Goal: Transaction & Acquisition: Download file/media

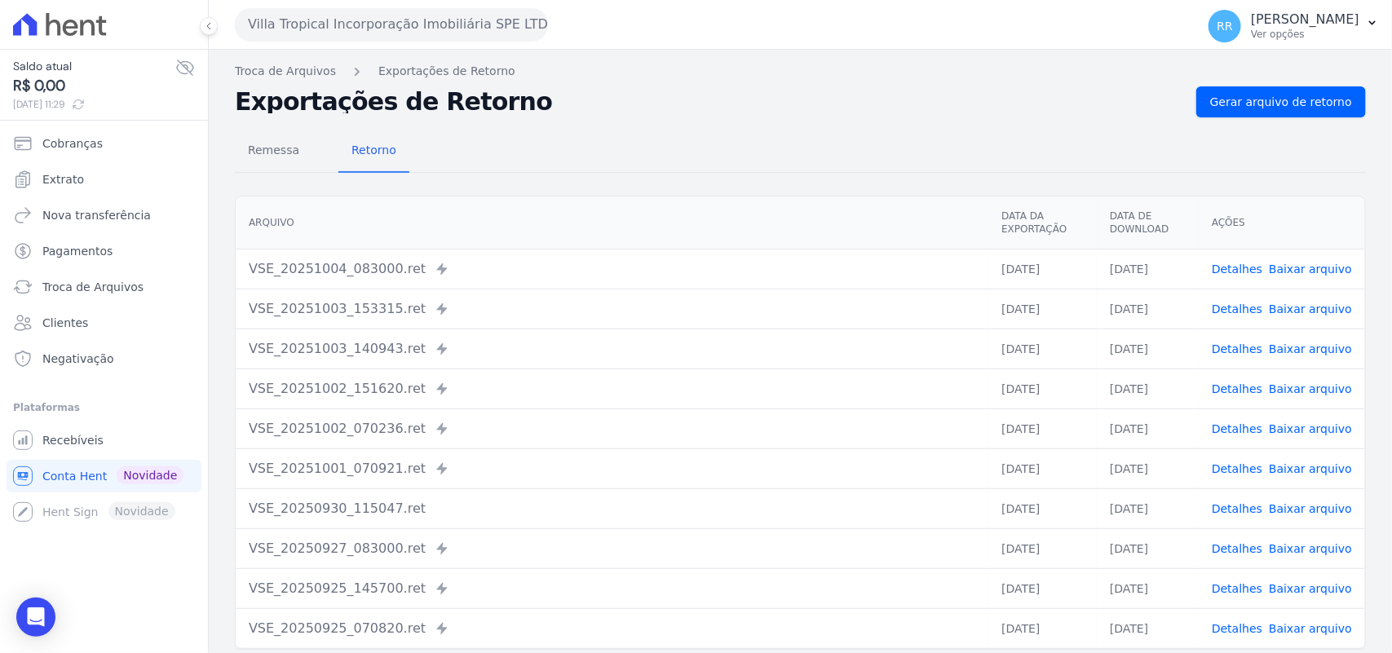
click at [265, 18] on button "Villa Tropical Incorporação Imobiliária SPE LTDA" at bounding box center [391, 24] width 313 height 33
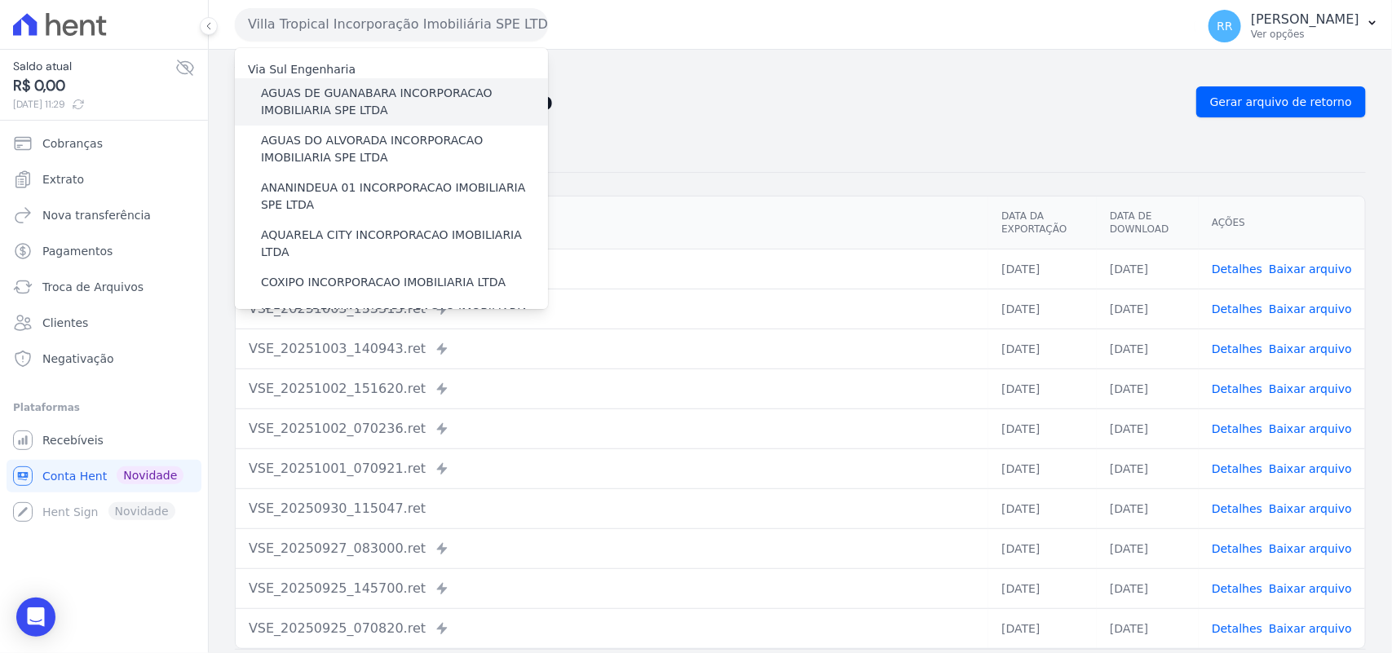
click at [414, 99] on label "AGUAS DE GUANABARA INCORPORACAO IMOBILIARIA SPE LTDA" at bounding box center [404, 102] width 287 height 34
click at [0, 0] on input "AGUAS DE GUANABARA INCORPORACAO IMOBILIARIA SPE LTDA" at bounding box center [0, 0] width 0 height 0
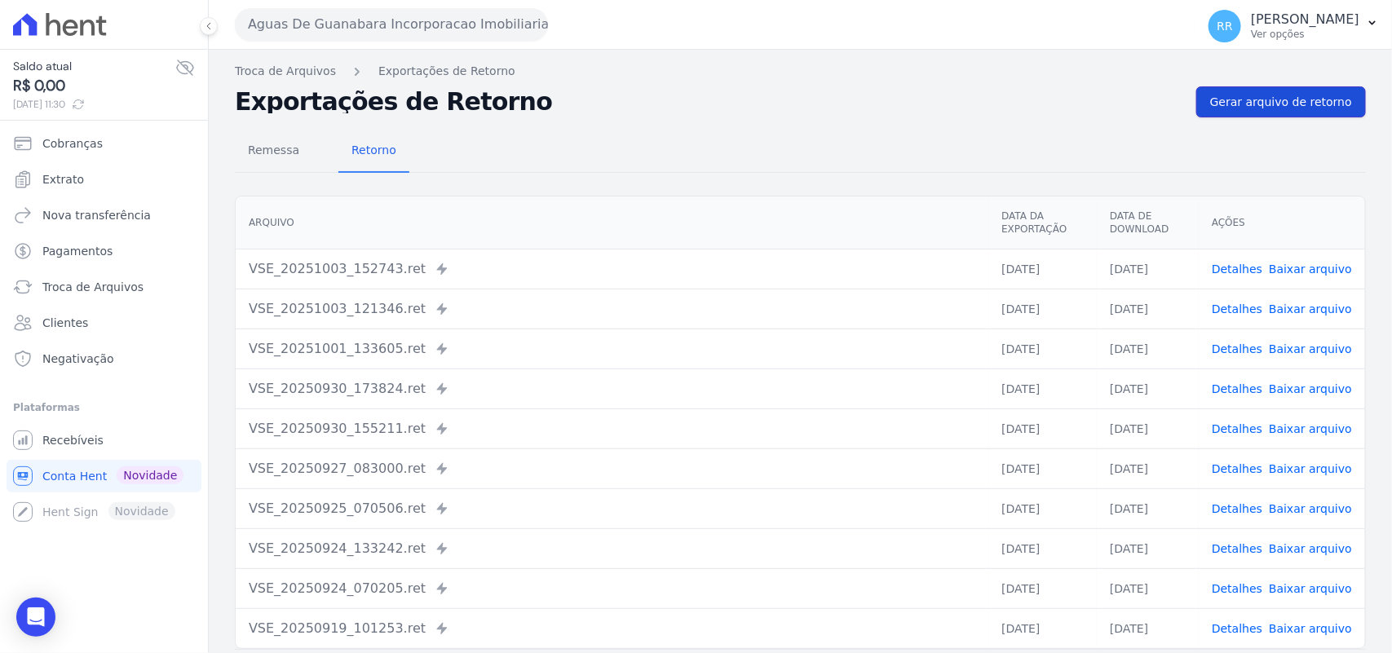
click at [1283, 92] on link "Gerar arquivo de retorno" at bounding box center [1282, 101] width 170 height 31
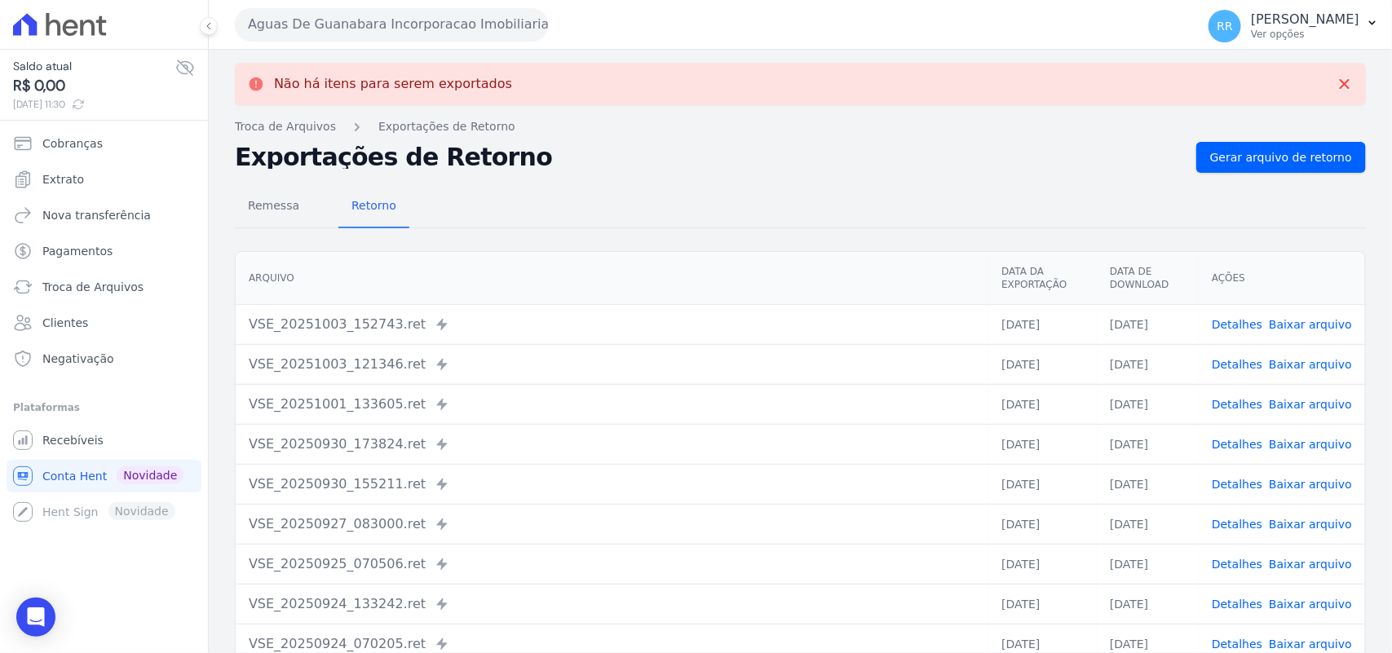
click at [425, 30] on button "Aguas De Guanabara Incorporacao Imobiliaria SPE LTDA" at bounding box center [391, 24] width 313 height 33
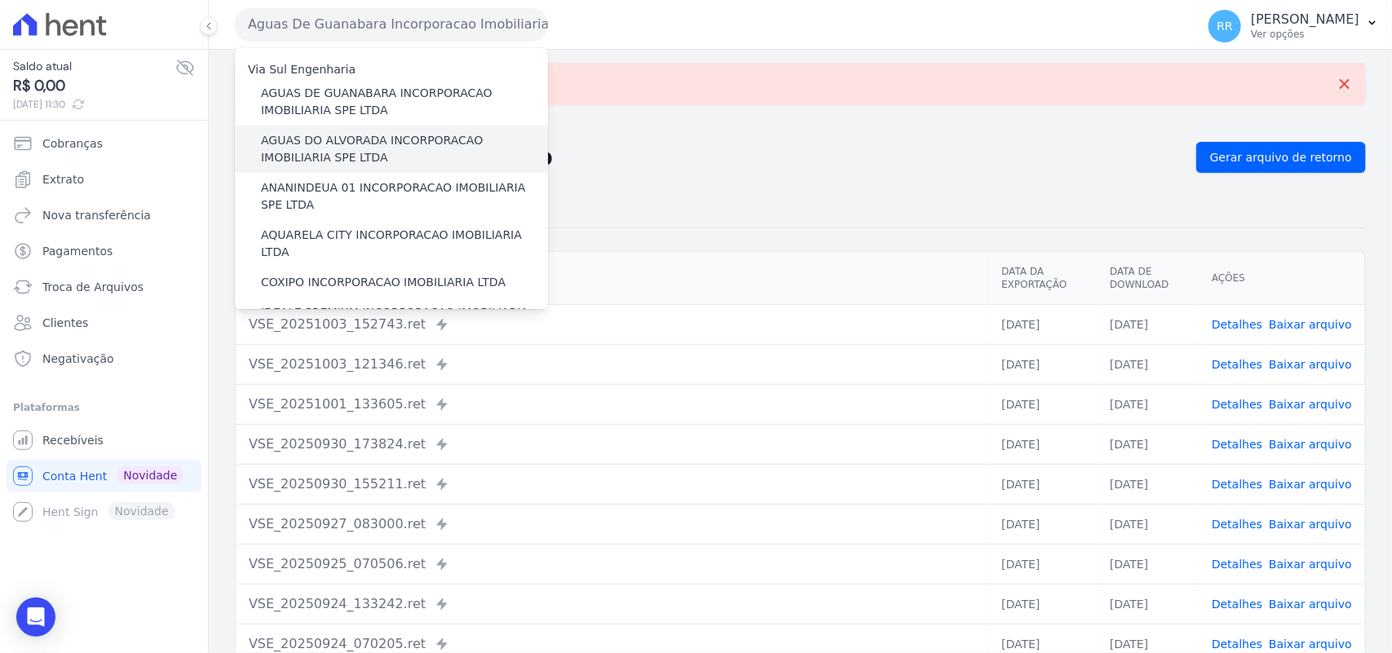
click at [319, 151] on label "AGUAS DO ALVORADA INCORPORACAO IMOBILIARIA SPE LTDA" at bounding box center [404, 149] width 287 height 34
click at [0, 0] on input "AGUAS DO ALVORADA INCORPORACAO IMOBILIARIA SPE LTDA" at bounding box center [0, 0] width 0 height 0
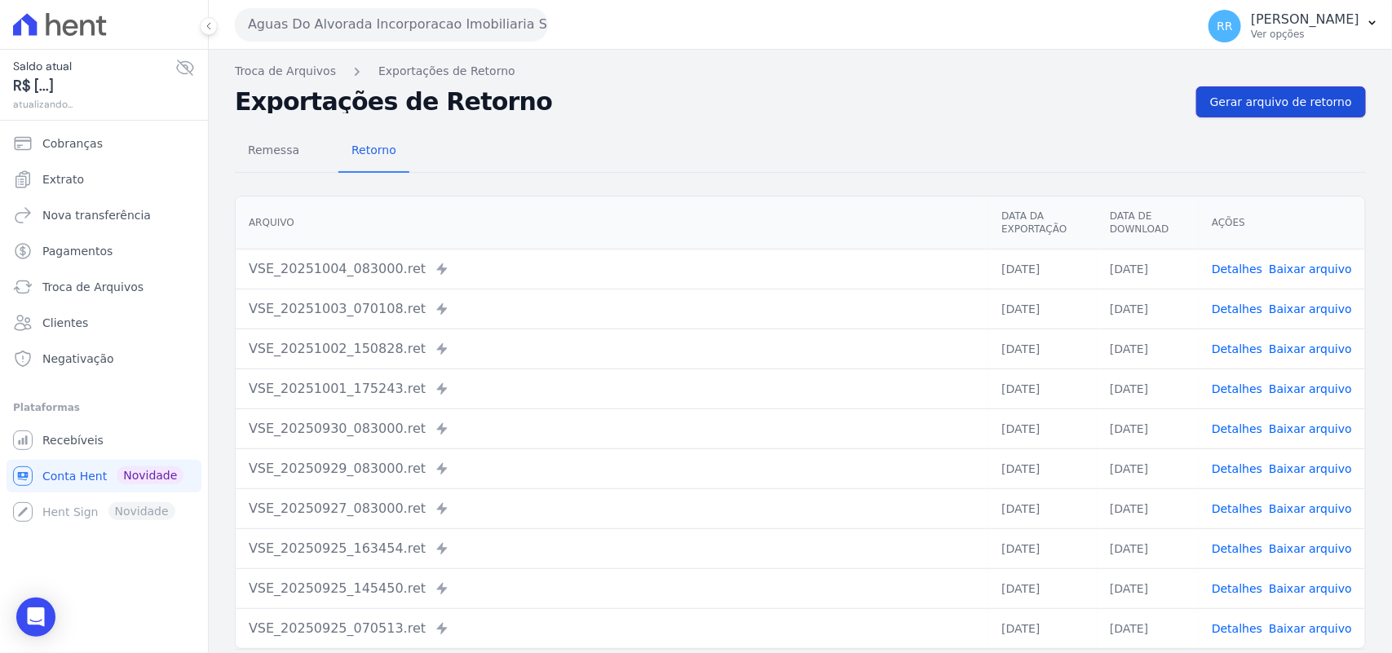
click at [1281, 114] on link "Gerar arquivo de retorno" at bounding box center [1282, 101] width 170 height 31
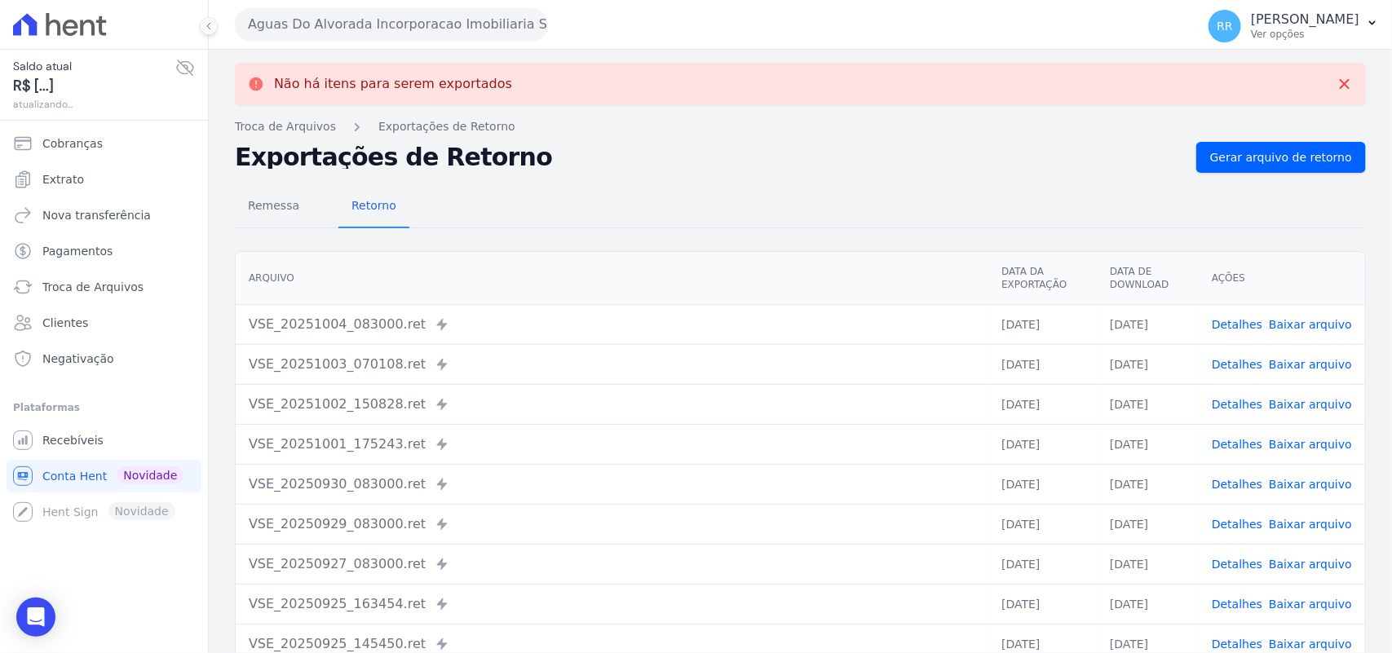
click at [361, 33] on button "Aguas Do Alvorada Incorporacao Imobiliaria SPE LTDA" at bounding box center [391, 24] width 313 height 33
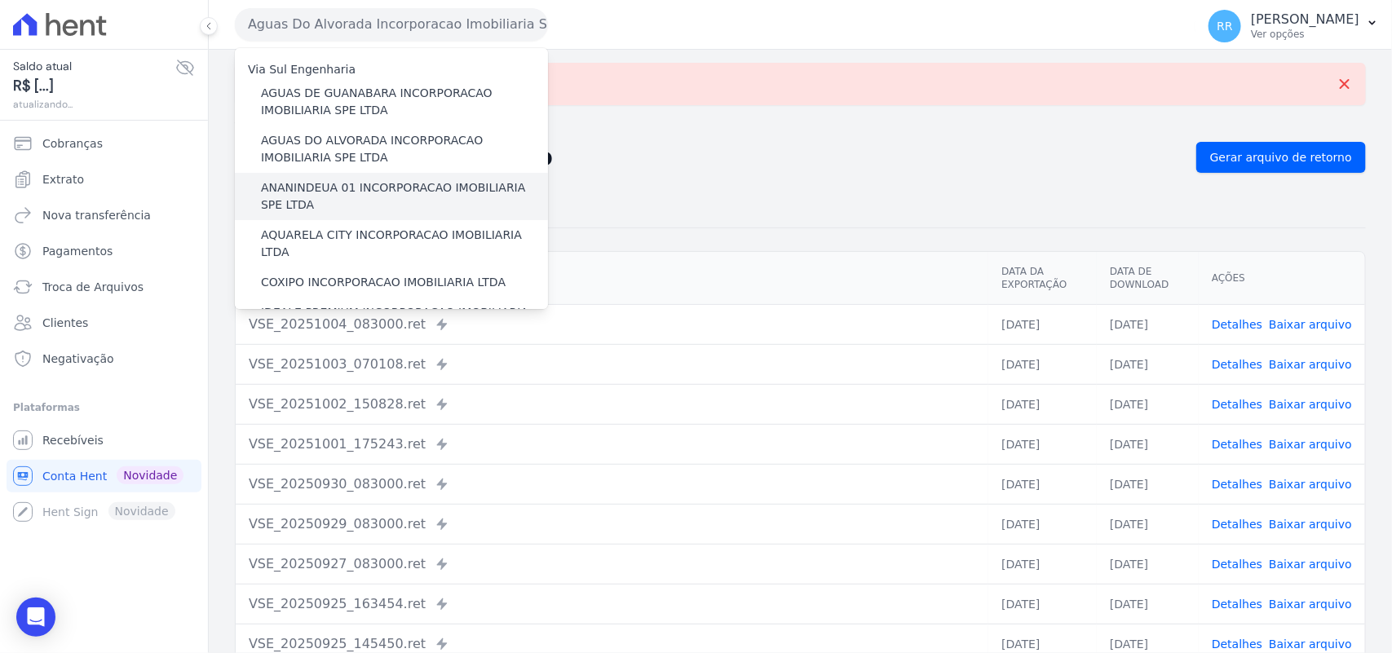
click at [333, 188] on label "ANANINDEUA 01 INCORPORACAO IMOBILIARIA SPE LTDA" at bounding box center [404, 196] width 287 height 34
click at [0, 0] on input "ANANINDEUA 01 INCORPORACAO IMOBILIARIA SPE LTDA" at bounding box center [0, 0] width 0 height 0
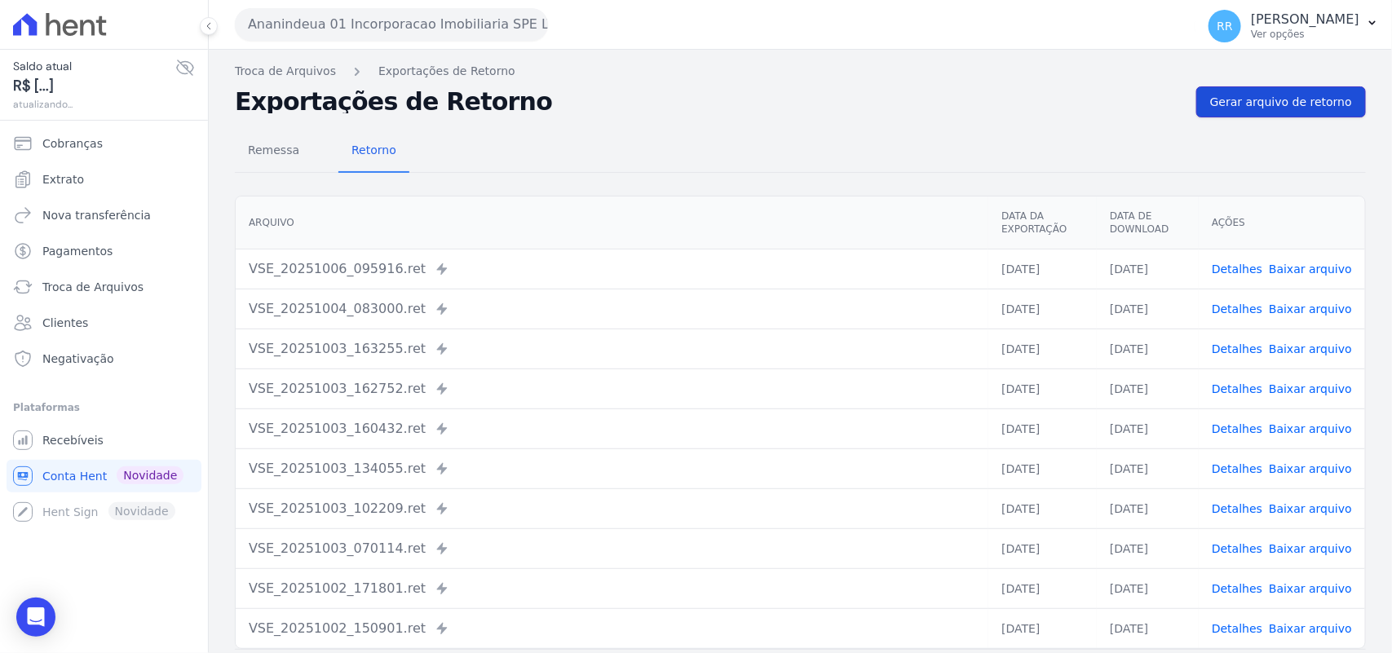
click at [1301, 107] on span "Gerar arquivo de retorno" at bounding box center [1281, 102] width 142 height 16
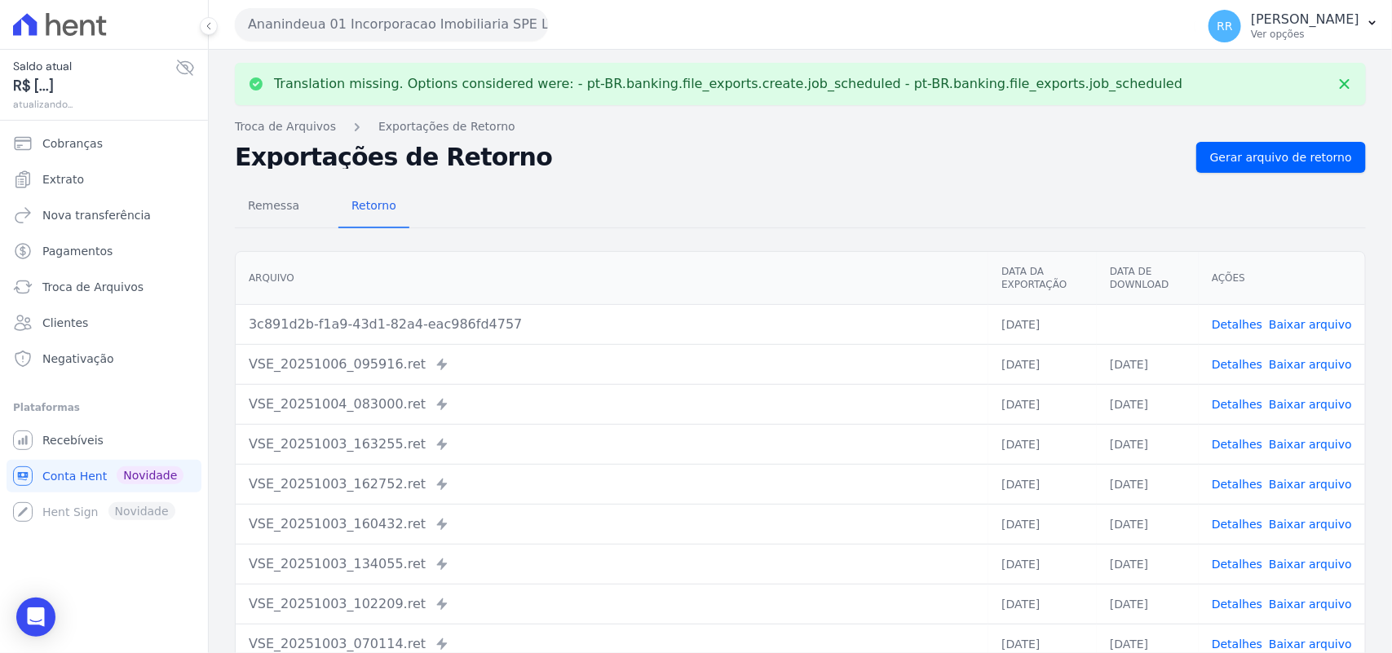
click at [1317, 331] on link "Baixar arquivo" at bounding box center [1310, 324] width 83 height 13
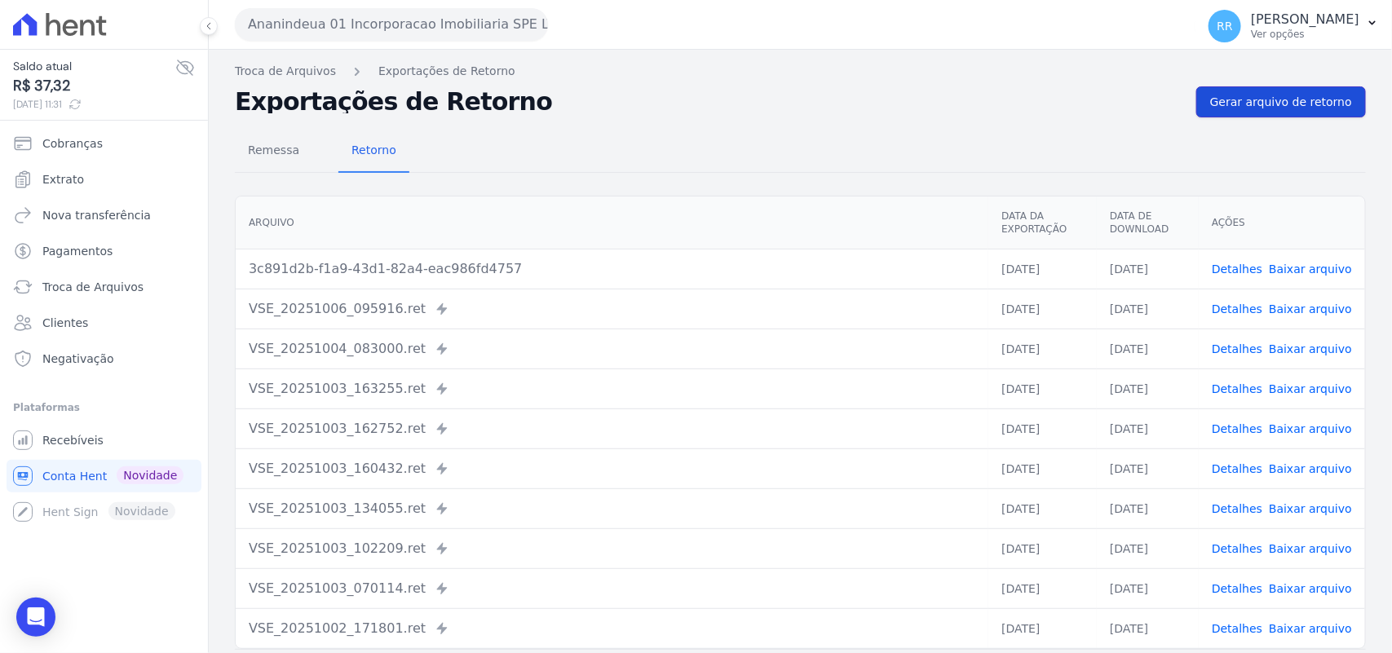
click at [1303, 115] on link "Gerar arquivo de retorno" at bounding box center [1282, 101] width 170 height 31
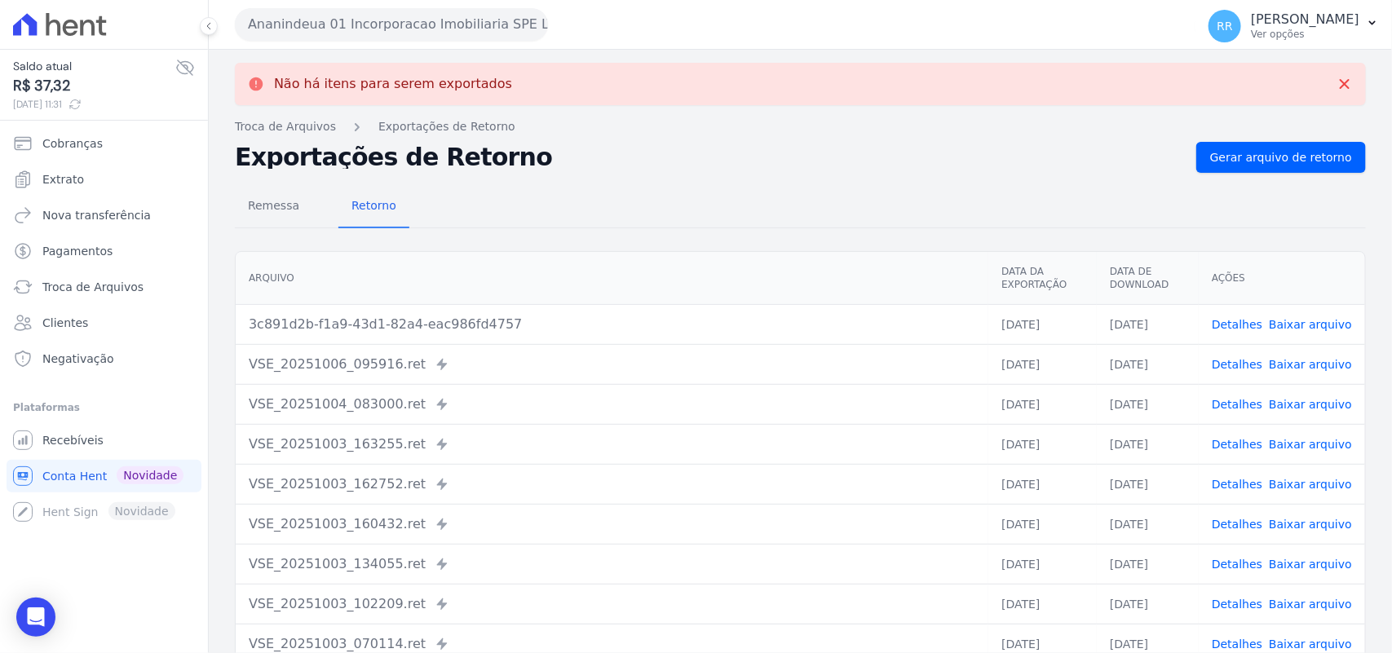
click at [1309, 326] on link "Baixar arquivo" at bounding box center [1310, 324] width 83 height 13
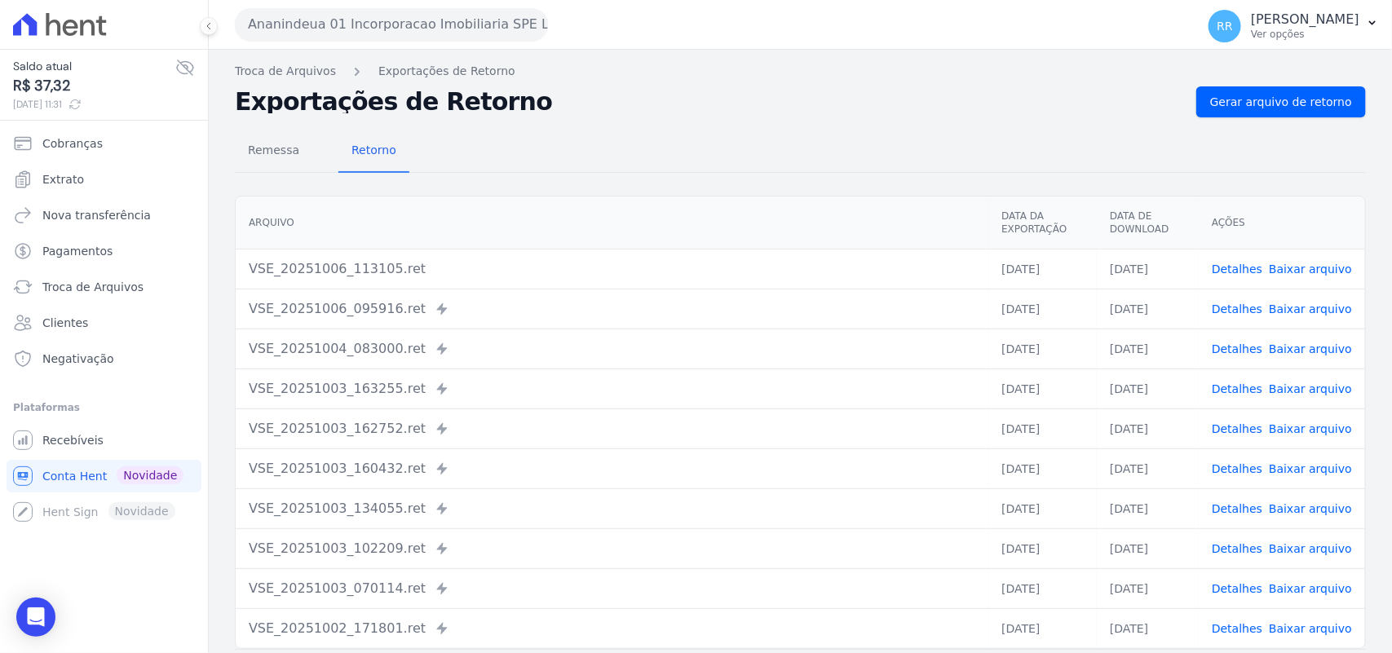
click at [1294, 263] on link "Baixar arquivo" at bounding box center [1310, 269] width 83 height 13
drag, startPoint x: 584, startPoint y: 144, endPoint x: 568, endPoint y: 140, distance: 16.6
click at [590, 140] on div "Remessa Retorno" at bounding box center [800, 152] width 1131 height 42
click at [335, 2] on div "Ananindeua 01 Incorporacao Imobiliaria SPE LTDA Via Sul Engenharia AGUAS DE GUA…" at bounding box center [712, 24] width 954 height 51
click at [308, 18] on button "Ananindeua 01 Incorporacao Imobiliaria SPE LTDA" at bounding box center [391, 24] width 313 height 33
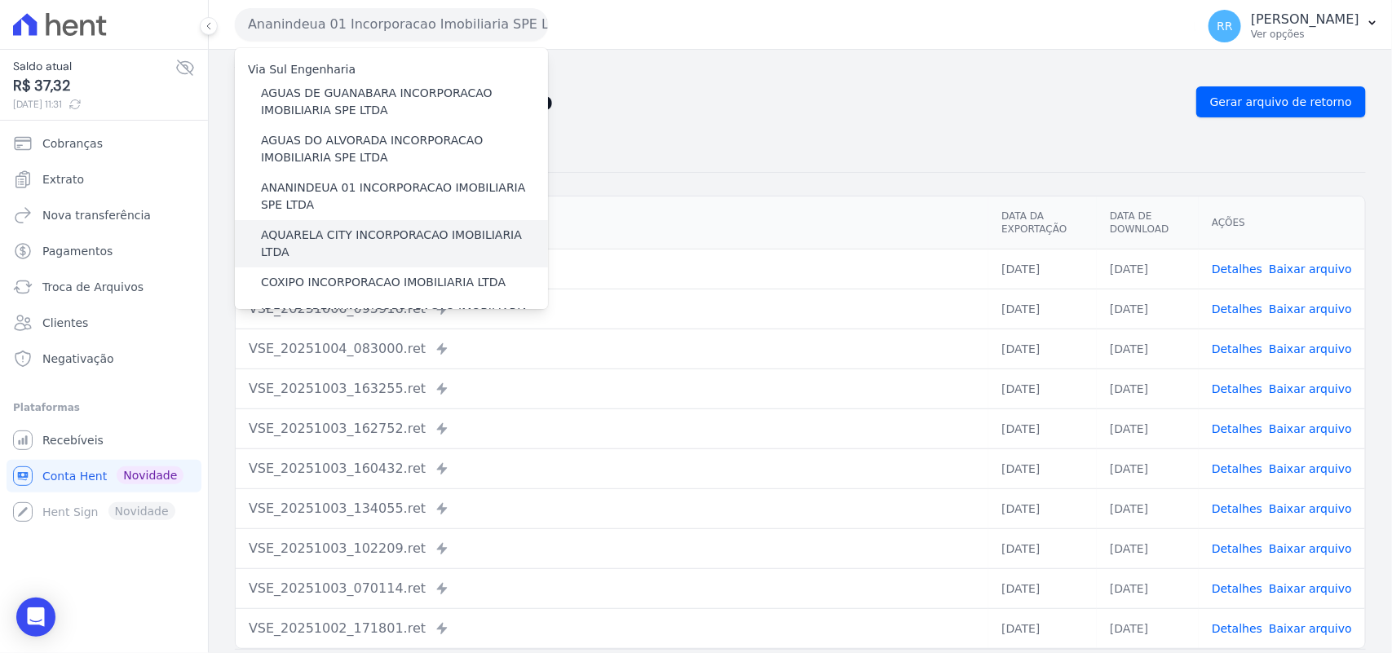
click at [329, 238] on label "AQUARELA CITY INCORPORACAO IMOBILIARIA LTDA" at bounding box center [404, 244] width 287 height 34
click at [0, 0] on input "AQUARELA CITY INCORPORACAO IMOBILIARIA LTDA" at bounding box center [0, 0] width 0 height 0
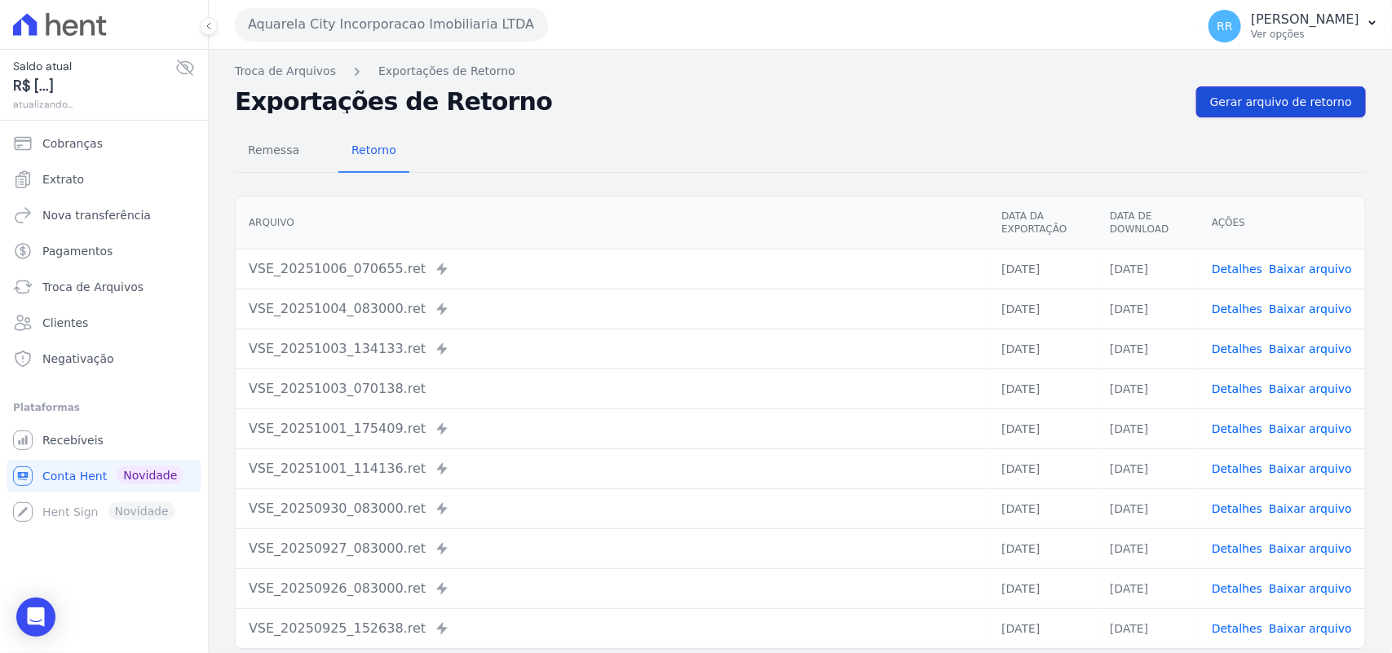
click at [1230, 104] on span "Gerar arquivo de retorno" at bounding box center [1281, 102] width 142 height 16
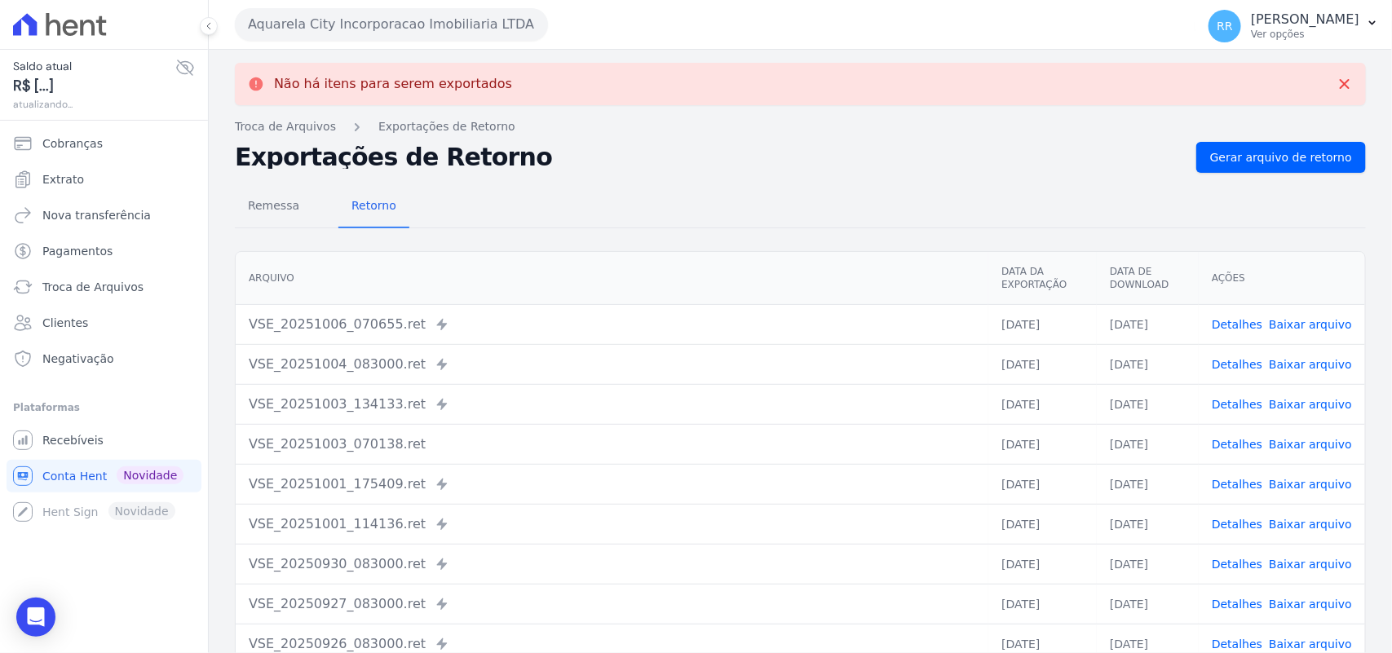
click at [369, 23] on button "Aquarela City Incorporacao Imobiliaria LTDA" at bounding box center [391, 24] width 313 height 33
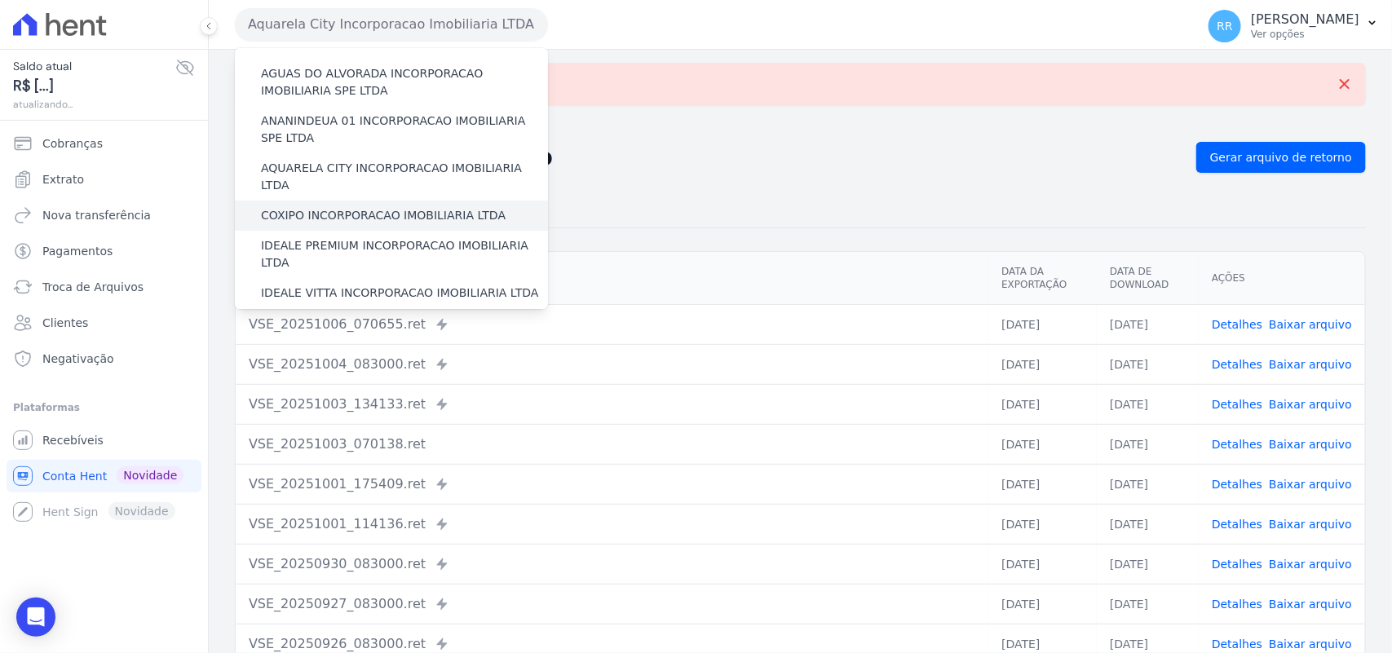
scroll to position [68, 0]
click at [356, 206] on label "COXIPO INCORPORACAO IMOBILIARIA LTDA" at bounding box center [383, 214] width 245 height 17
click at [0, 0] on input "COXIPO INCORPORACAO IMOBILIARIA LTDA" at bounding box center [0, 0] width 0 height 0
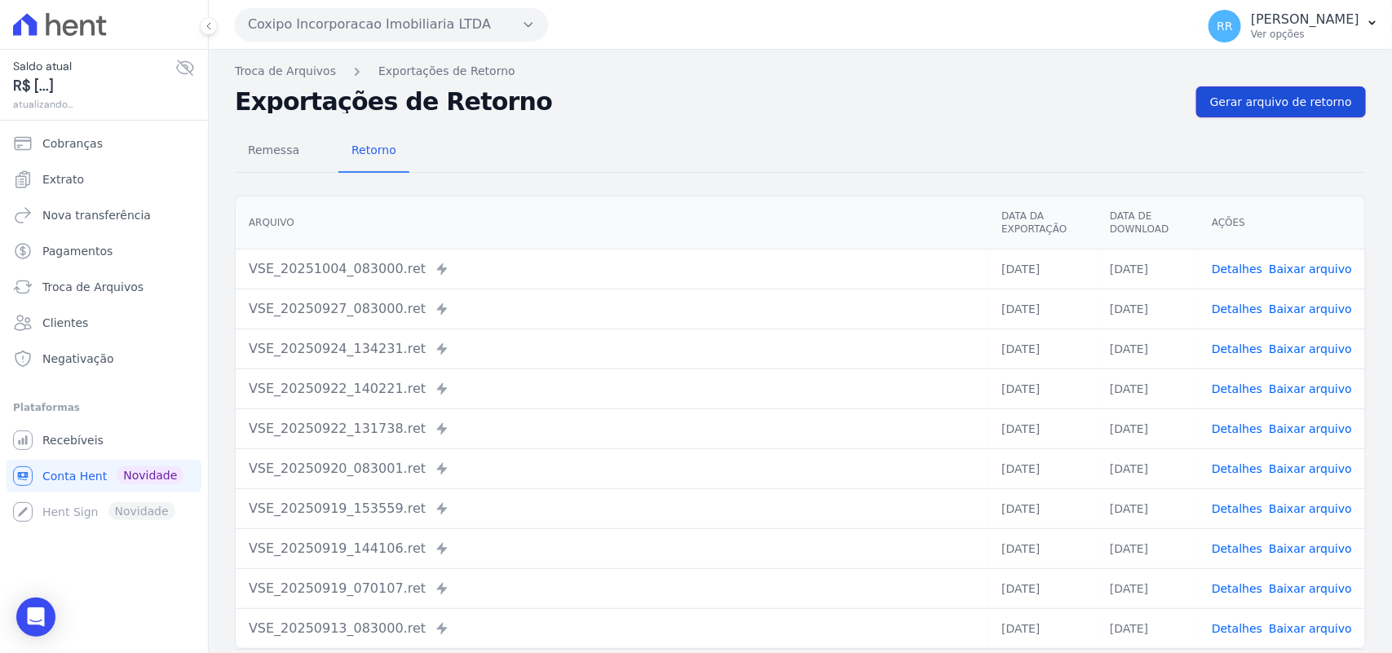
click at [1278, 113] on link "Gerar arquivo de retorno" at bounding box center [1282, 101] width 170 height 31
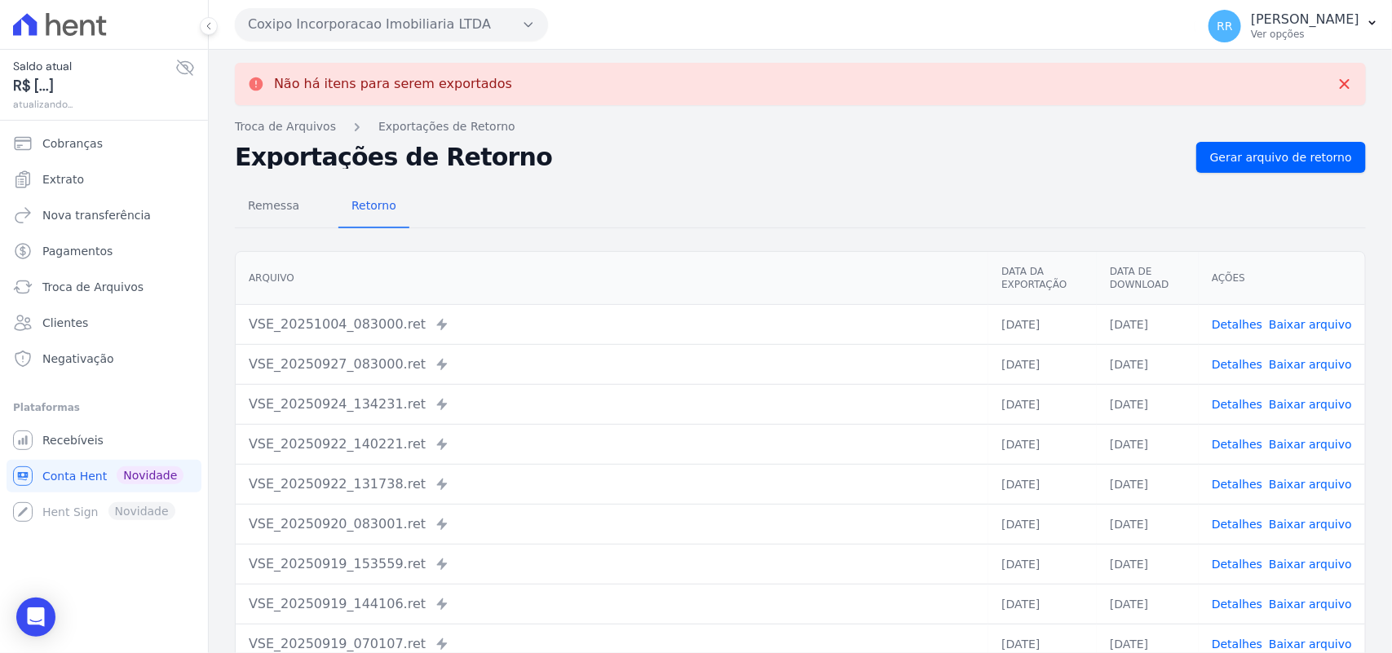
click at [328, 22] on button "Coxipo Incorporacao Imobiliaria LTDA" at bounding box center [391, 24] width 313 height 33
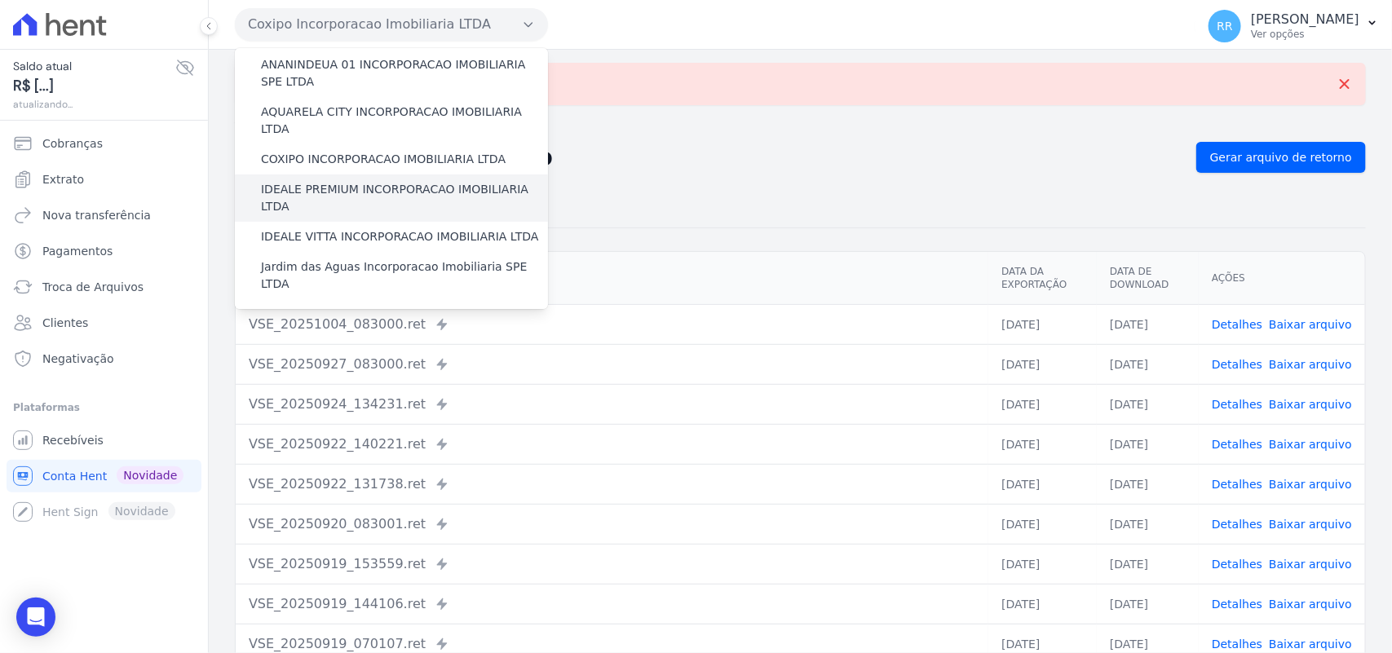
scroll to position [135, 0]
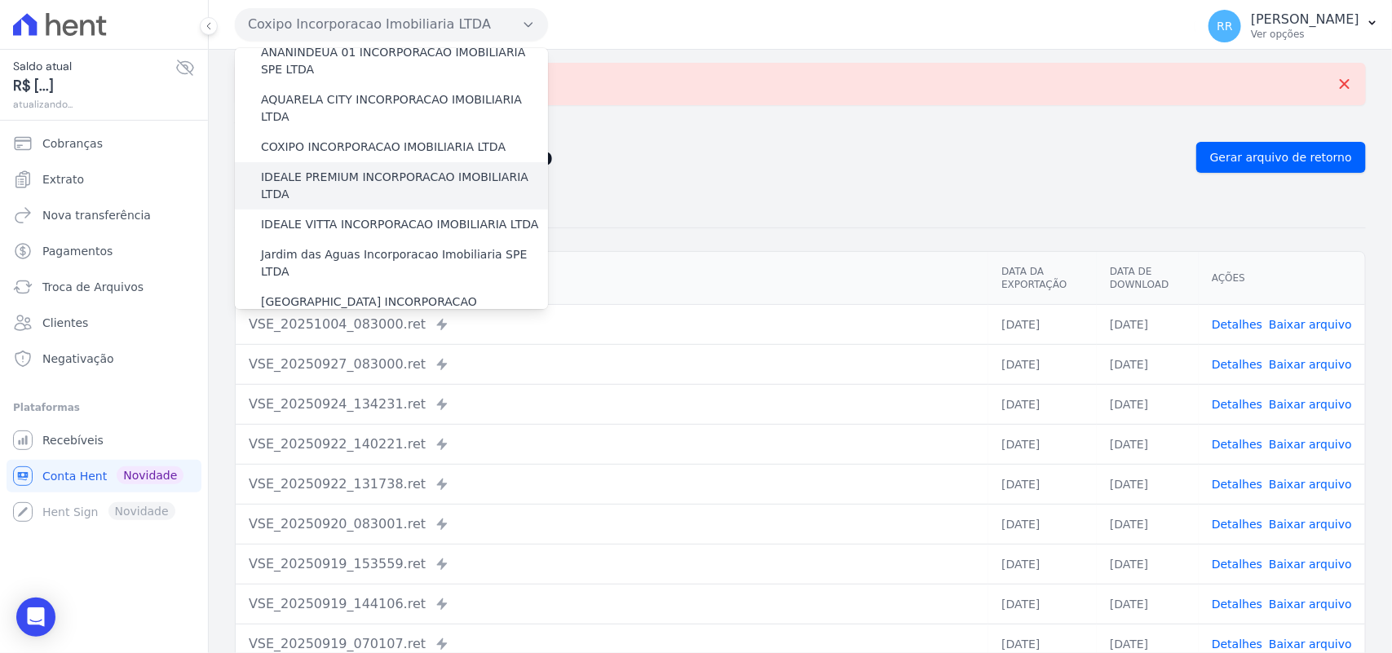
click at [341, 169] on label "IDEALE PREMIUM INCORPORACAO IMOBILIARIA LTDA" at bounding box center [404, 186] width 287 height 34
click at [0, 0] on input "IDEALE PREMIUM INCORPORACAO IMOBILIARIA LTDA" at bounding box center [0, 0] width 0 height 0
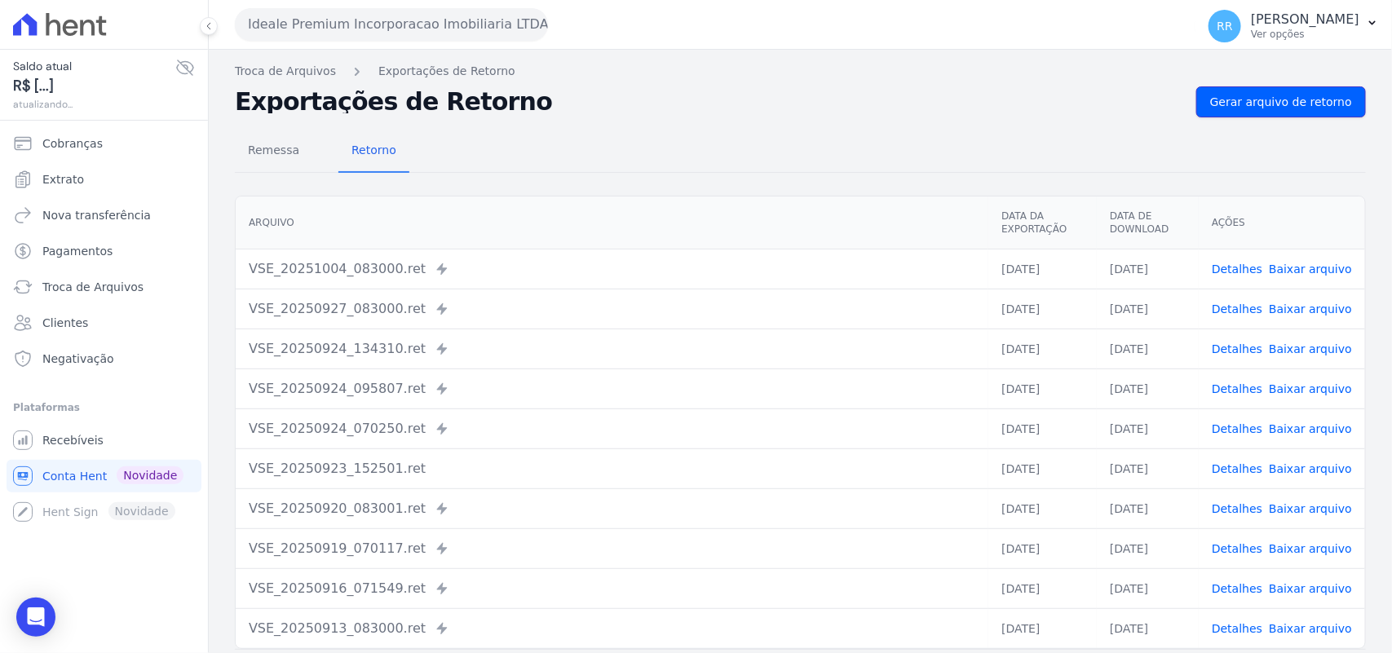
click at [1302, 98] on span "Gerar arquivo de retorno" at bounding box center [1281, 102] width 142 height 16
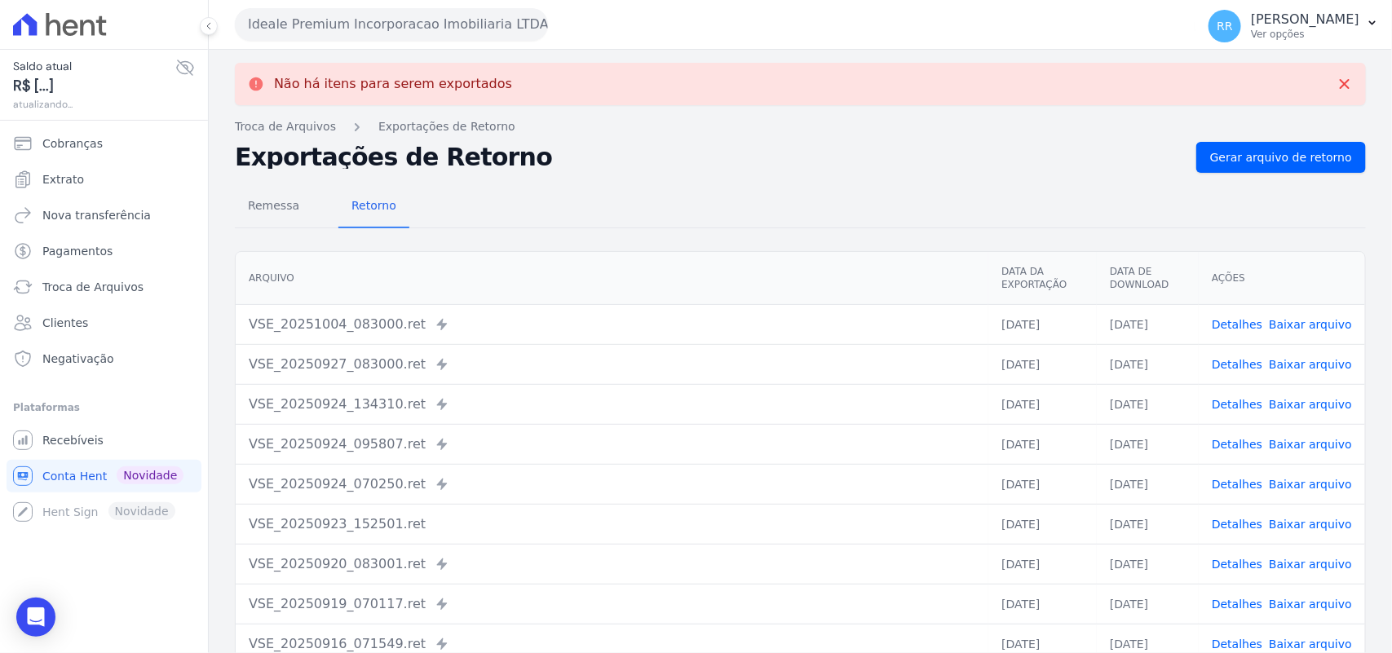
click at [328, 33] on button "Ideale Premium Incorporacao Imobiliaria LTDA" at bounding box center [391, 24] width 313 height 33
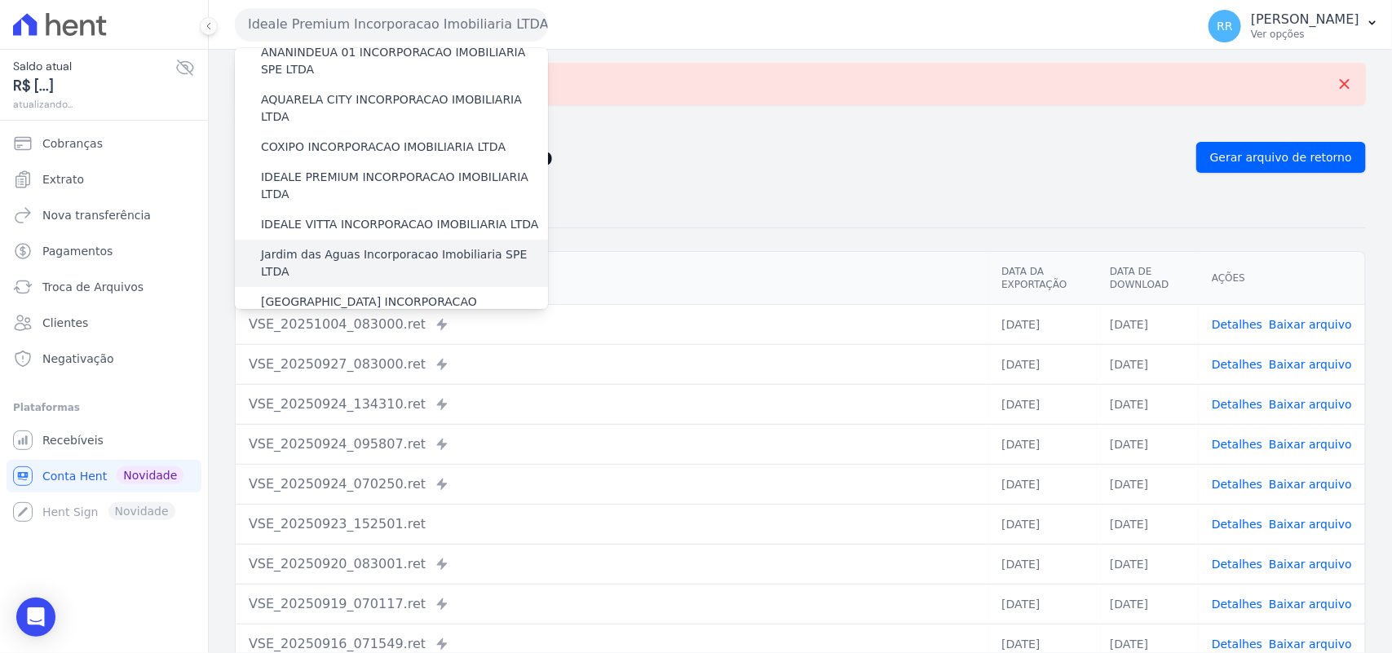
click at [327, 246] on label "Jardim das Aguas Incorporacao Imobiliaria SPE LTDA" at bounding box center [404, 263] width 287 height 34
click at [0, 0] on input "Jardim das Aguas Incorporacao Imobiliaria SPE LTDA" at bounding box center [0, 0] width 0 height 0
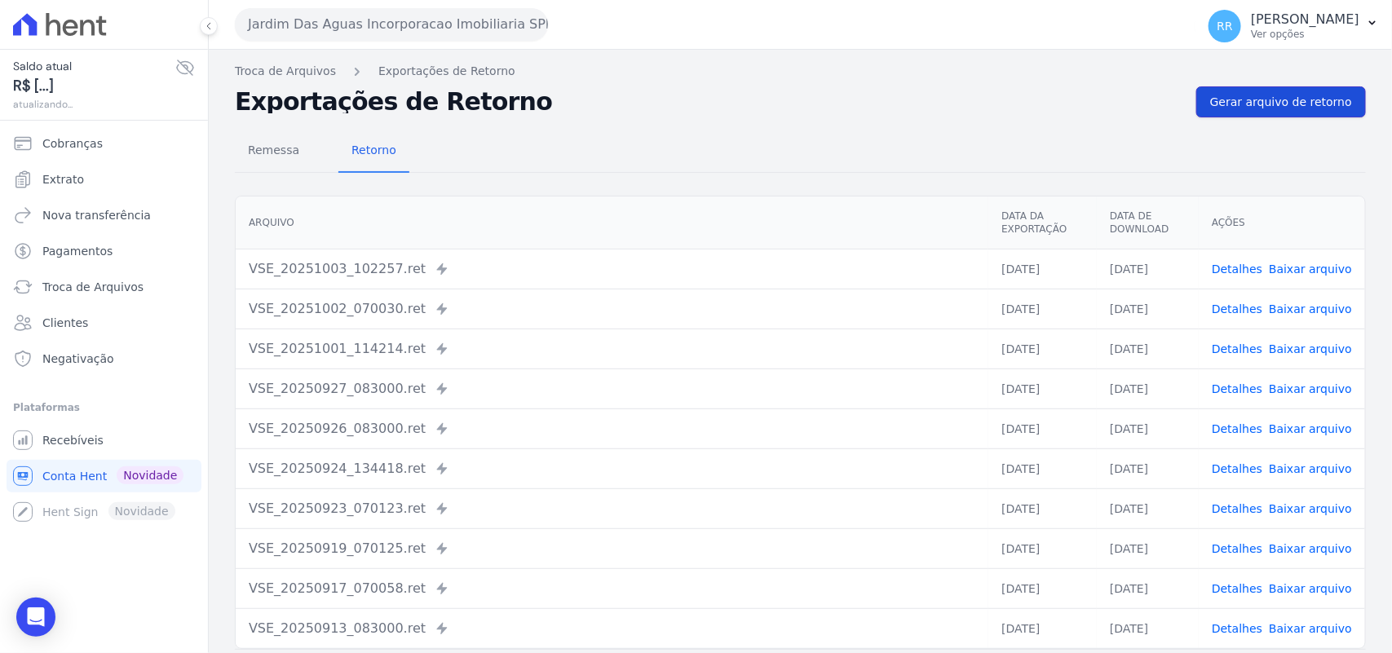
click at [1305, 95] on span "Gerar arquivo de retorno" at bounding box center [1281, 102] width 142 height 16
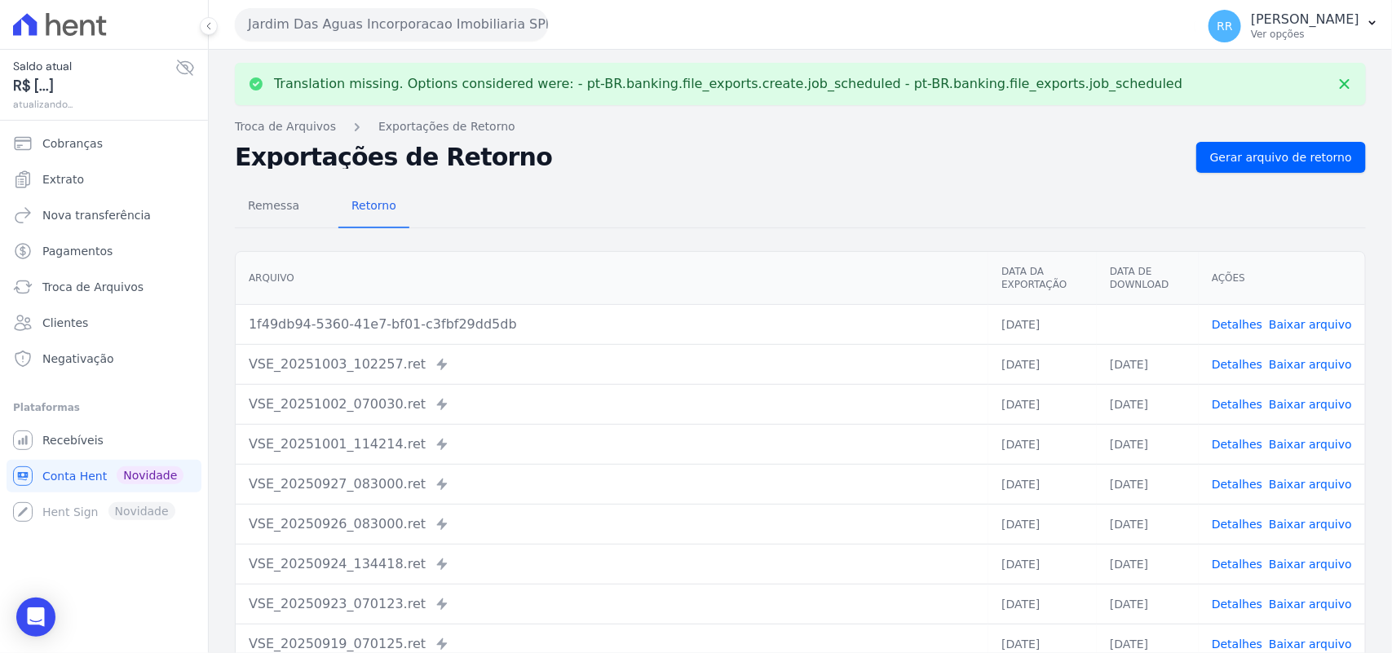
click at [1301, 329] on link "Baixar arquivo" at bounding box center [1310, 324] width 83 height 13
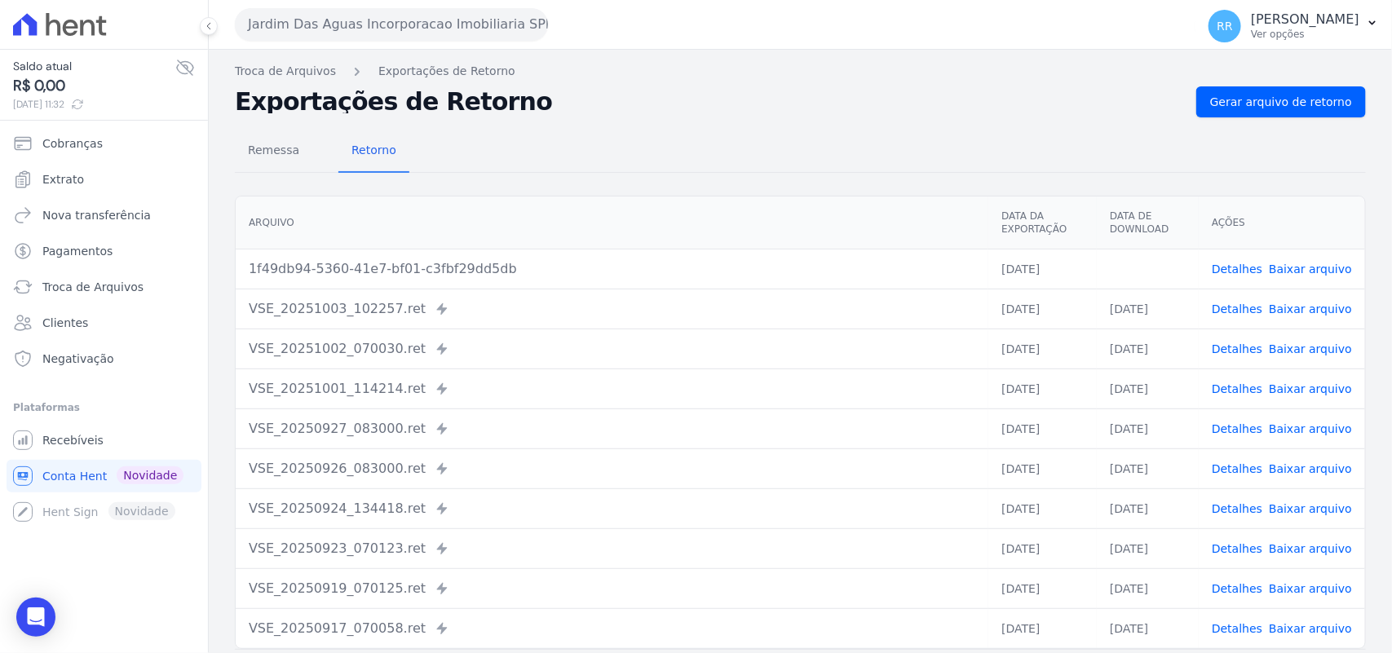
click at [967, 145] on div "Remessa Retorno" at bounding box center [800, 152] width 1131 height 42
click at [378, 25] on button "Jardim Das Aguas Incorporacao Imobiliaria SPE LTDA" at bounding box center [391, 24] width 313 height 33
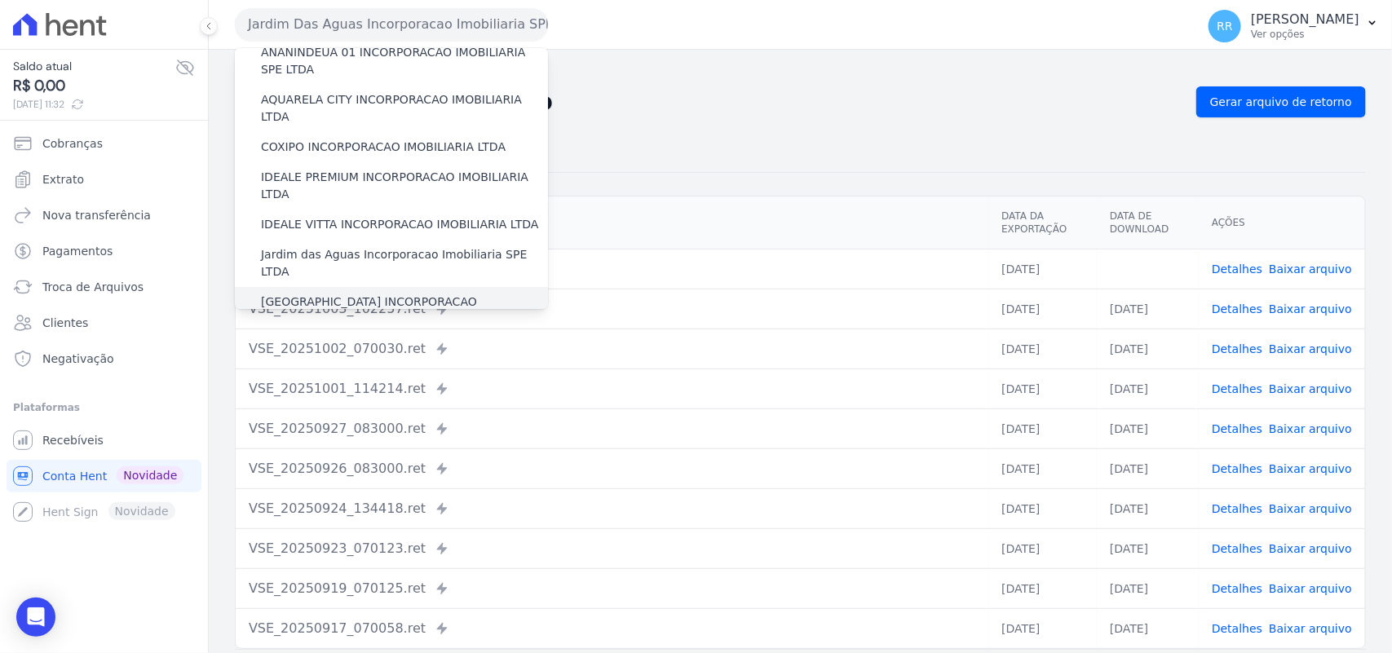
click at [316, 294] on label "[GEOGRAPHIC_DATA] INCORPORACAO IMOBILIARIA SPE LTDA" at bounding box center [404, 311] width 287 height 34
click at [0, 0] on input "[GEOGRAPHIC_DATA] INCORPORACAO IMOBILIARIA SPE LTDA" at bounding box center [0, 0] width 0 height 0
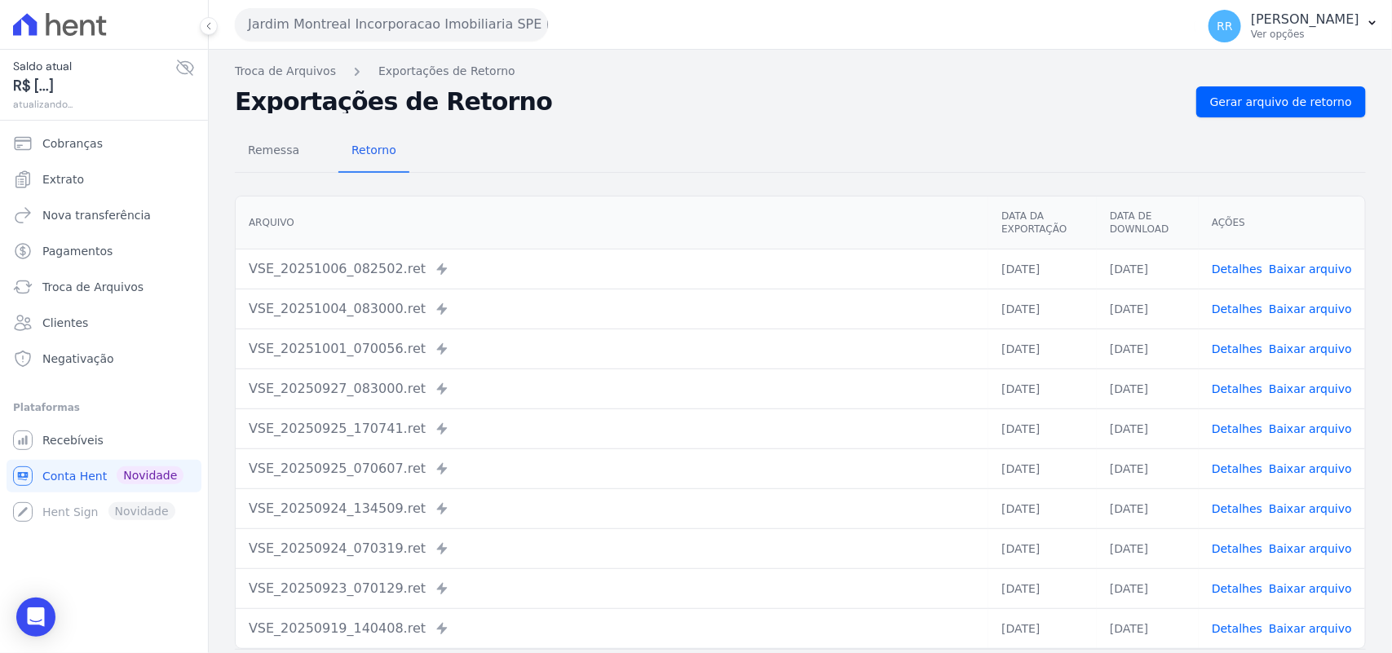
click at [1201, 83] on div "Troca de Arquivos Exportações de Retorno Exportações de Retorno Gerar arquivo d…" at bounding box center [800, 385] width 1183 height 670
click at [1208, 87] on link "Gerar arquivo de retorno" at bounding box center [1282, 101] width 170 height 31
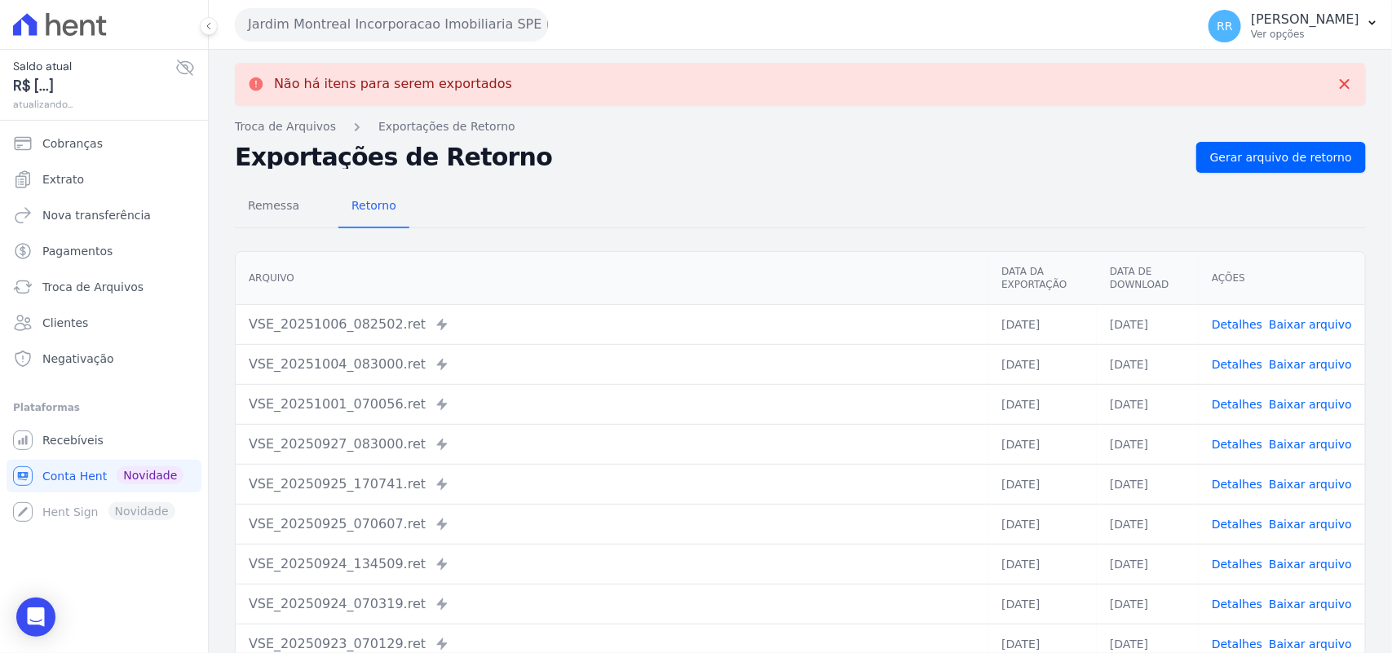
click at [237, 23] on button "Jardim Montreal Incorporacao Imobiliaria SPE LTDA" at bounding box center [391, 24] width 313 height 33
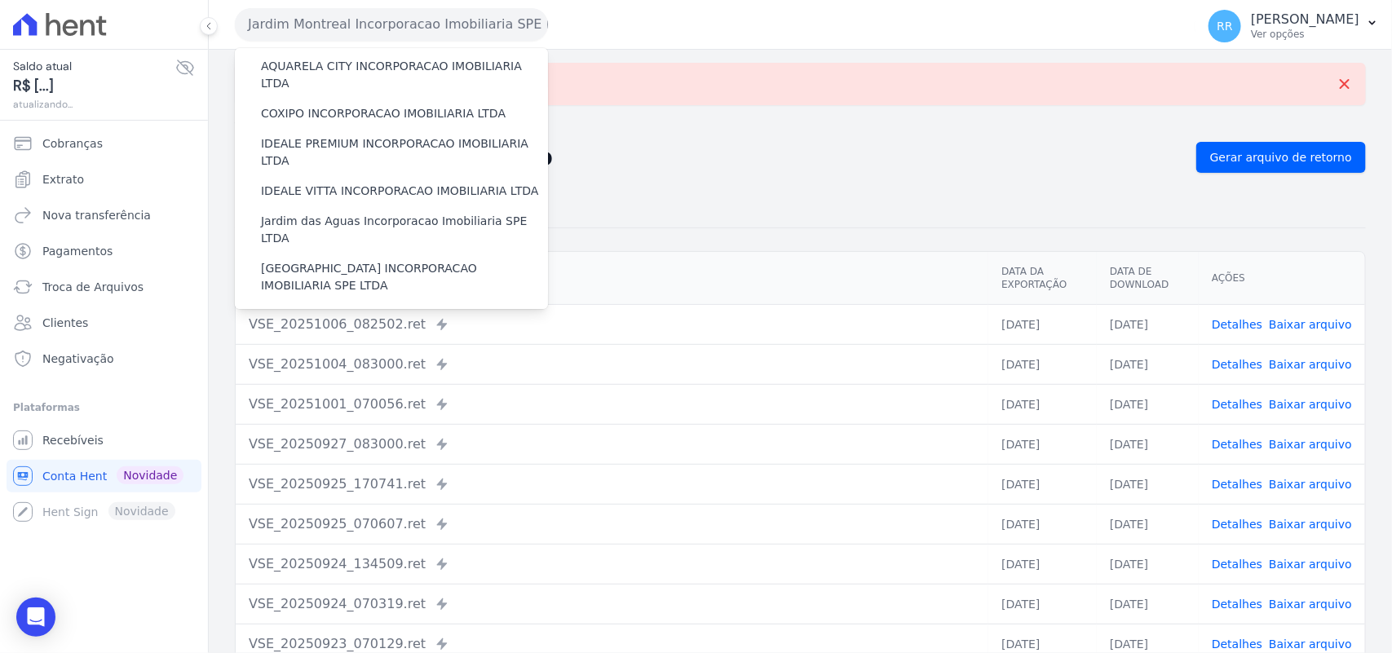
scroll to position [170, 0]
click at [330, 300] on div "JARDIM UNIQUE INCORPORAÇÃO IMOBILIARIA SPE LTDA" at bounding box center [391, 323] width 313 height 47
click at [328, 307] on label "JARDIM UNIQUE INCORPORAÇÃO IMOBILIARIA SPE LTDA" at bounding box center [404, 324] width 287 height 34
click at [0, 0] on input "JARDIM UNIQUE INCORPORAÇÃO IMOBILIARIA SPE LTDA" at bounding box center [0, 0] width 0 height 0
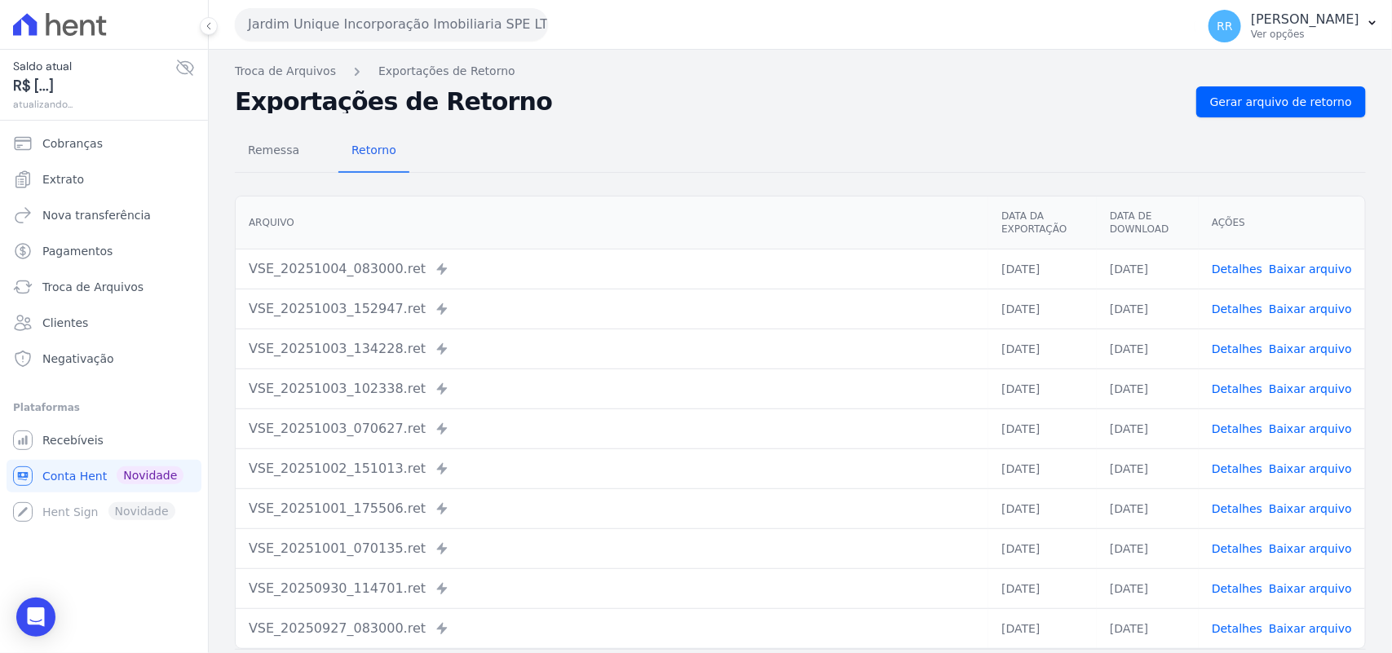
click at [1282, 77] on nav "Troca de Arquivos Exportações de Retorno" at bounding box center [800, 71] width 1131 height 17
click at [1271, 100] on span "Gerar arquivo de retorno" at bounding box center [1281, 102] width 142 height 16
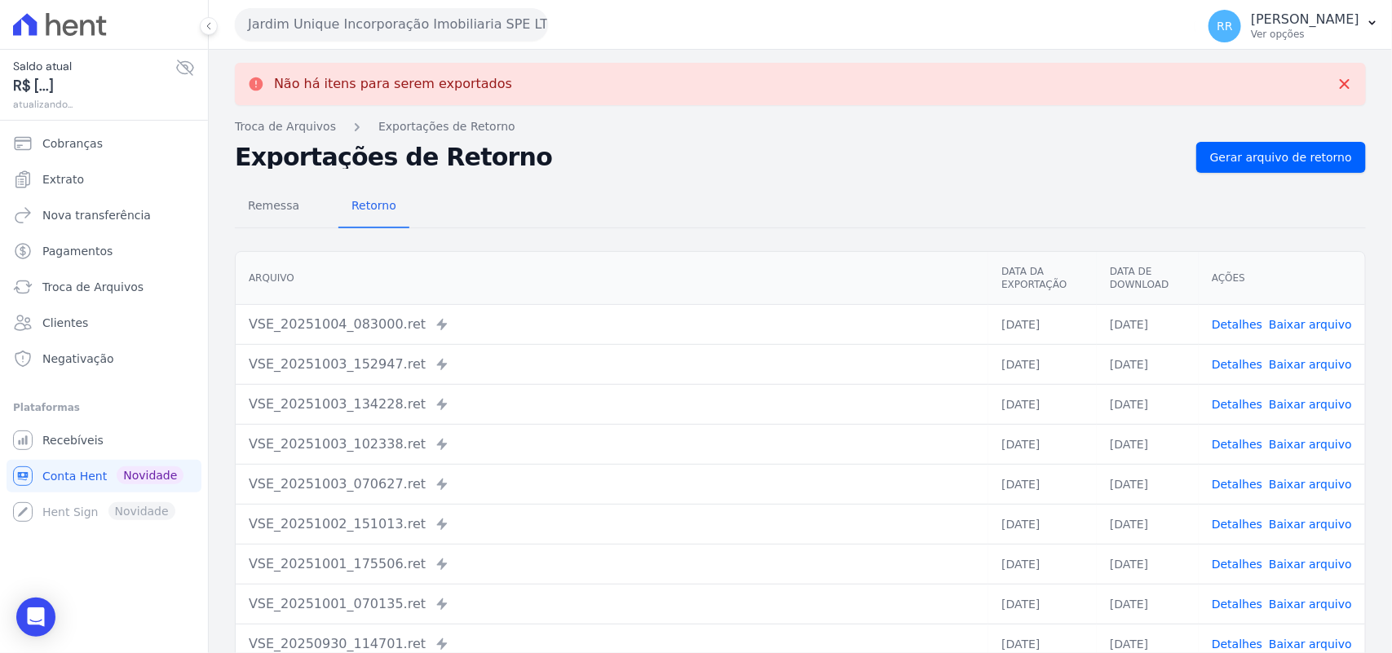
click at [510, 26] on button "Jardim Unique Incorporação Imobiliaria SPE LTDA" at bounding box center [391, 24] width 313 height 33
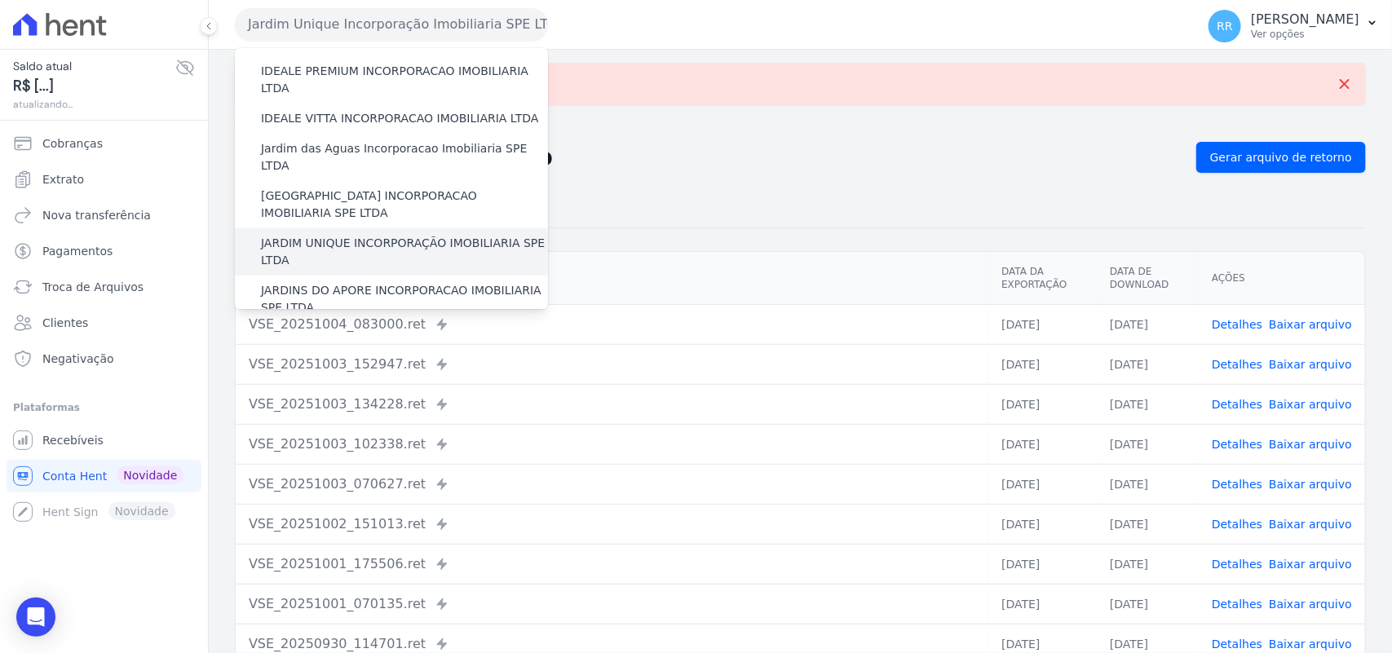
scroll to position [237, 0]
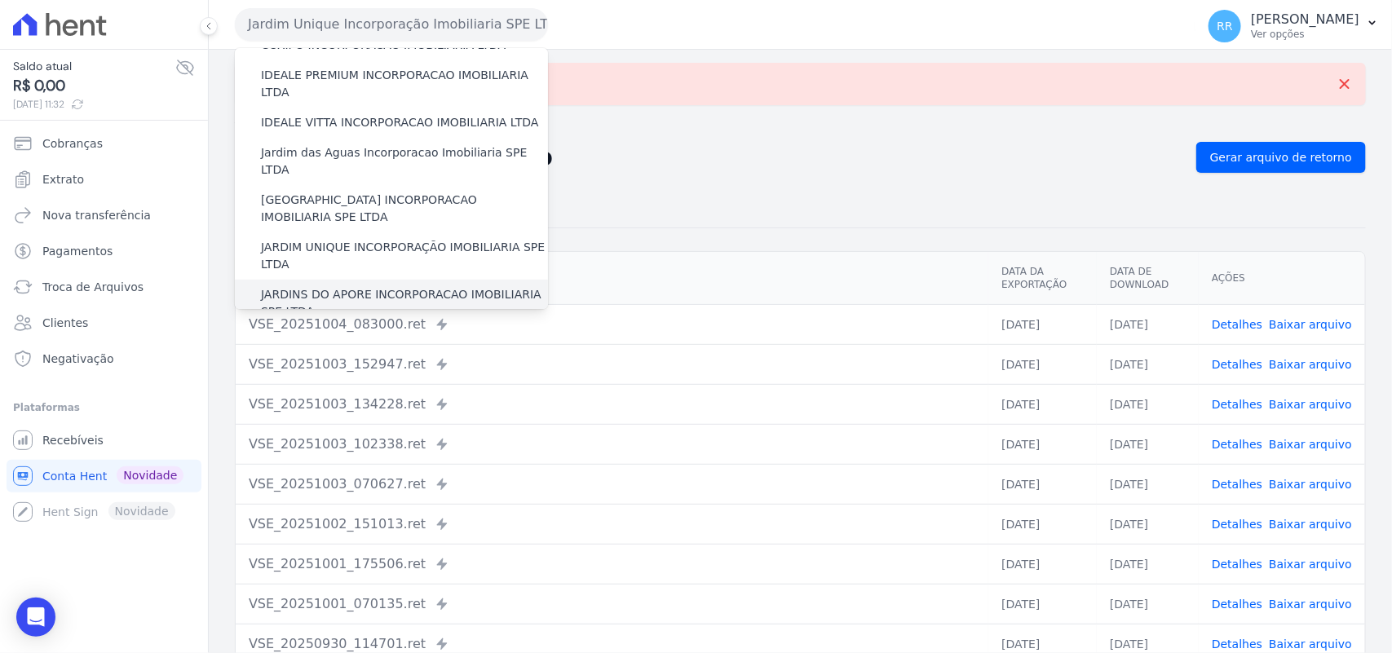
click at [351, 286] on label "JARDINS DO APORE INCORPORACAO IMOBILIARIA SPE LTDA" at bounding box center [404, 303] width 287 height 34
click at [0, 0] on input "JARDINS DO APORE INCORPORACAO IMOBILIARIA SPE LTDA" at bounding box center [0, 0] width 0 height 0
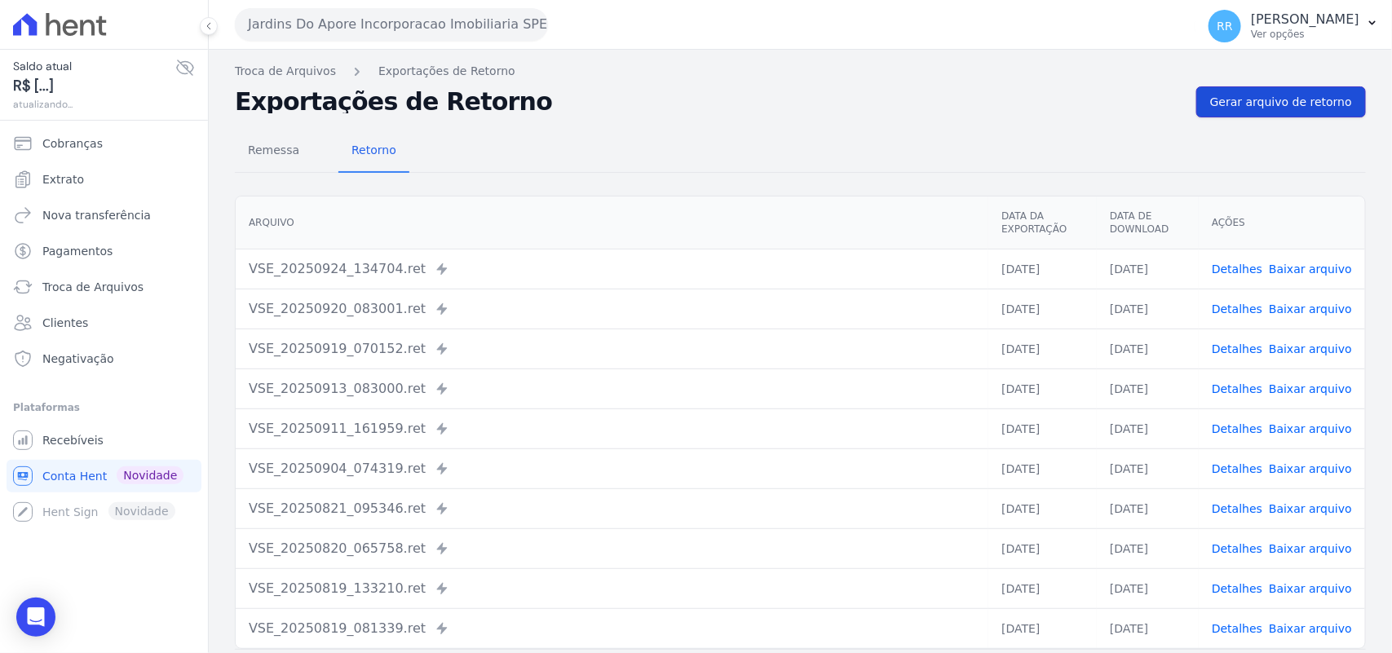
click at [1250, 91] on link "Gerar arquivo de retorno" at bounding box center [1282, 101] width 170 height 31
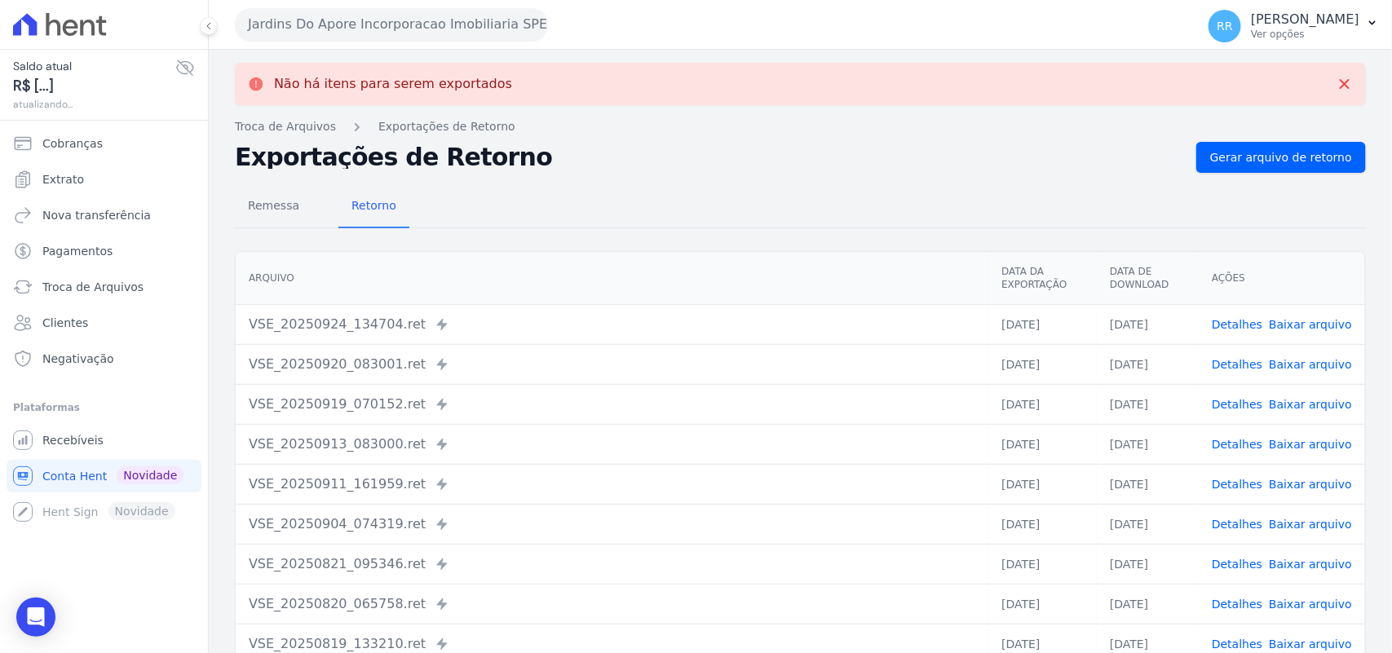
click at [339, 9] on button "Jardins Do Apore Incorporacao Imobiliaria SPE LTDA" at bounding box center [391, 24] width 313 height 33
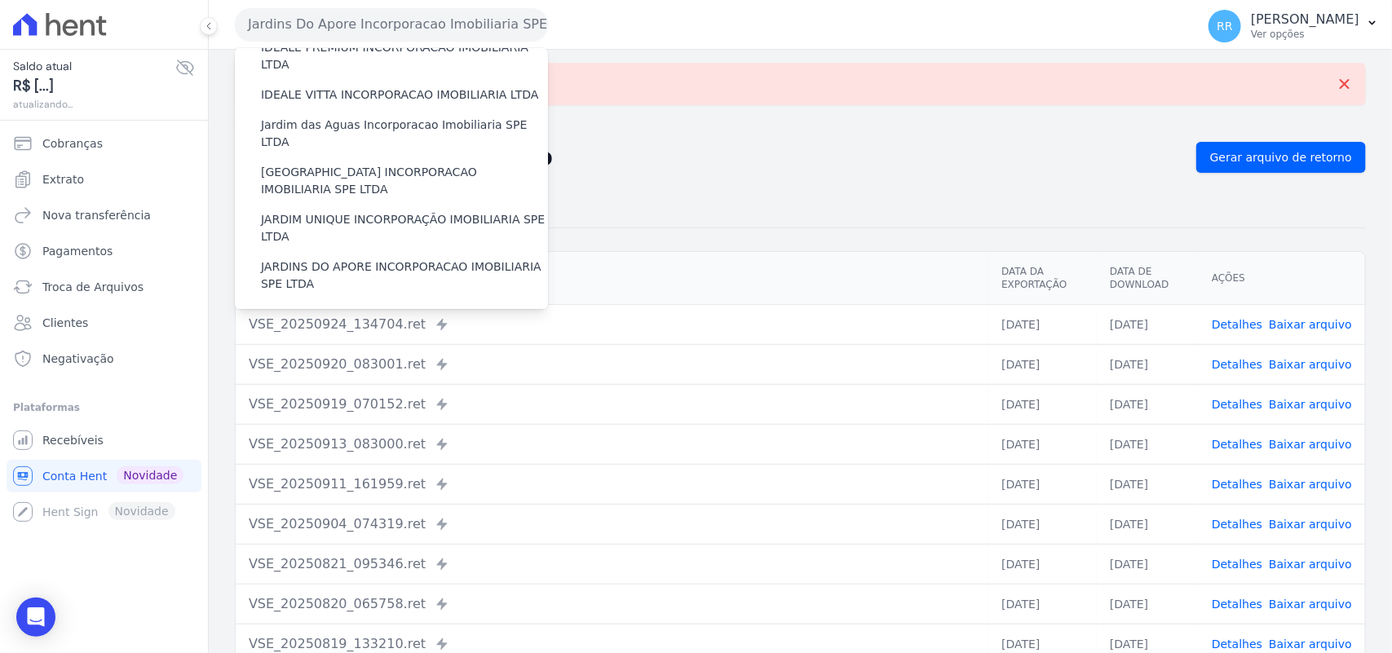
scroll to position [374, 0]
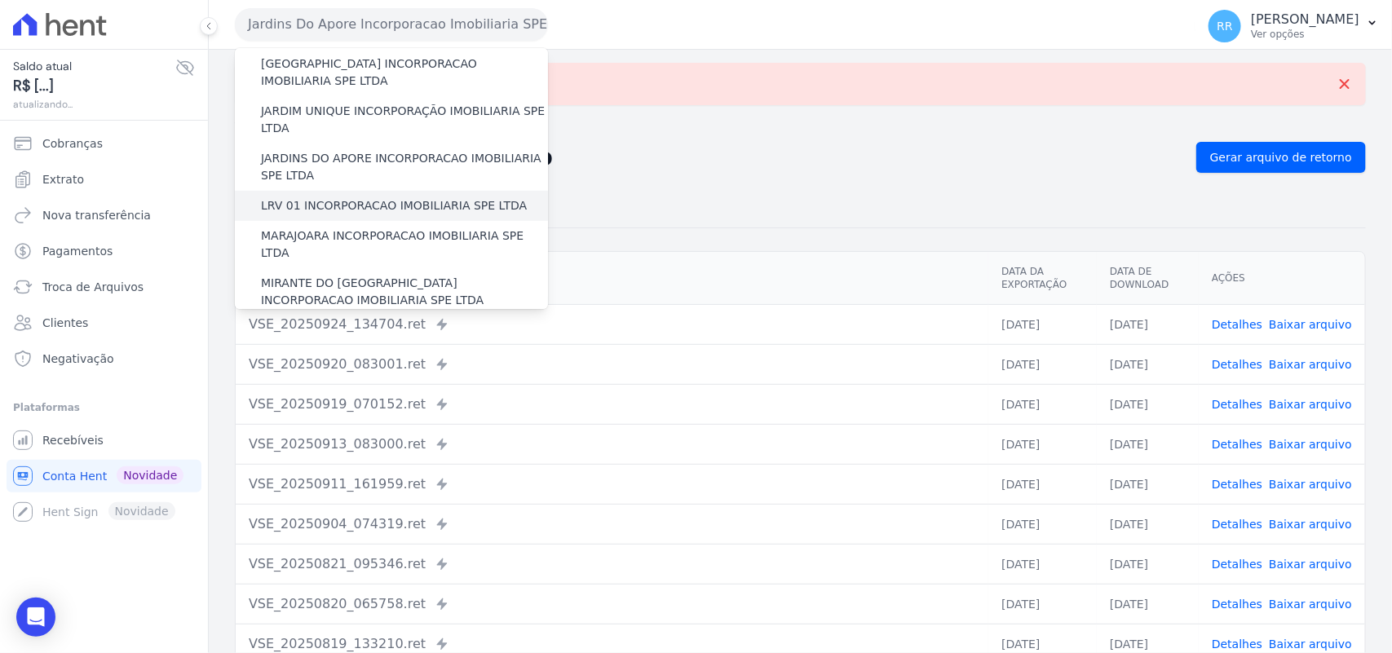
click at [365, 197] on label "LRV 01 INCORPORACAO IMOBILIARIA SPE LTDA" at bounding box center [394, 205] width 266 height 17
click at [0, 0] on input "LRV 01 INCORPORACAO IMOBILIARIA SPE LTDA" at bounding box center [0, 0] width 0 height 0
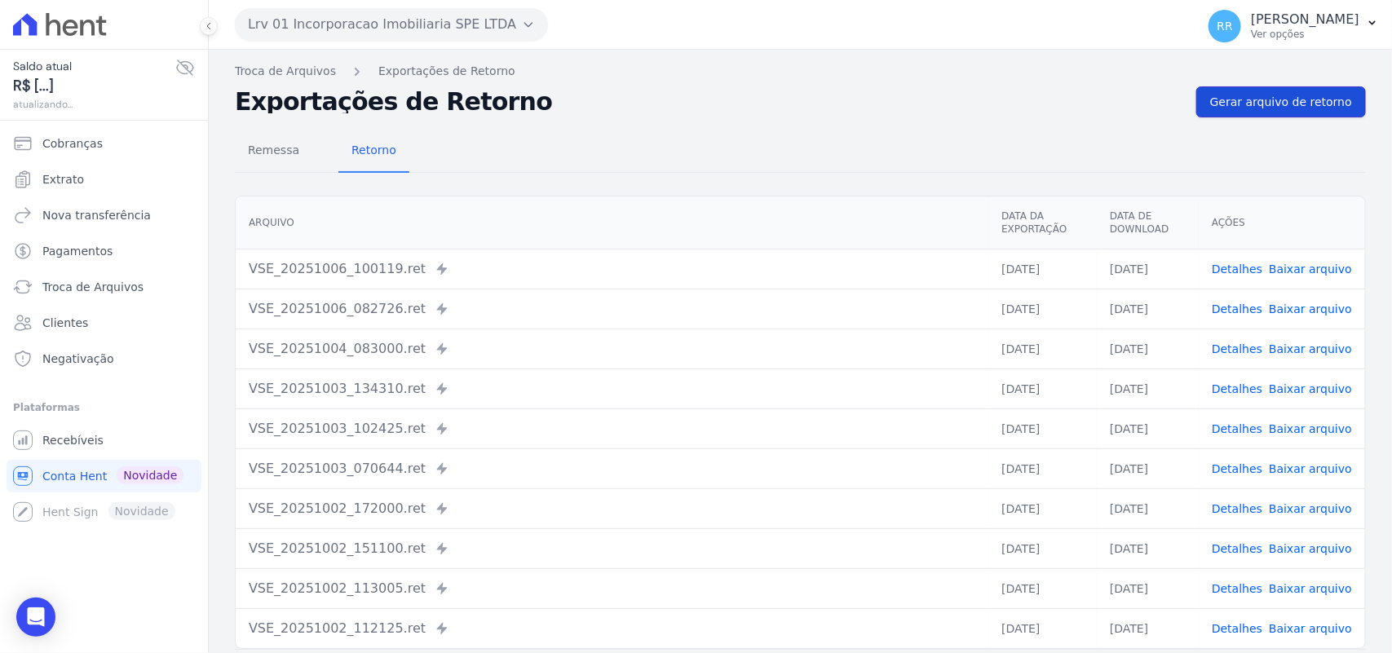
click at [1254, 108] on span "Gerar arquivo de retorno" at bounding box center [1281, 102] width 142 height 16
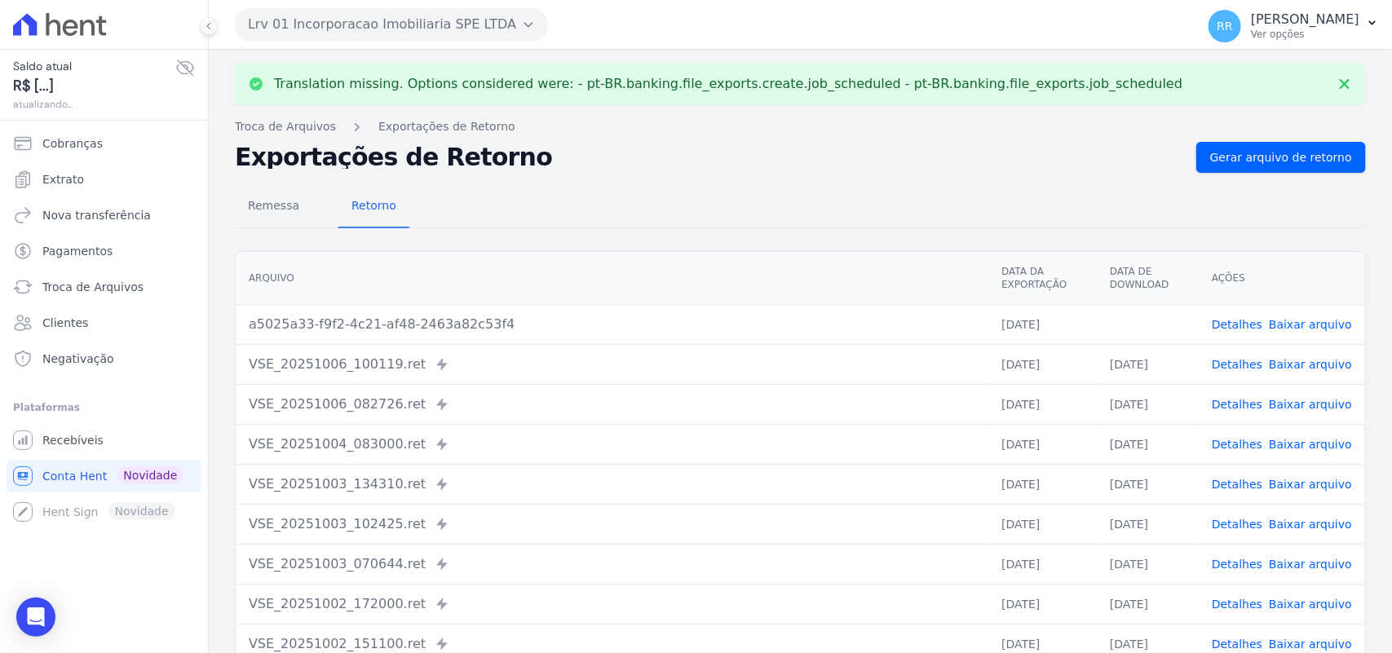
click at [1298, 320] on link "Baixar arquivo" at bounding box center [1310, 324] width 83 height 13
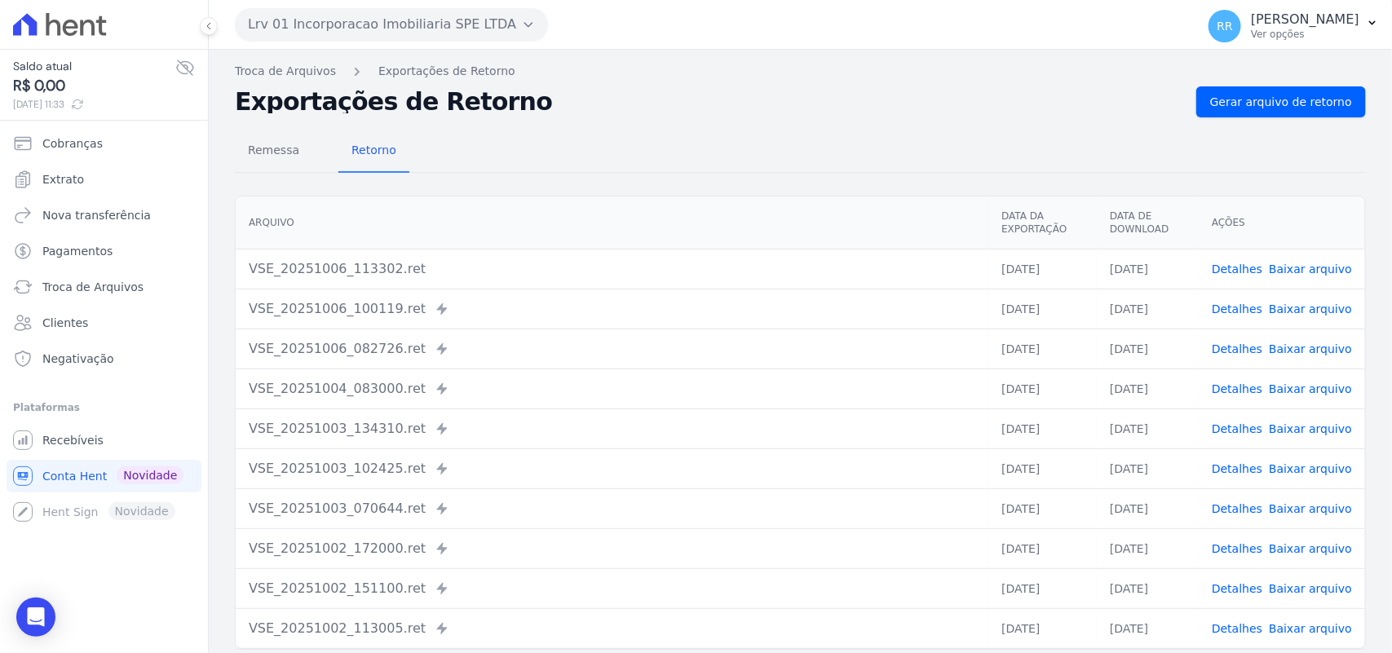
click at [1315, 270] on link "Baixar arquivo" at bounding box center [1310, 269] width 83 height 13
click at [891, 153] on div "Remessa Retorno" at bounding box center [800, 152] width 1131 height 42
click at [377, 41] on div "Lrv 01 Incorporacao Imobiliaria SPE LTDA Via Sul Engenharia AGUAS DE [GEOGRAPHI…" at bounding box center [712, 24] width 954 height 51
click at [372, 29] on button "Lrv 01 Incorporacao Imobiliaria SPE LTDA" at bounding box center [391, 24] width 313 height 33
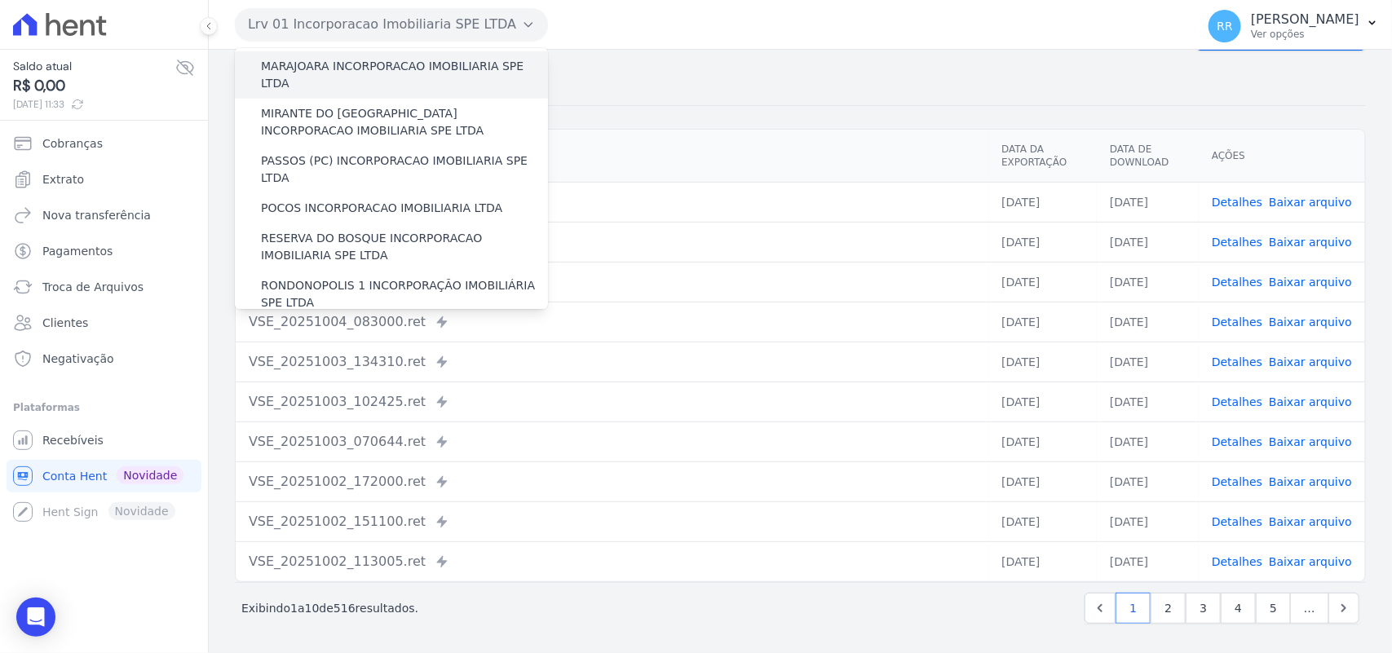
scroll to position [476, 0]
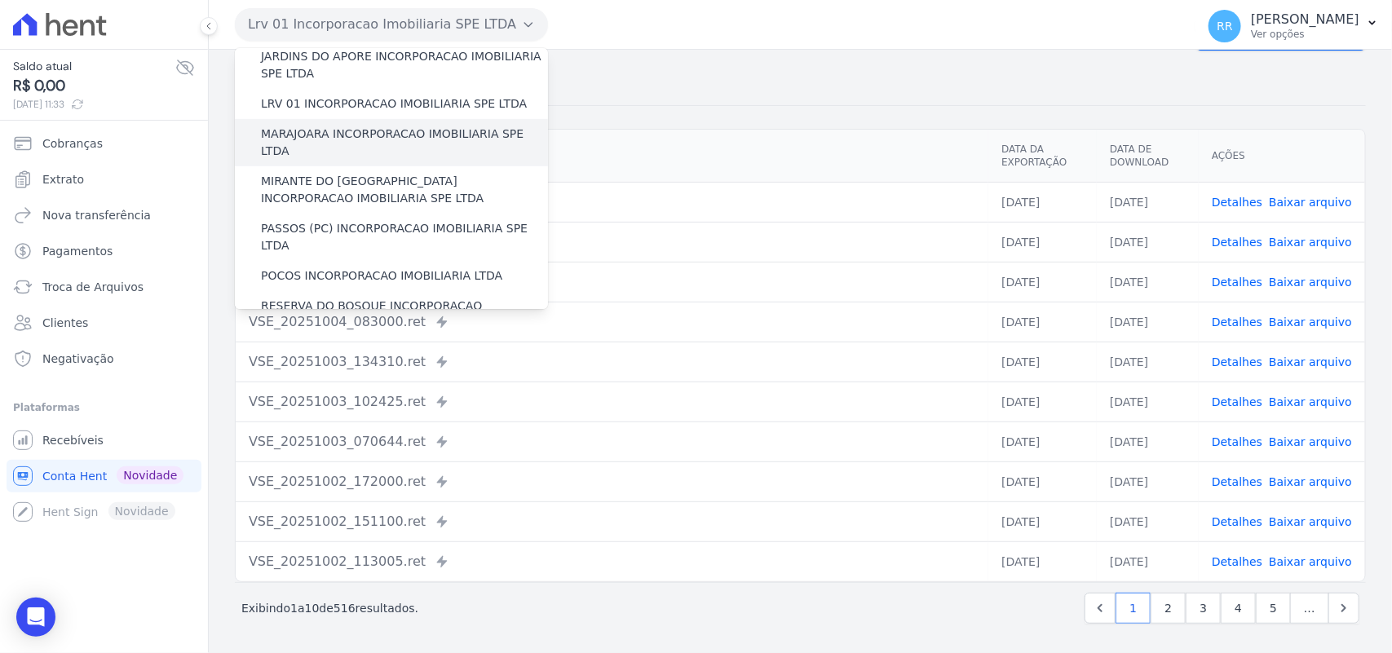
click at [324, 126] on label "MARAJOARA INCORPORACAO IMOBILIARIA SPE LTDA" at bounding box center [404, 143] width 287 height 34
click at [0, 0] on input "MARAJOARA INCORPORACAO IMOBILIARIA SPE LTDA" at bounding box center [0, 0] width 0 height 0
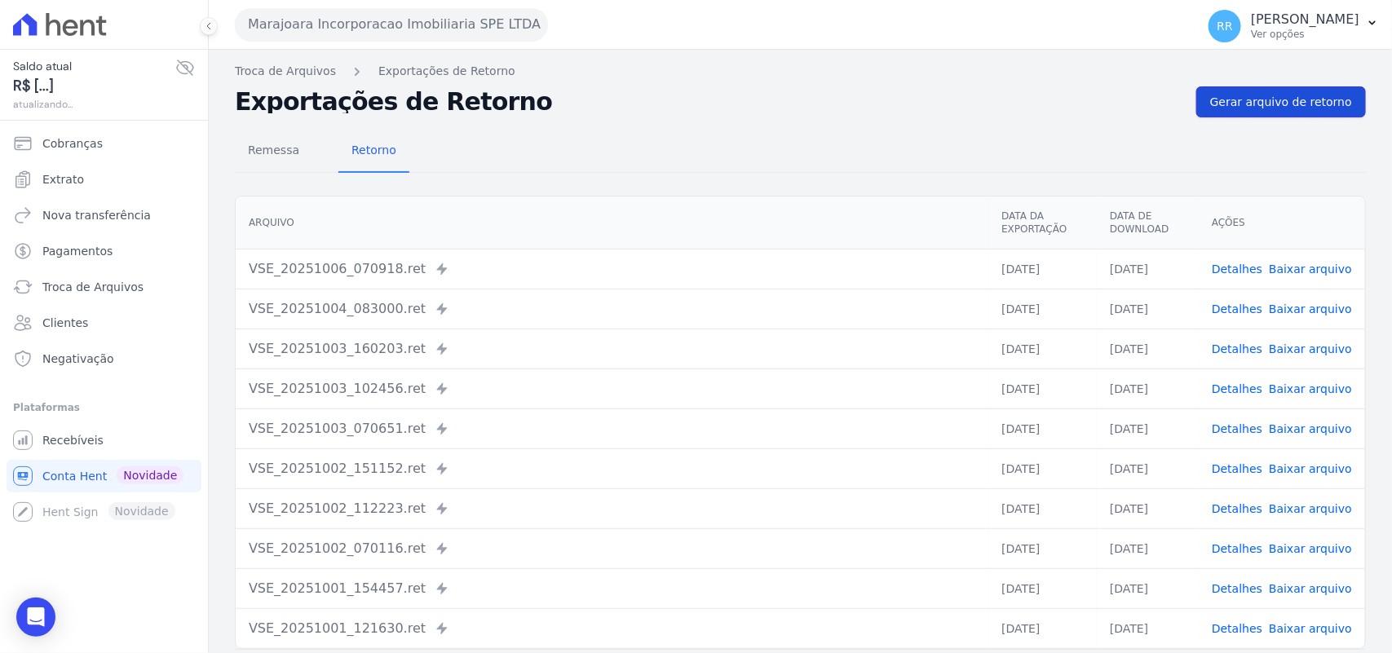
click at [1204, 112] on link "Gerar arquivo de retorno" at bounding box center [1282, 101] width 170 height 31
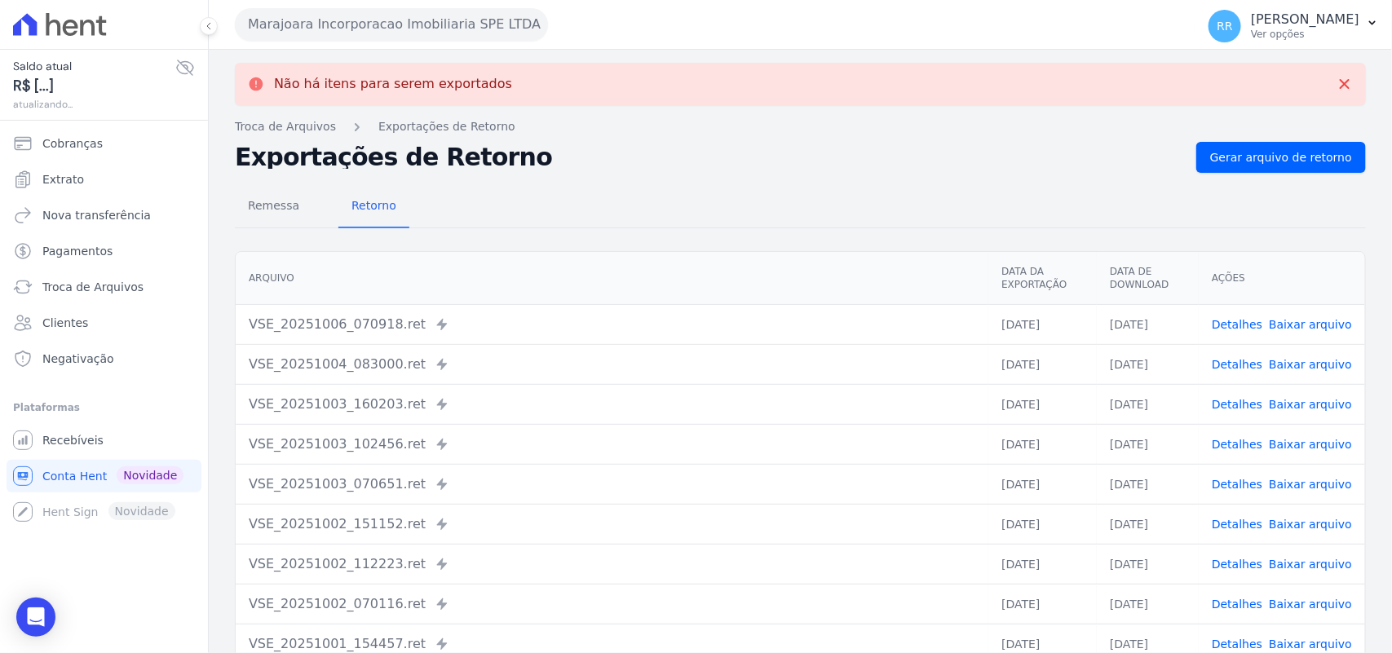
click at [365, 29] on button "Marajoara Incorporacao Imobiliaria SPE LTDA" at bounding box center [391, 24] width 313 height 33
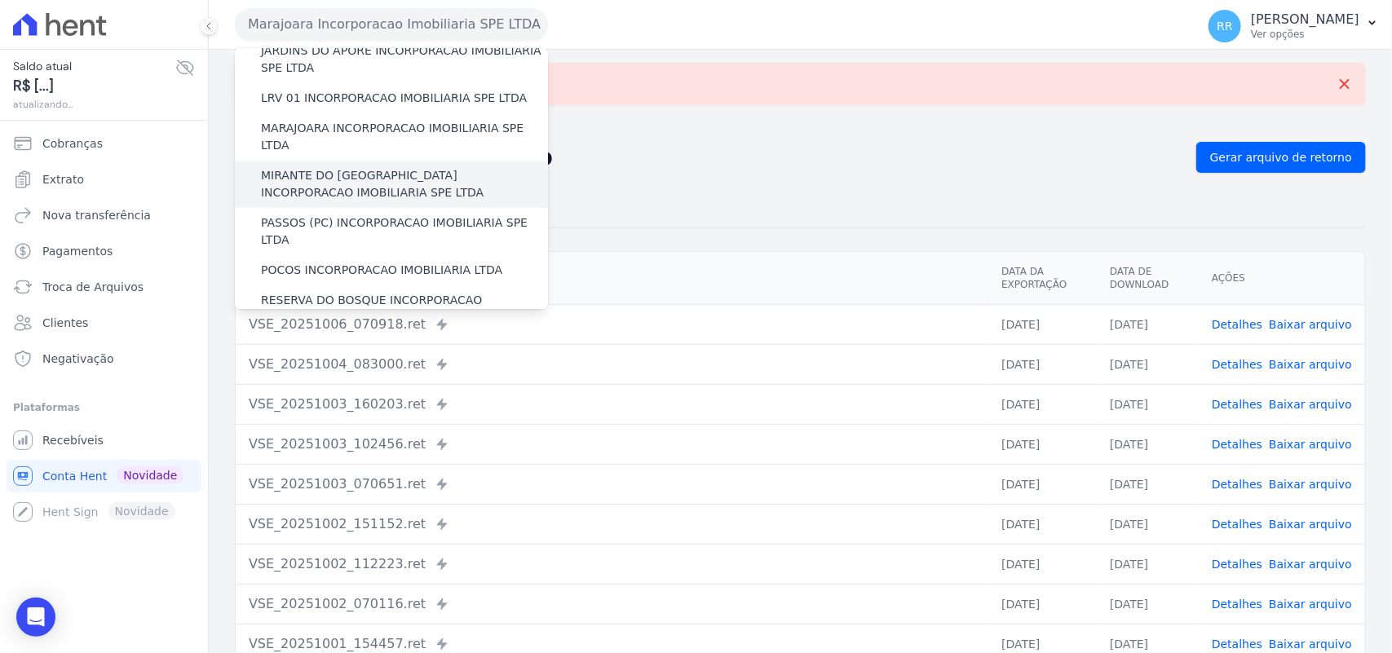
scroll to position [510, 0]
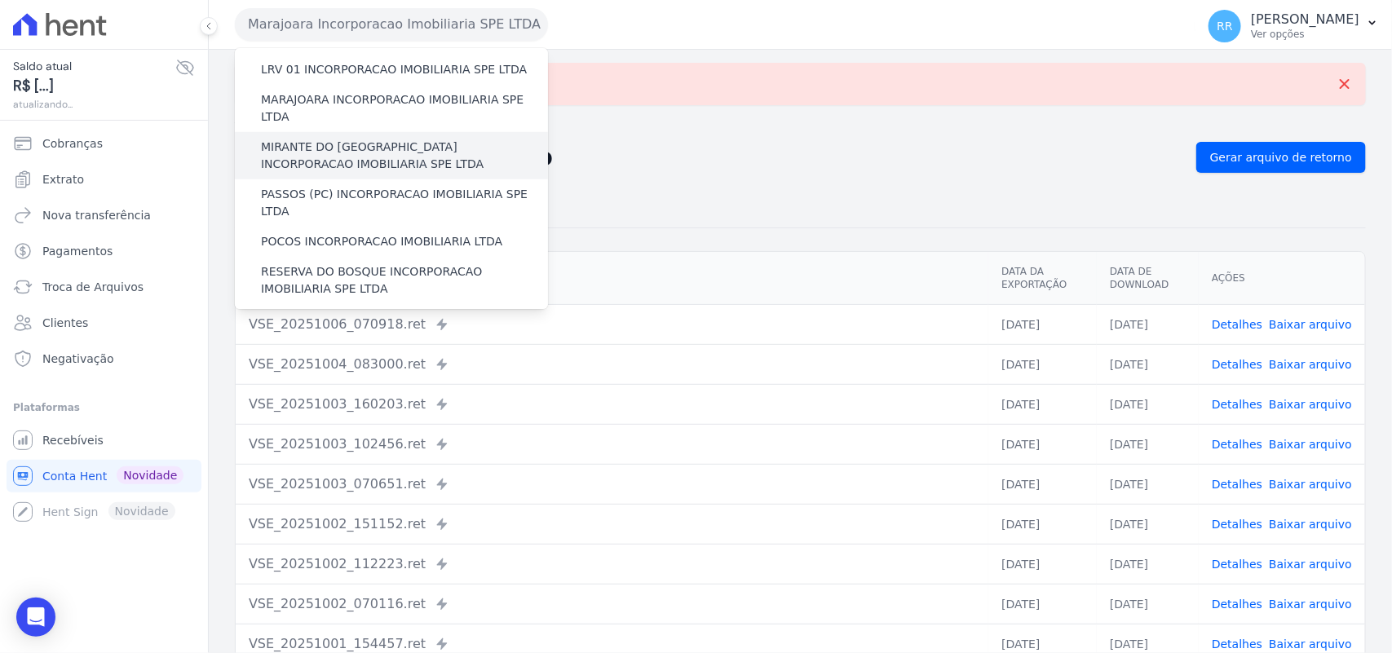
click at [339, 139] on label "MIRANTE DO [GEOGRAPHIC_DATA] INCORPORACAO IMOBILIARIA SPE LTDA" at bounding box center [404, 156] width 287 height 34
click at [0, 0] on input "MIRANTE DO [GEOGRAPHIC_DATA] INCORPORACAO IMOBILIARIA SPE LTDA" at bounding box center [0, 0] width 0 height 0
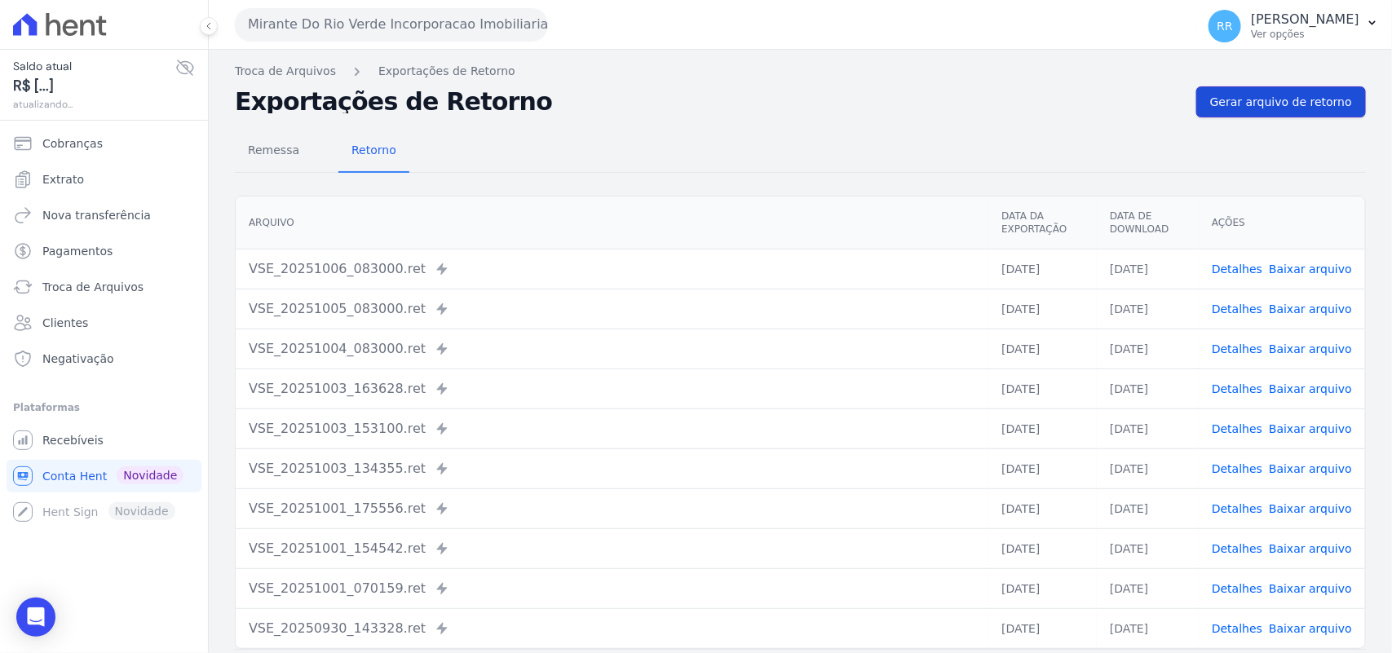
click at [1276, 103] on span "Gerar arquivo de retorno" at bounding box center [1281, 102] width 142 height 16
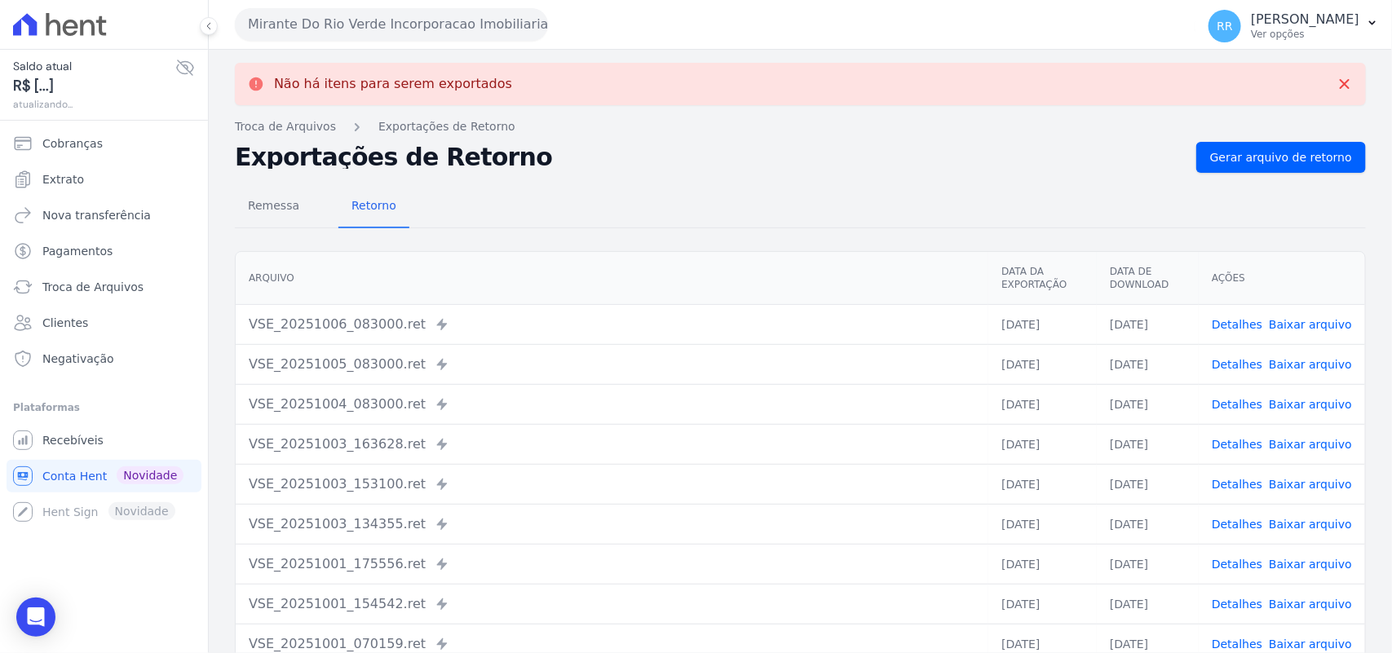
click at [356, 29] on button "Mirante Do Rio Verde Incorporacao Imobiliaria SPE LTDA" at bounding box center [391, 24] width 313 height 33
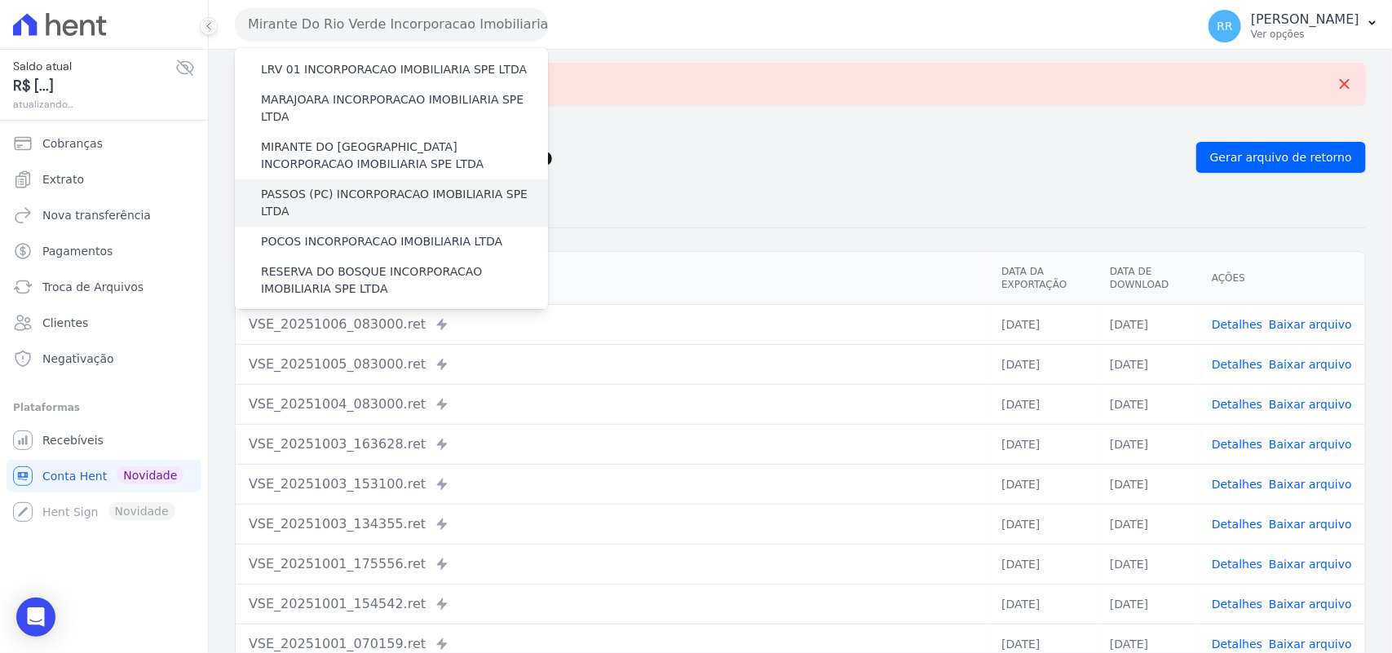
click at [329, 186] on label "PASSOS (PC) INCORPORACAO IMOBILIARIA SPE LTDA" at bounding box center [404, 203] width 287 height 34
click at [0, 0] on input "PASSOS (PC) INCORPORACAO IMOBILIARIA SPE LTDA" at bounding box center [0, 0] width 0 height 0
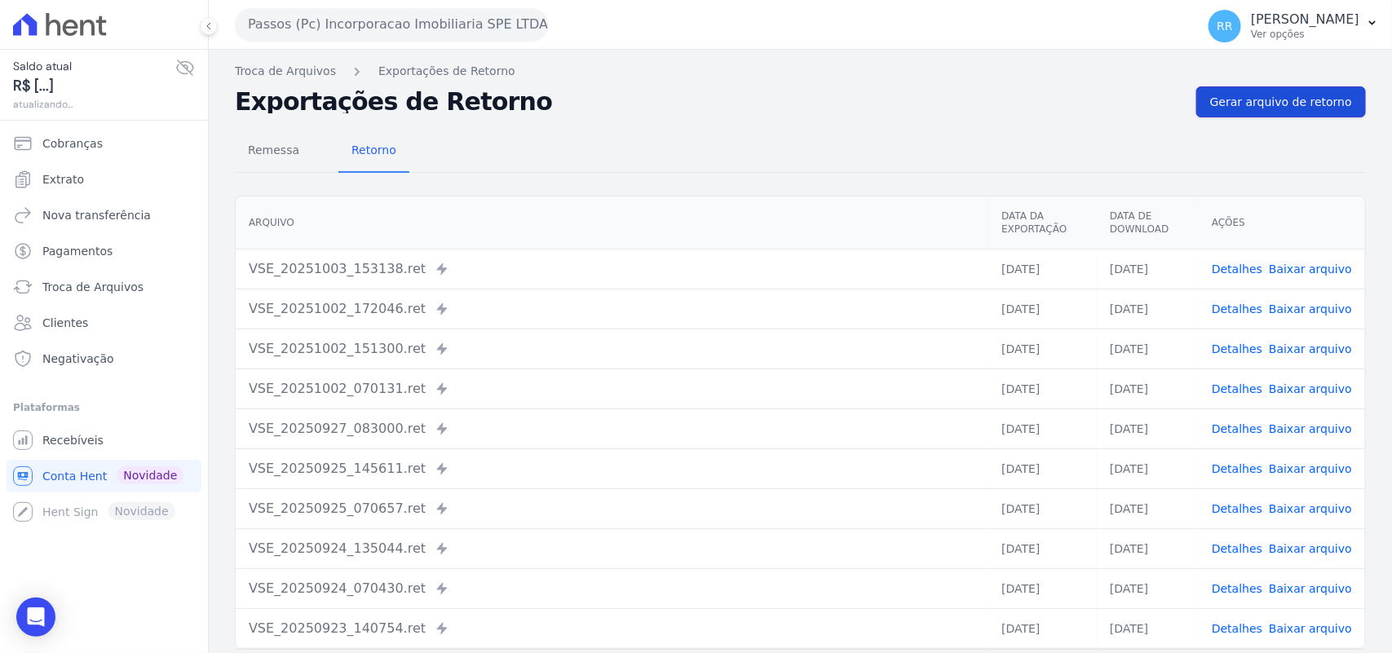
click at [1250, 95] on span "Gerar arquivo de retorno" at bounding box center [1281, 102] width 142 height 16
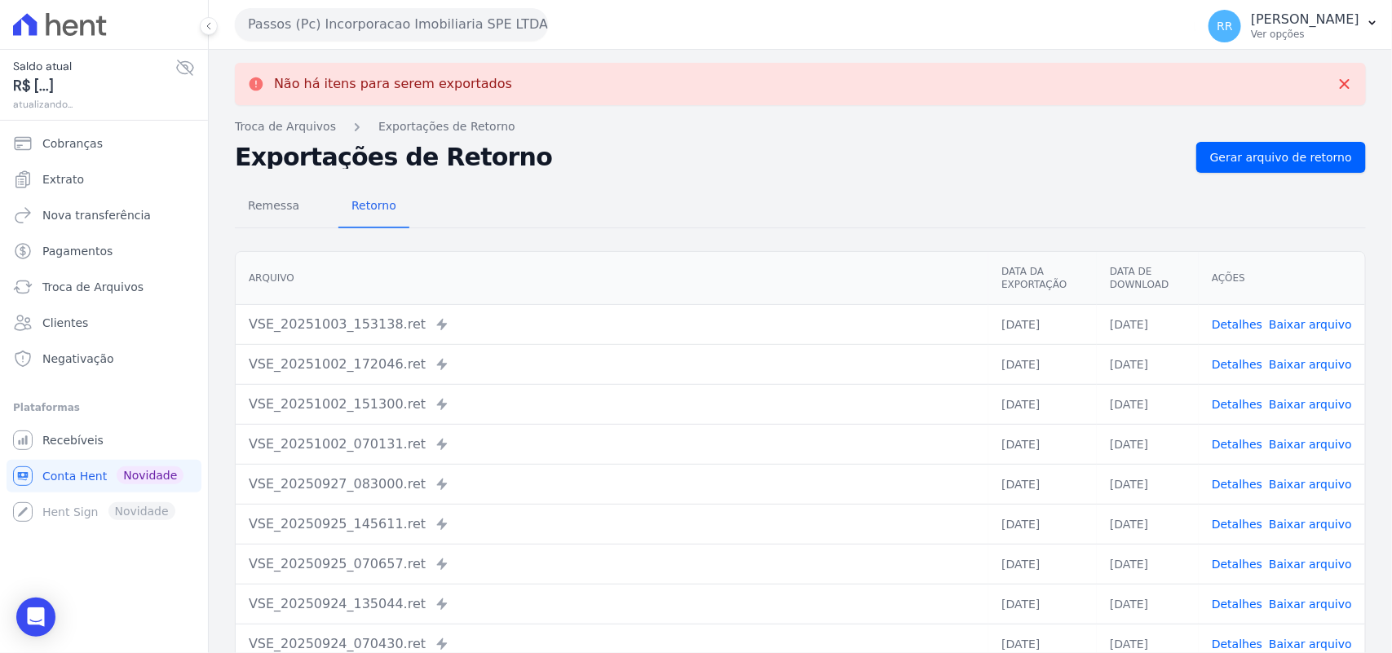
click at [344, 38] on button "Passos (Pc) Incorporacao Imobiliaria SPE LTDA" at bounding box center [391, 24] width 313 height 33
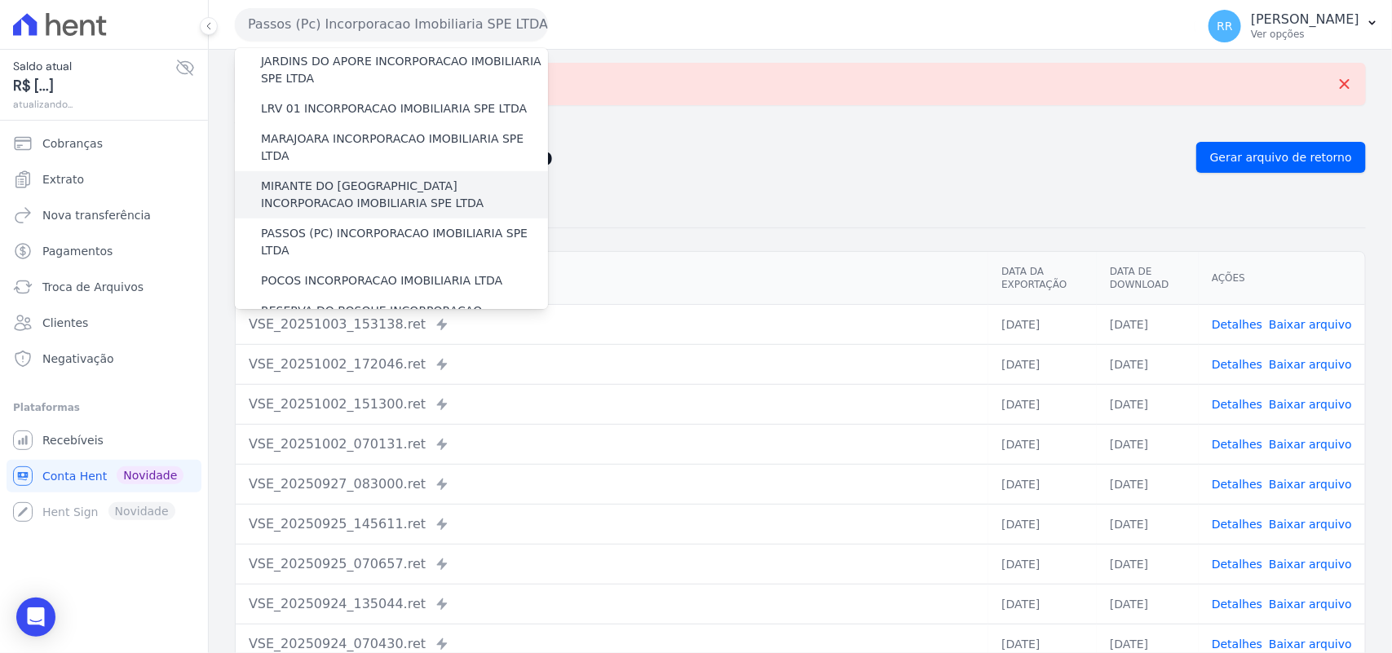
scroll to position [476, 0]
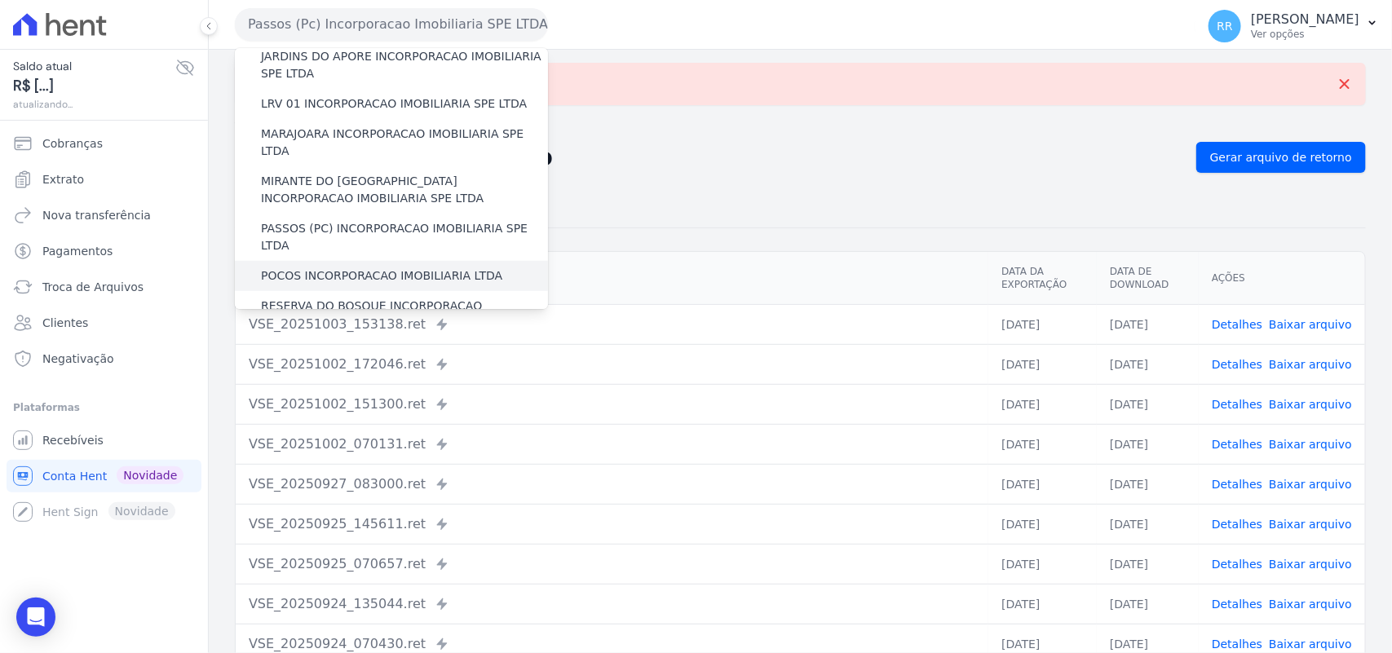
click at [356, 268] on label "POCOS INCORPORACAO IMOBILIARIA LTDA" at bounding box center [381, 276] width 241 height 17
click at [0, 0] on input "POCOS INCORPORACAO IMOBILIARIA LTDA" at bounding box center [0, 0] width 0 height 0
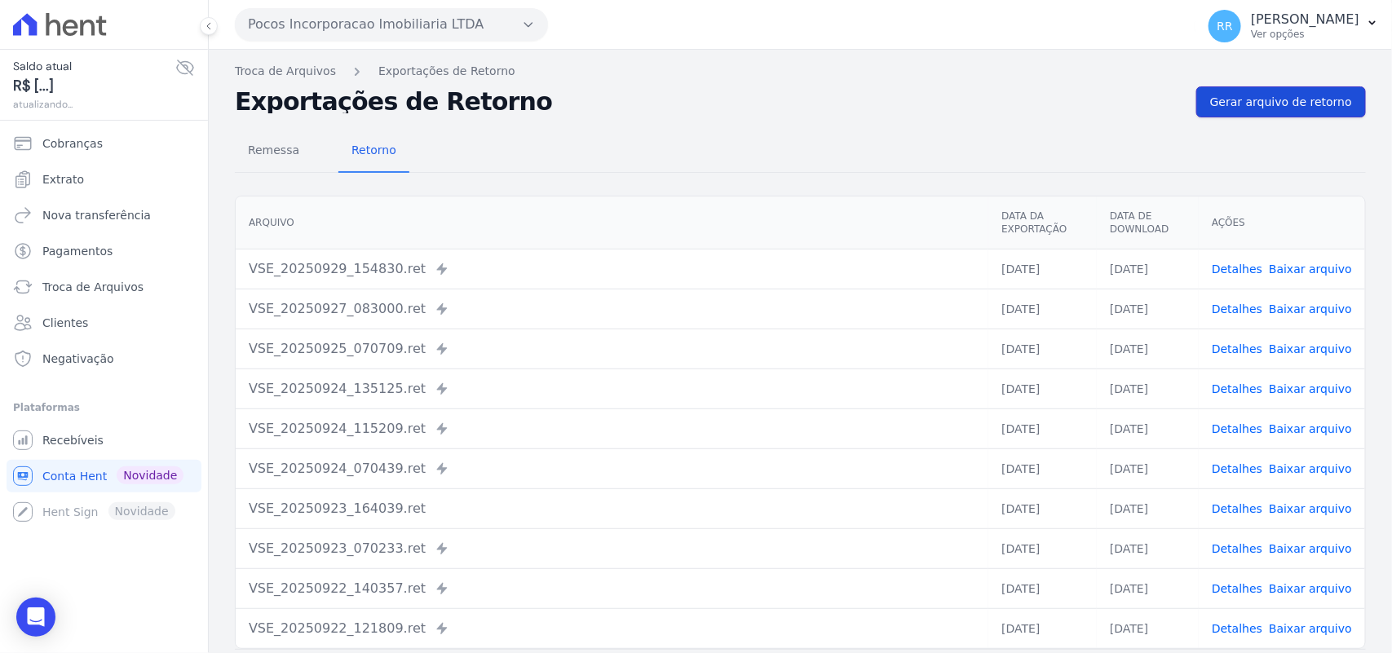
click at [1249, 110] on span "Gerar arquivo de retorno" at bounding box center [1281, 102] width 142 height 16
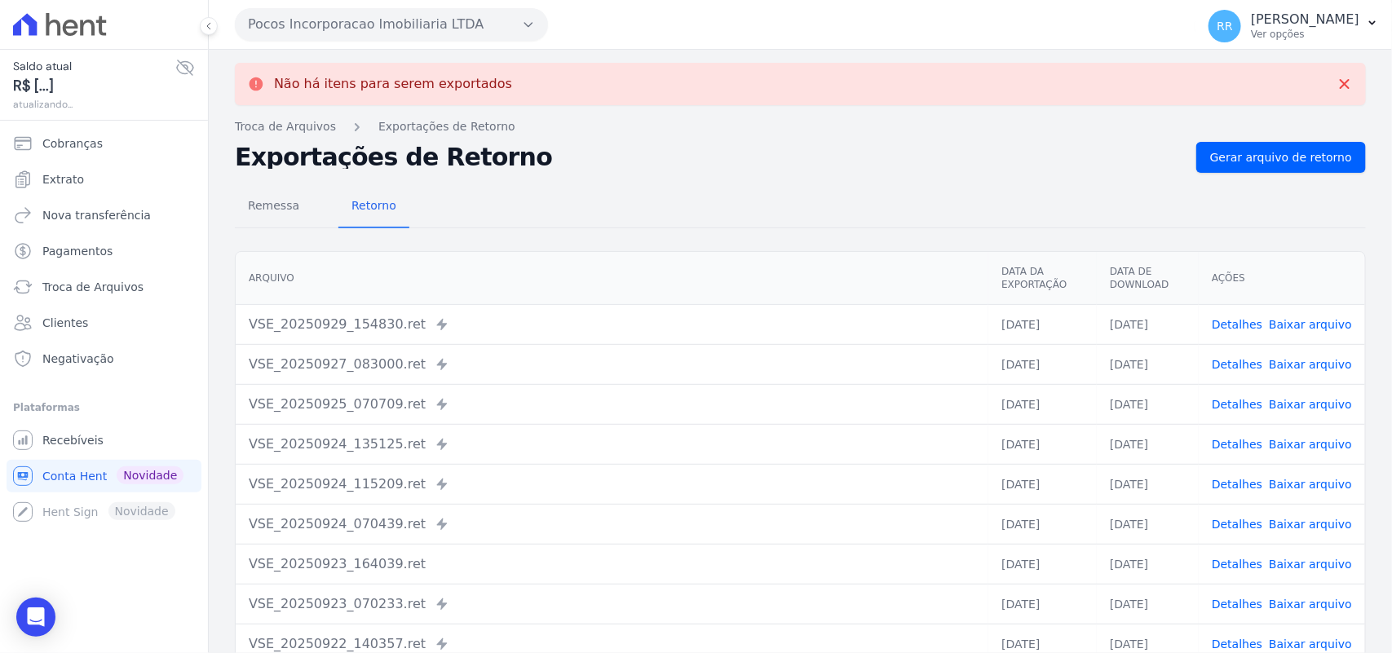
click at [348, 39] on button "Pocos Incorporacao Imobiliaria LTDA" at bounding box center [391, 24] width 313 height 33
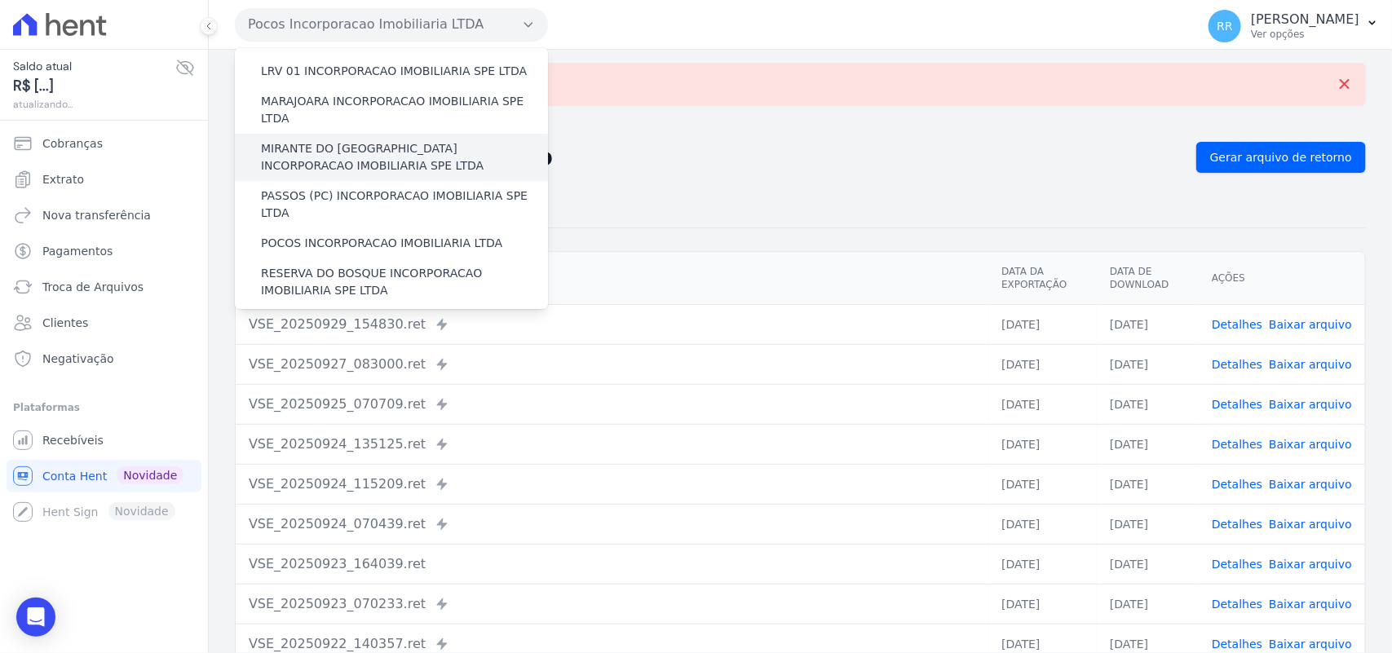
scroll to position [510, 0]
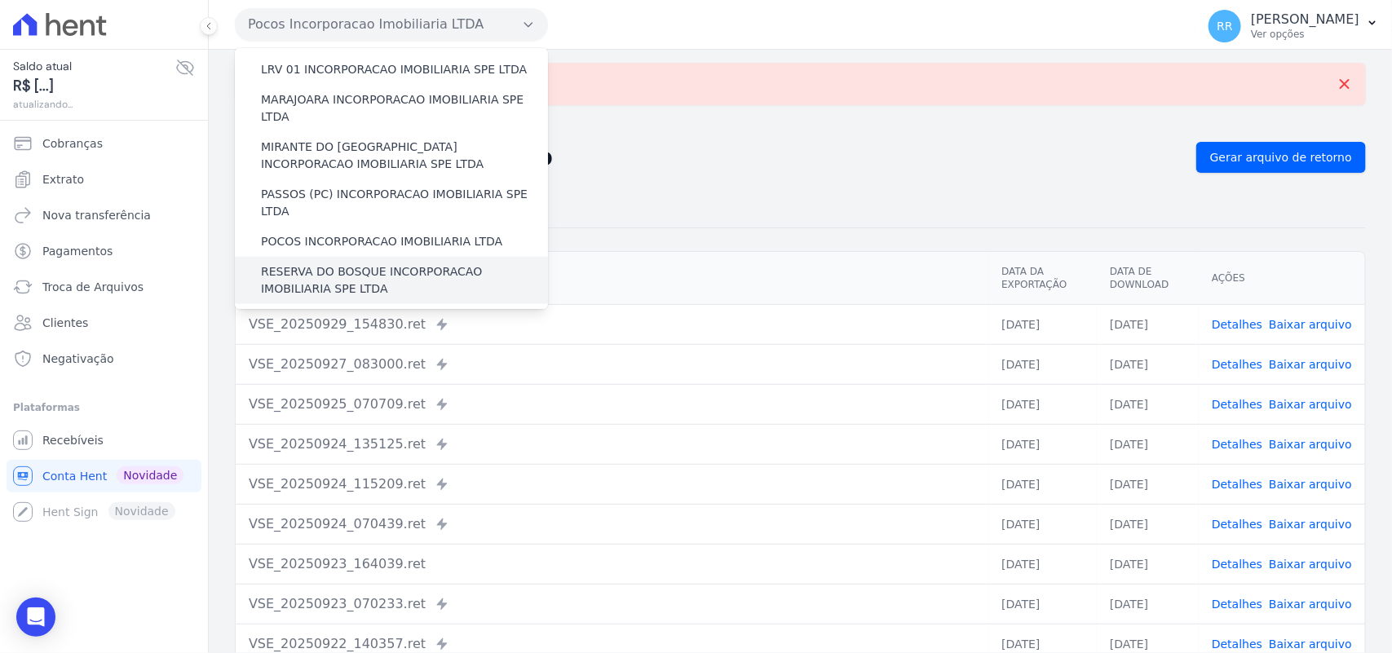
click at [359, 263] on label "RESERVA DO BOSQUE INCORPORACAO IMOBILIARIA SPE LTDA" at bounding box center [404, 280] width 287 height 34
click at [0, 0] on input "RESERVA DO BOSQUE INCORPORACAO IMOBILIARIA SPE LTDA" at bounding box center [0, 0] width 0 height 0
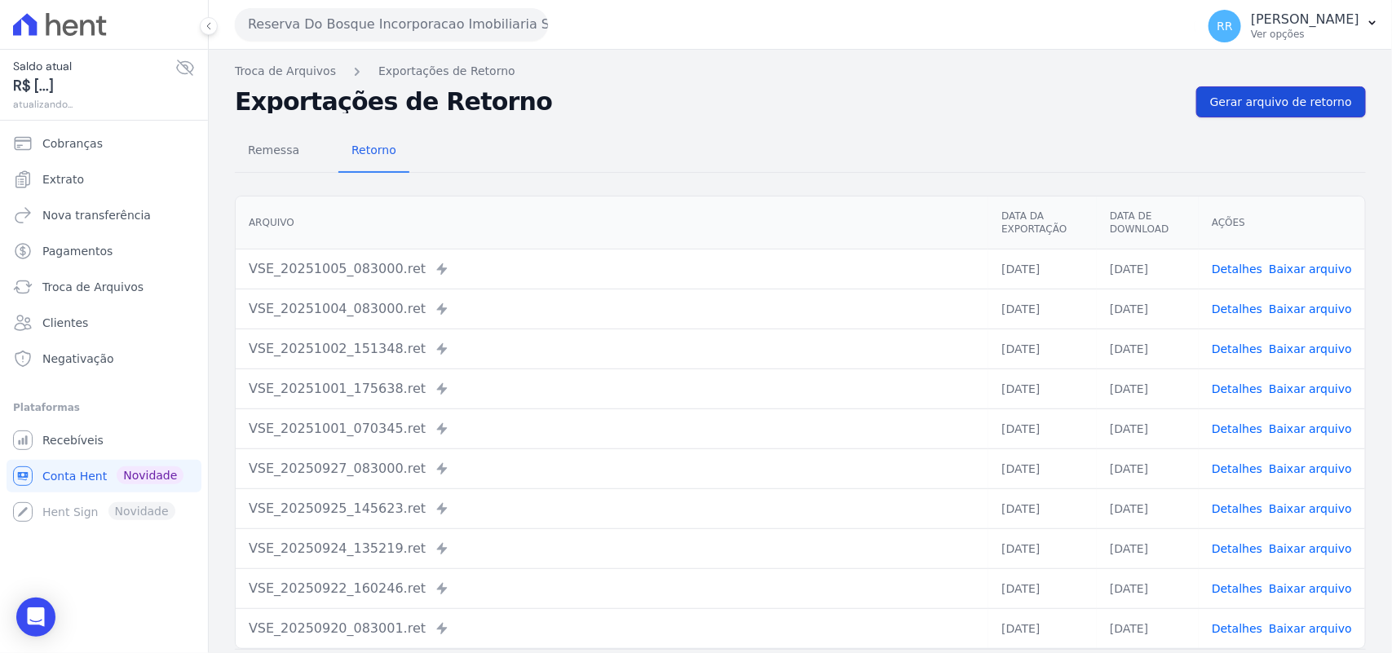
click at [1261, 103] on span "Gerar arquivo de retorno" at bounding box center [1281, 102] width 142 height 16
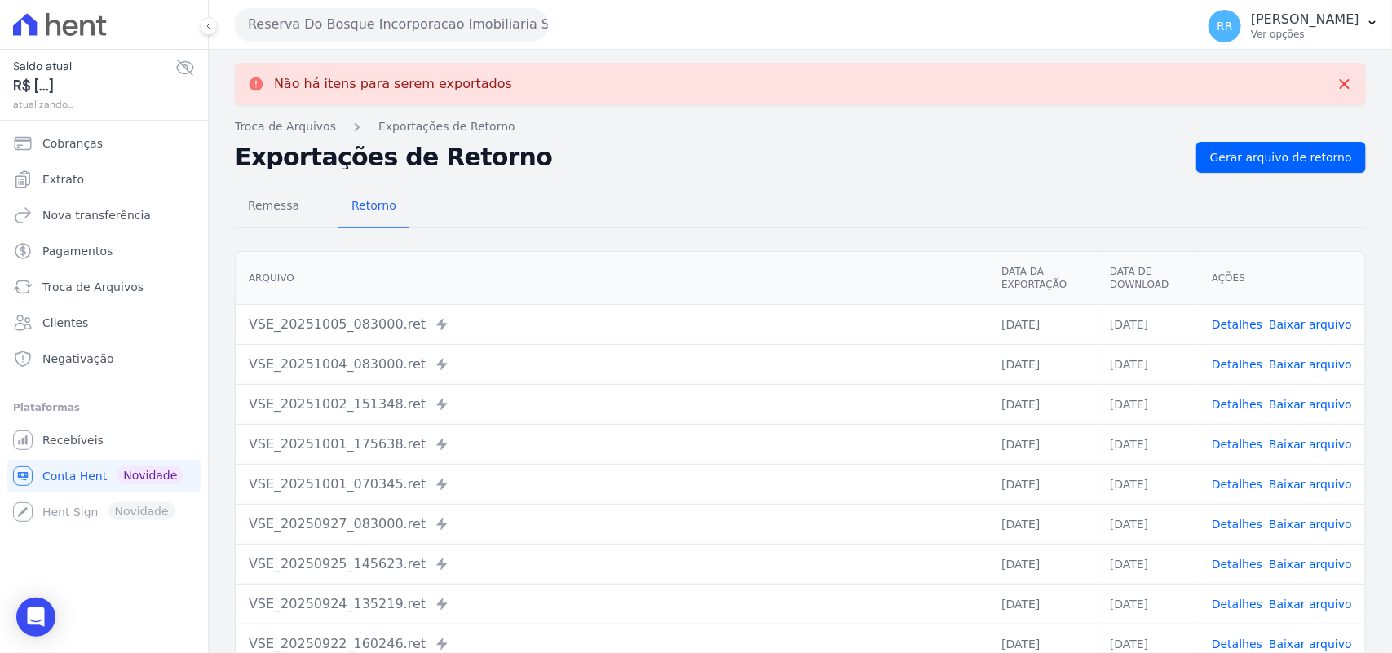
click at [275, 15] on button "Reserva Do Bosque Incorporacao Imobiliaria SPE LTDA" at bounding box center [391, 24] width 313 height 33
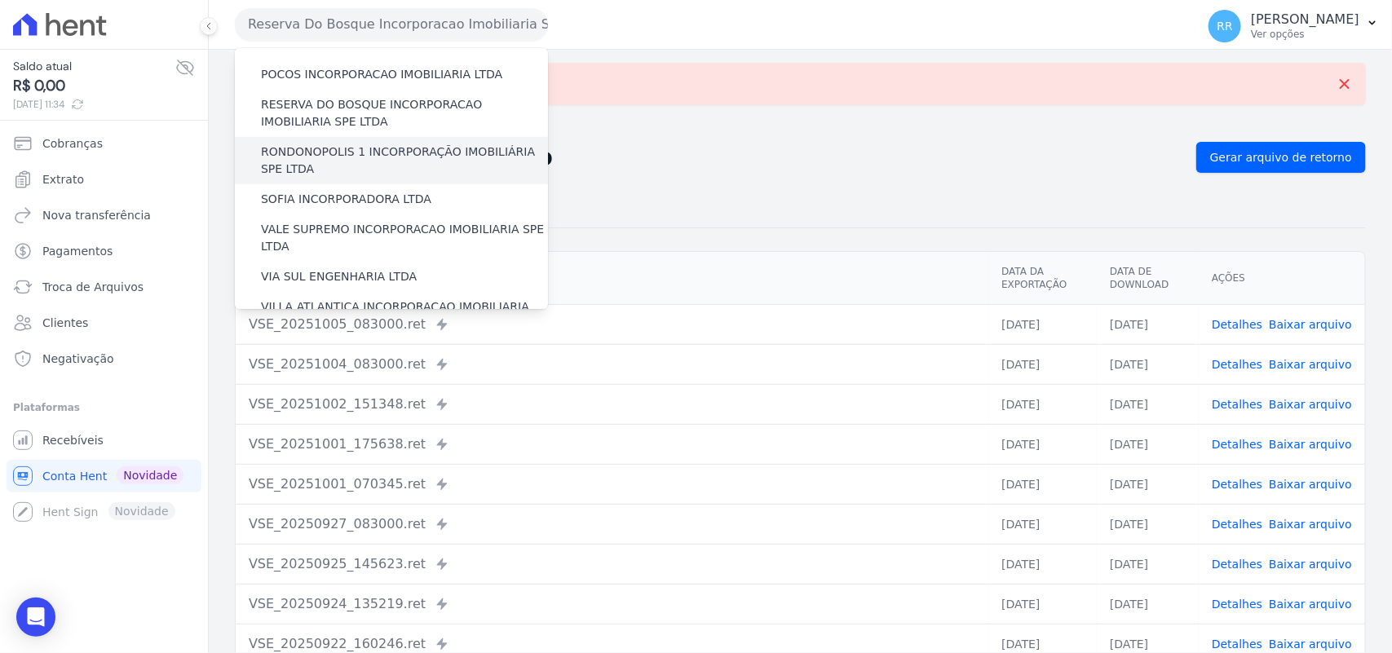
scroll to position [643, 0]
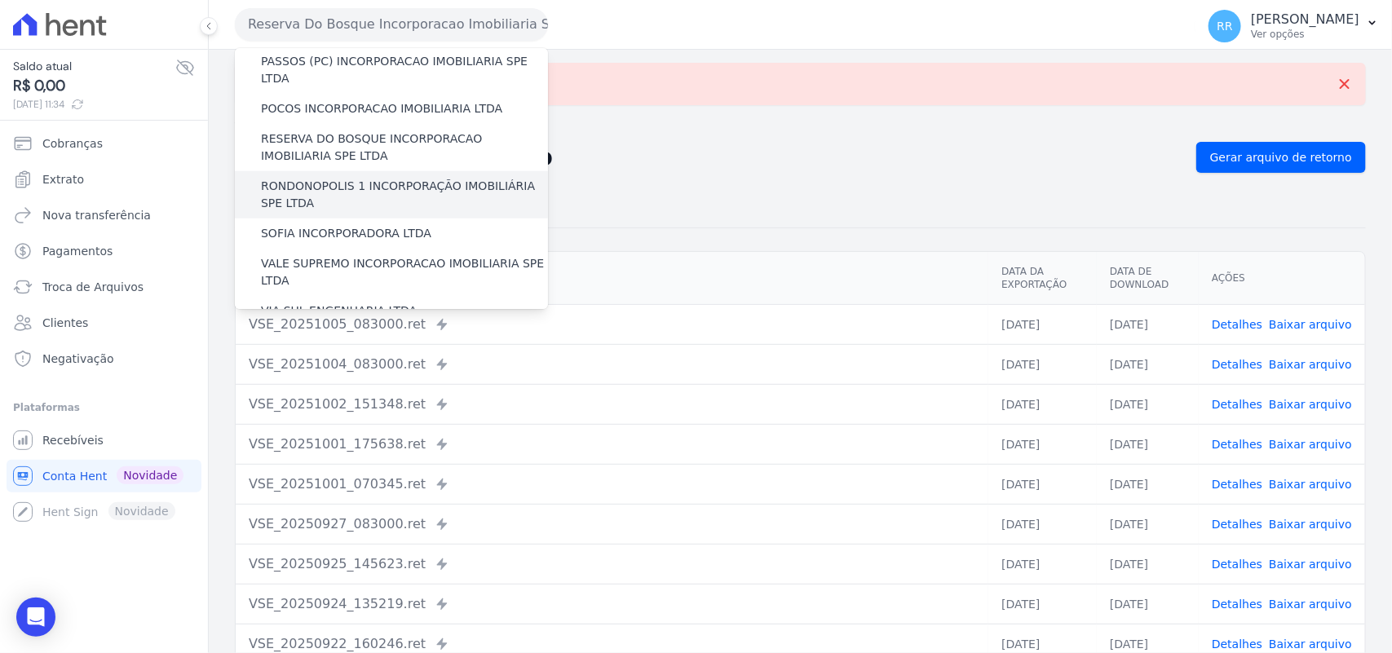
click at [344, 178] on label "RONDONOPOLIS 1 INCORPORAÇÃO IMOBILIÁRIA SPE LTDA" at bounding box center [404, 195] width 287 height 34
click at [0, 0] on input "RONDONOPOLIS 1 INCORPORAÇÃO IMOBILIÁRIA SPE LTDA" at bounding box center [0, 0] width 0 height 0
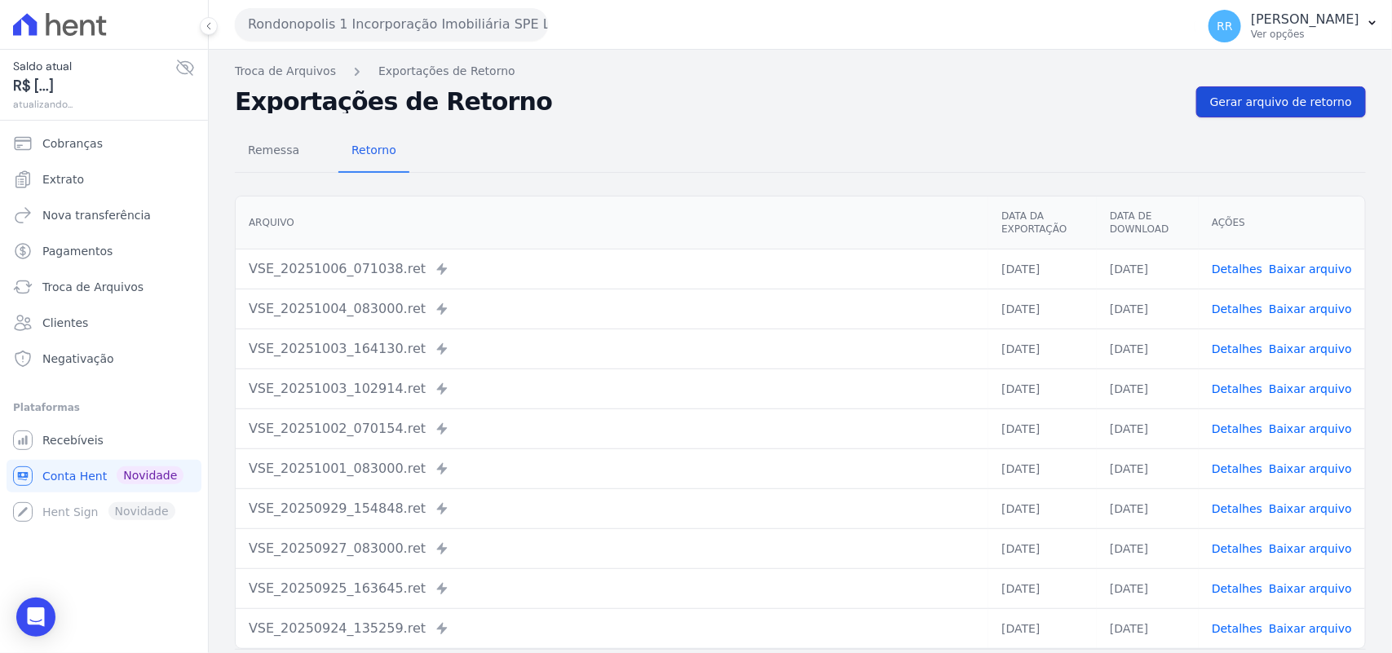
click at [1274, 98] on span "Gerar arquivo de retorno" at bounding box center [1281, 102] width 142 height 16
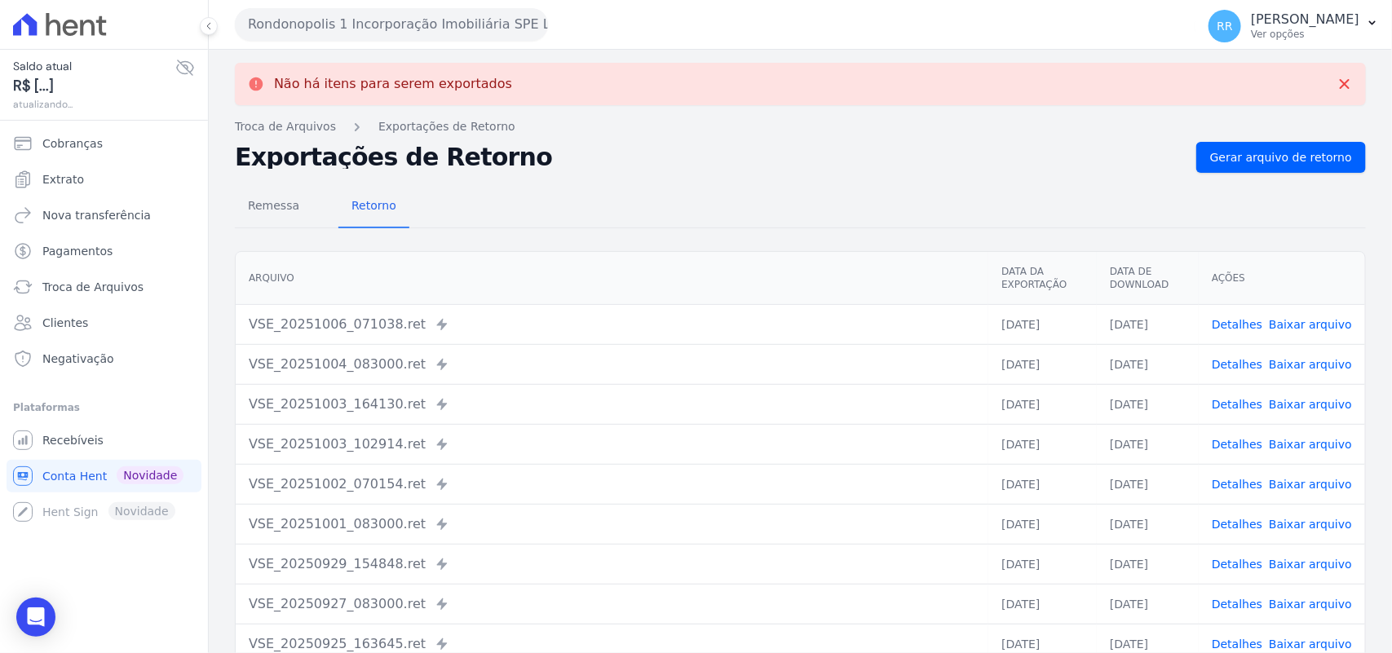
click at [397, 33] on button "Rondonopolis 1 Incorporação Imobiliária SPE LTDA" at bounding box center [391, 24] width 313 height 33
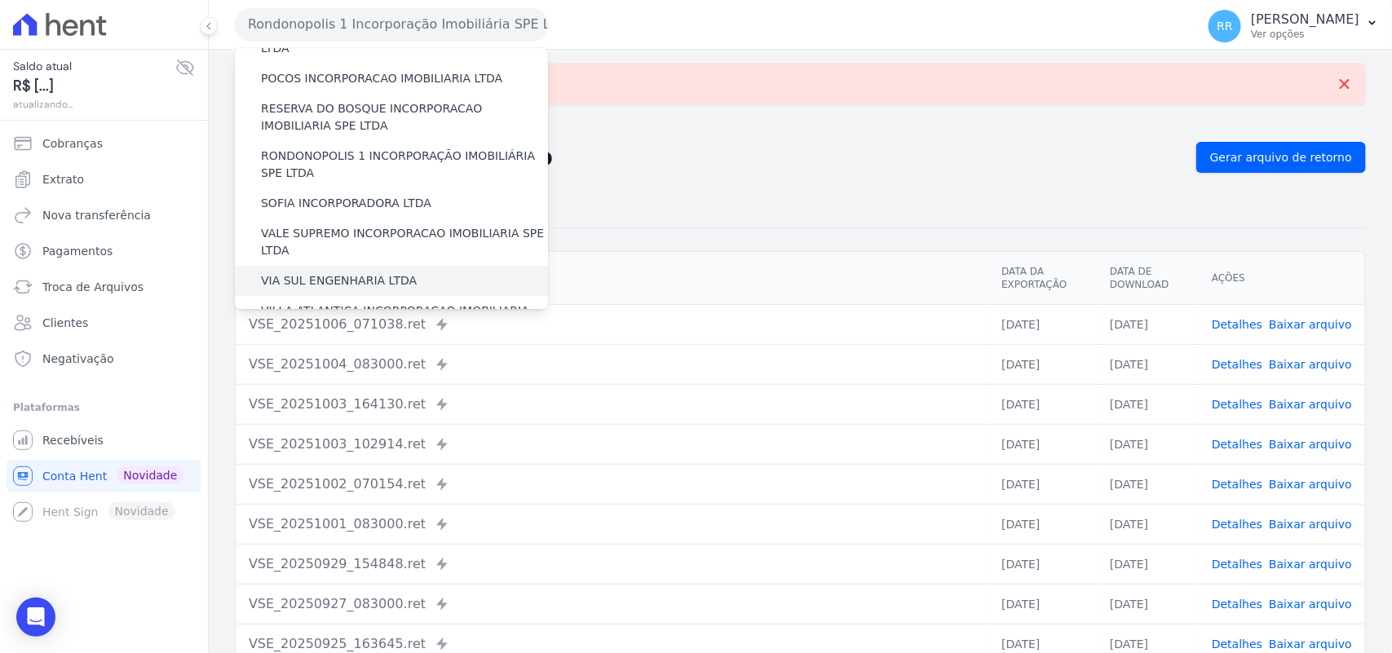
scroll to position [714, 0]
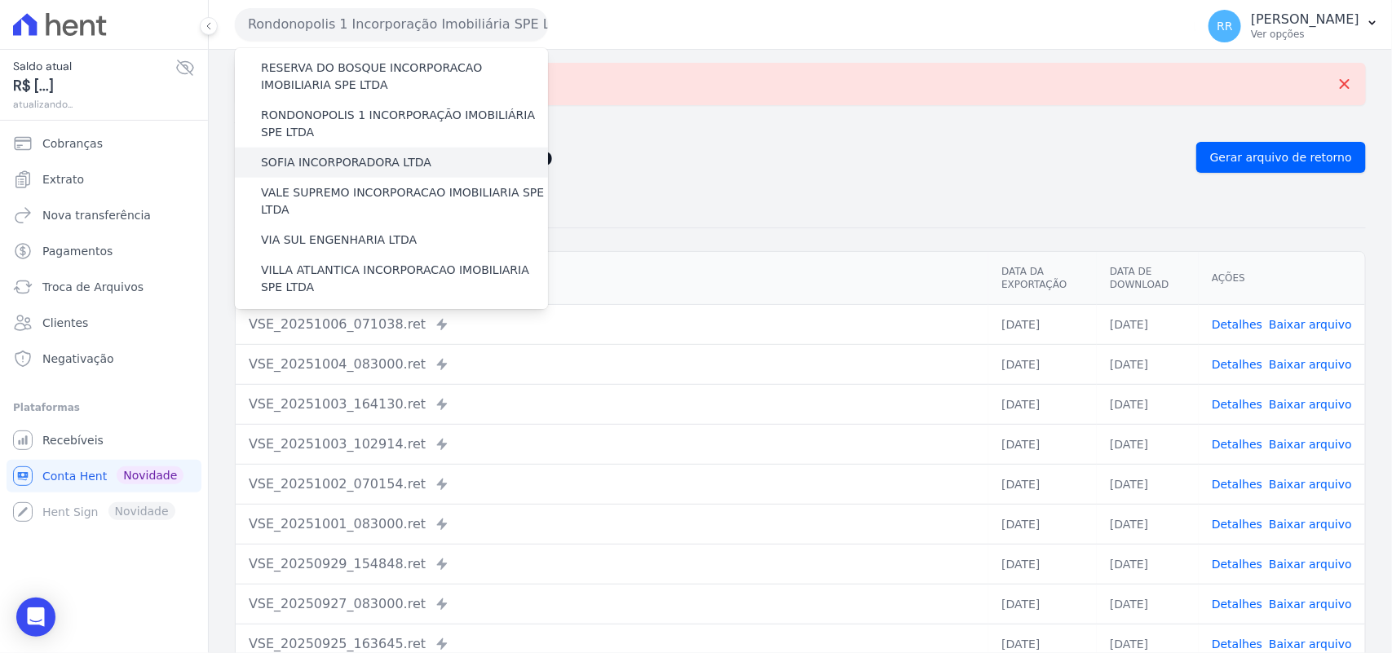
click at [327, 154] on label "SOFIA INCORPORADORA LTDA" at bounding box center [346, 162] width 170 height 17
click at [0, 0] on input "SOFIA INCORPORADORA LTDA" at bounding box center [0, 0] width 0 height 0
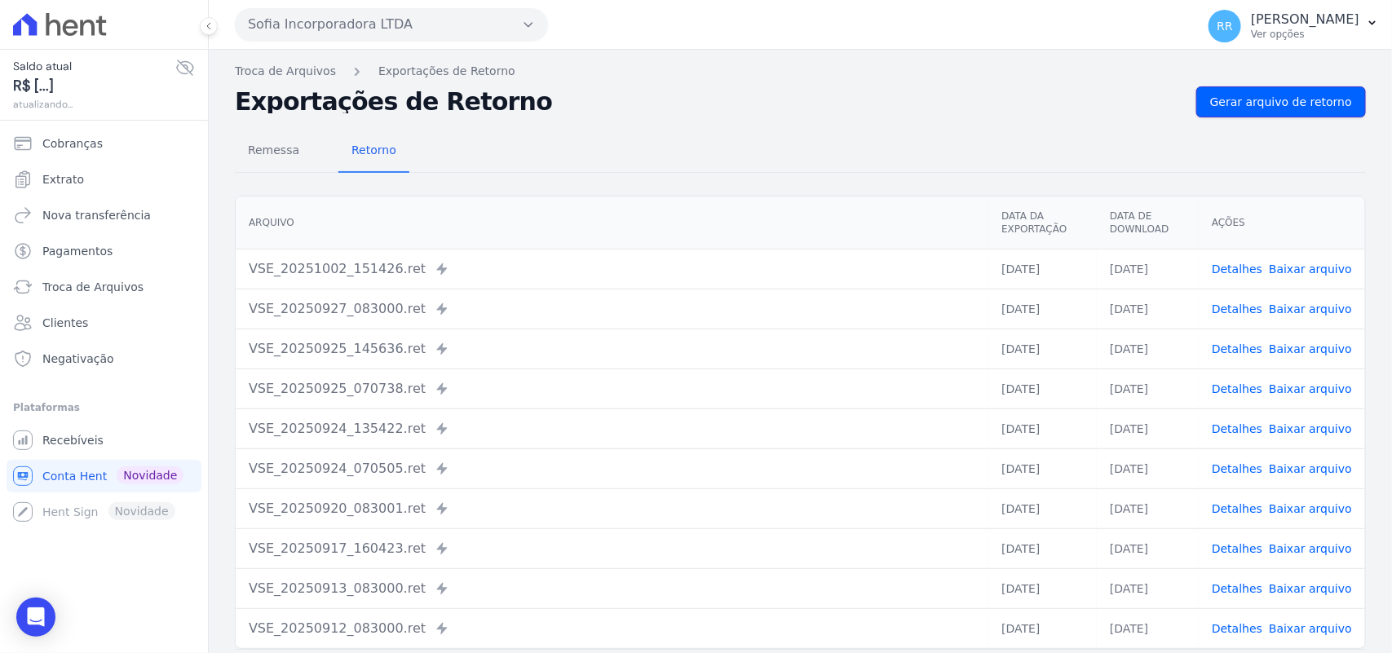
click at [1278, 112] on link "Gerar arquivo de retorno" at bounding box center [1282, 101] width 170 height 31
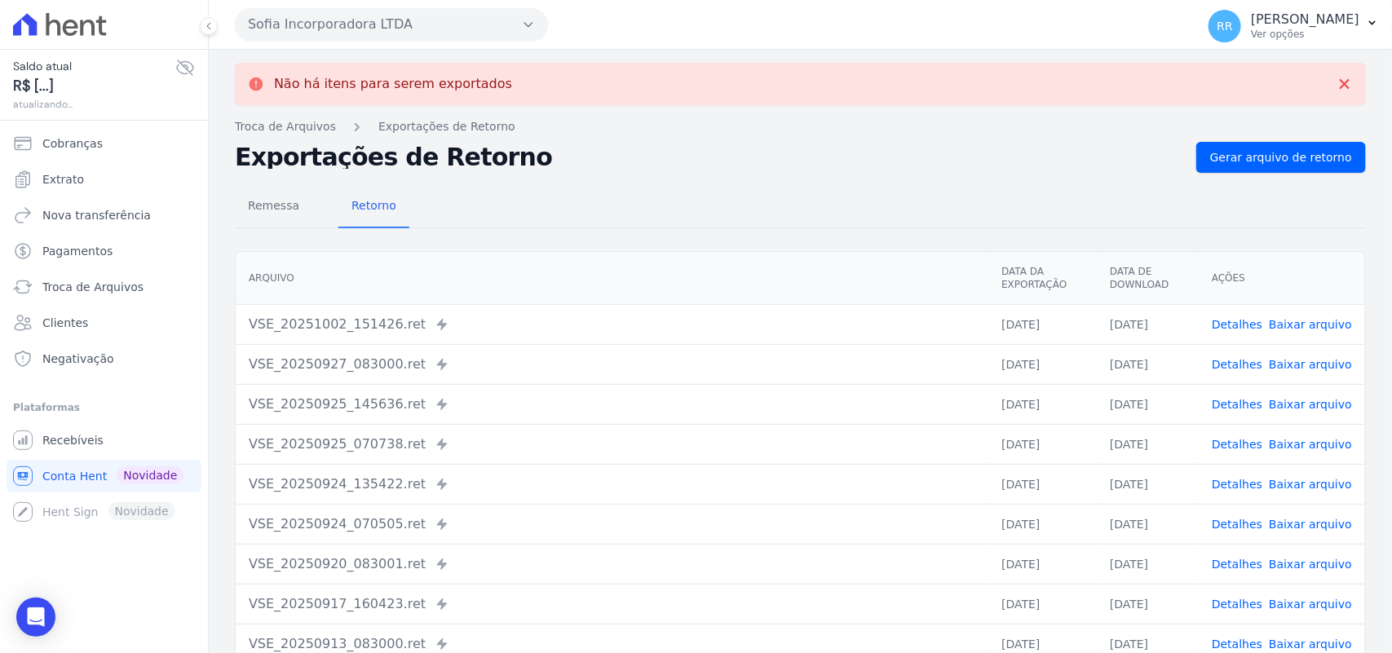
click at [361, 24] on button "Sofia Incorporadora LTDA" at bounding box center [391, 24] width 313 height 33
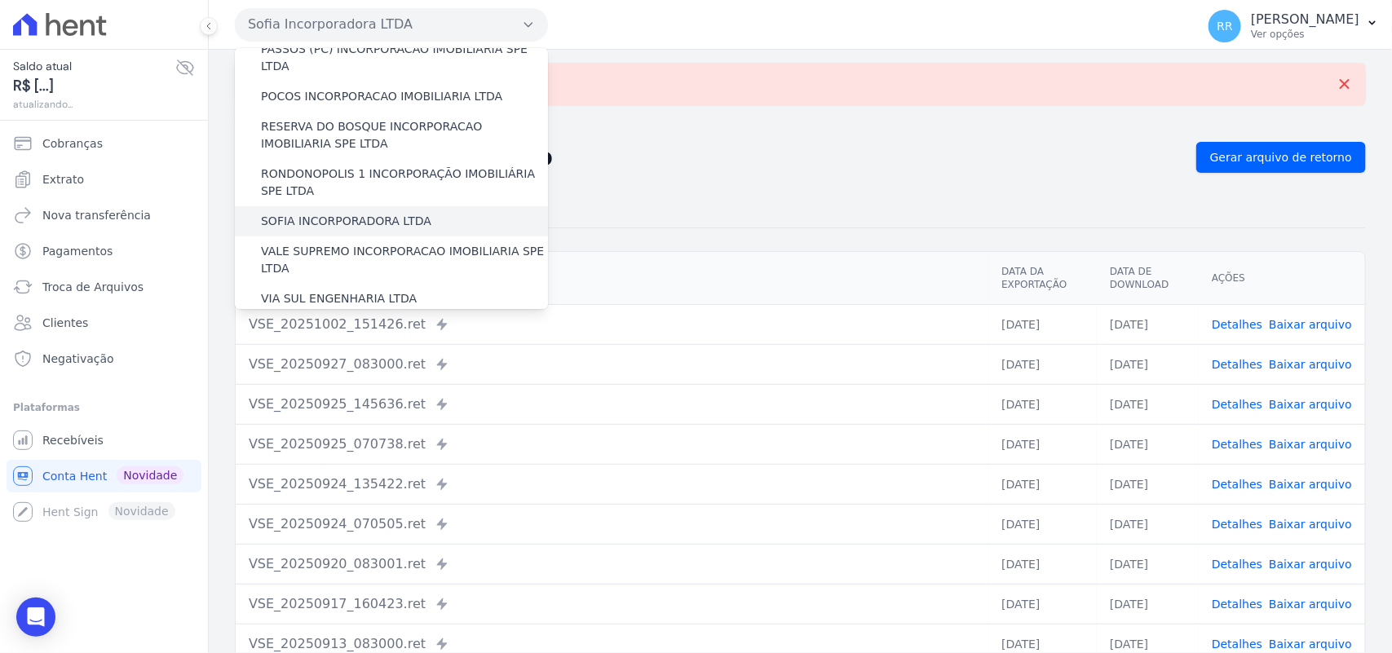
scroll to position [745, 0]
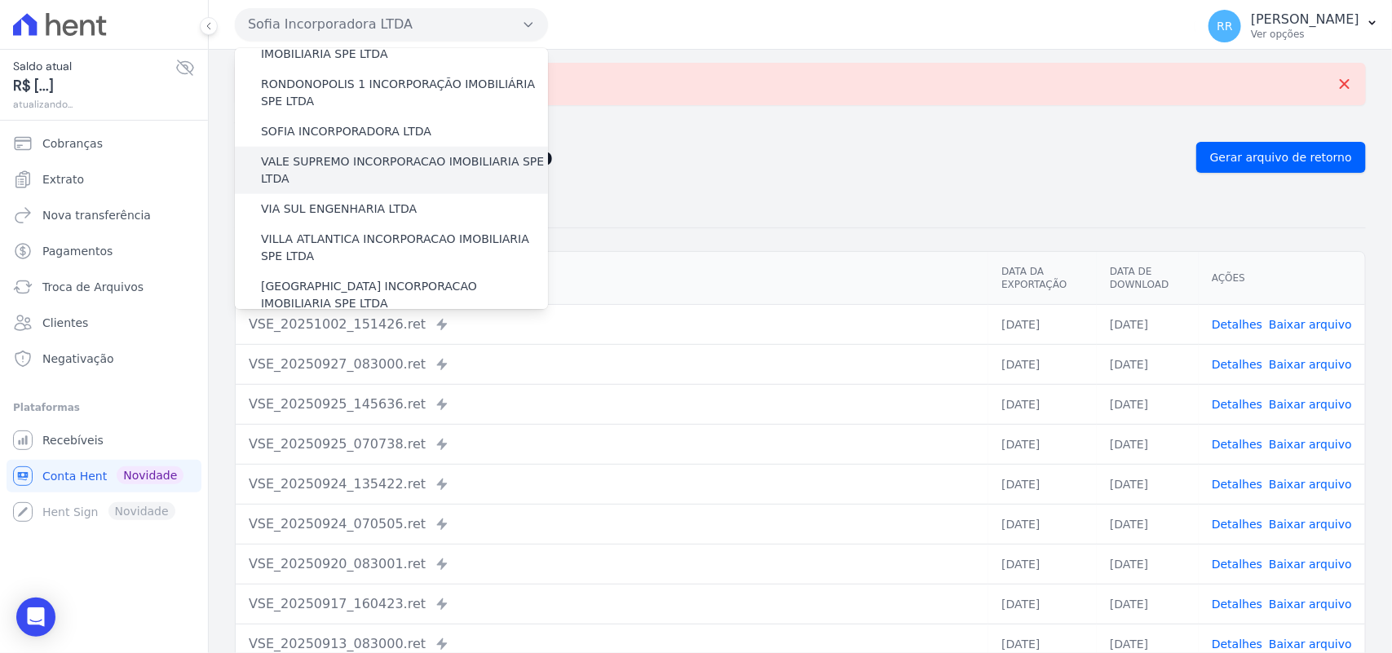
click at [312, 153] on label "VALE SUPREMO INCORPORACAO IMOBILIARIA SPE LTDA" at bounding box center [404, 170] width 287 height 34
click at [0, 0] on input "VALE SUPREMO INCORPORACAO IMOBILIARIA SPE LTDA" at bounding box center [0, 0] width 0 height 0
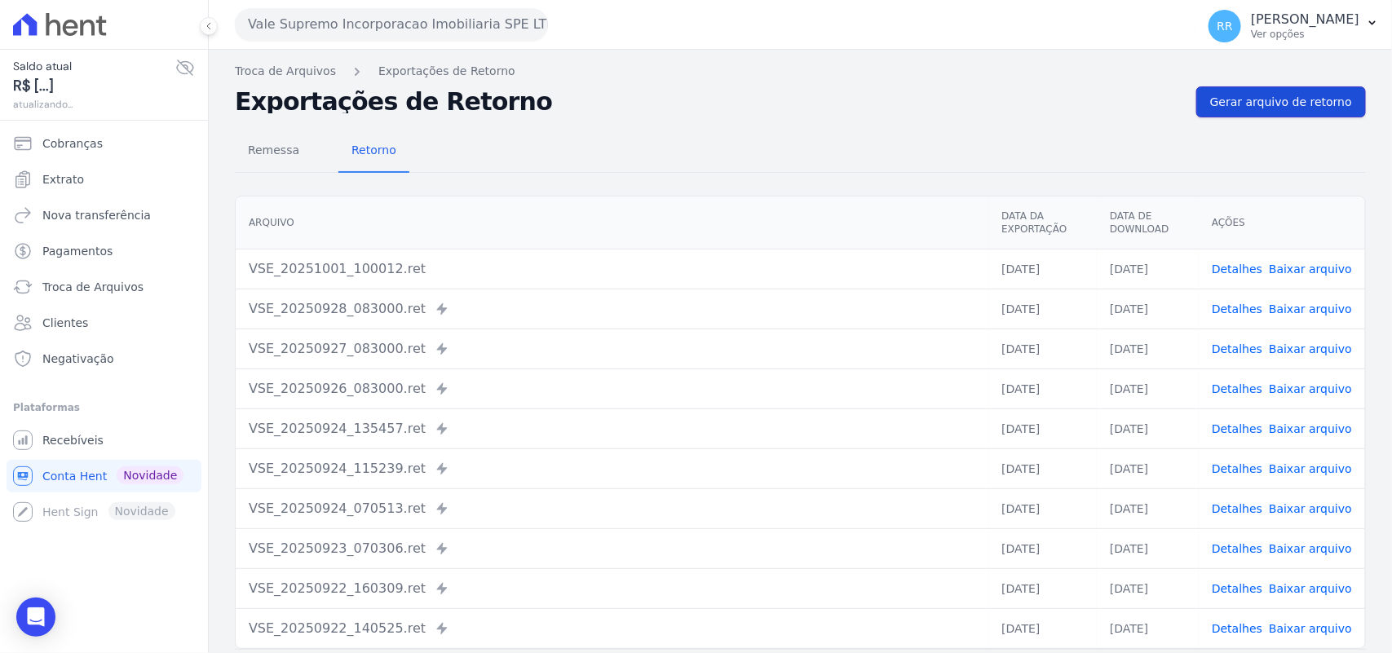
click at [1346, 91] on link "Gerar arquivo de retorno" at bounding box center [1282, 101] width 170 height 31
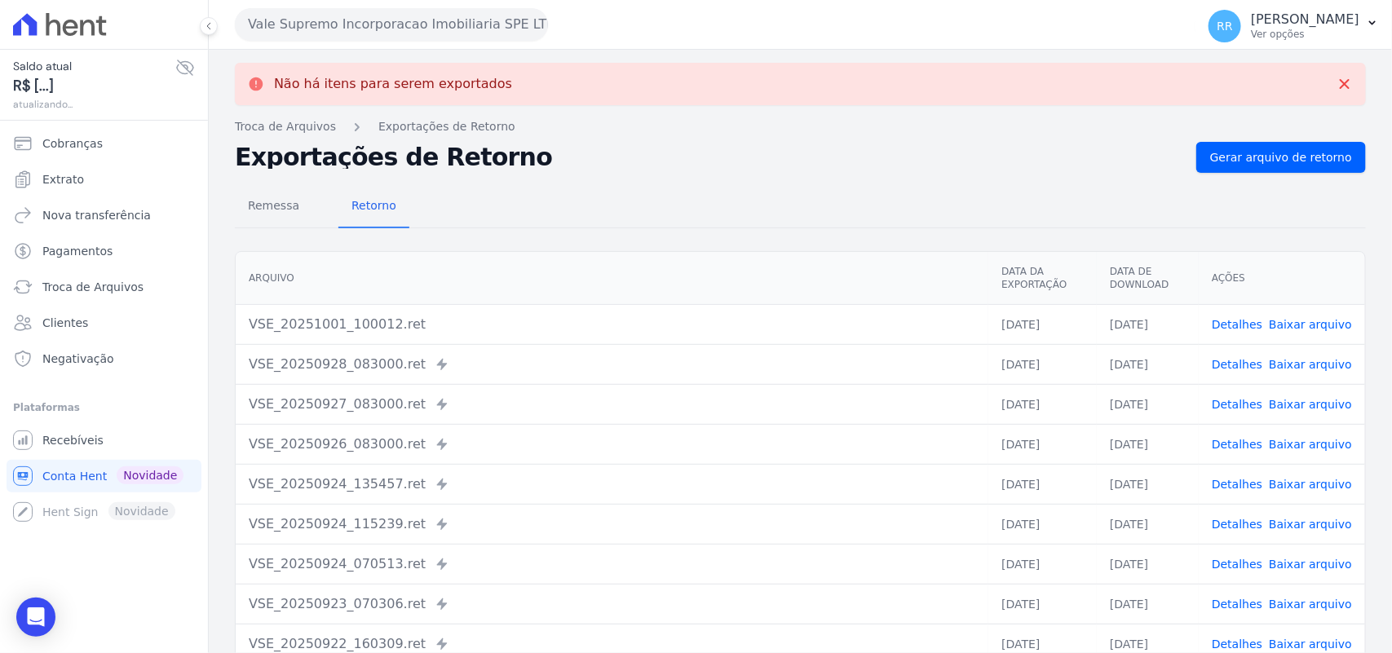
click at [380, 15] on button "Vale Supremo Incorporacao Imobiliaria SPE LTDA" at bounding box center [391, 24] width 313 height 33
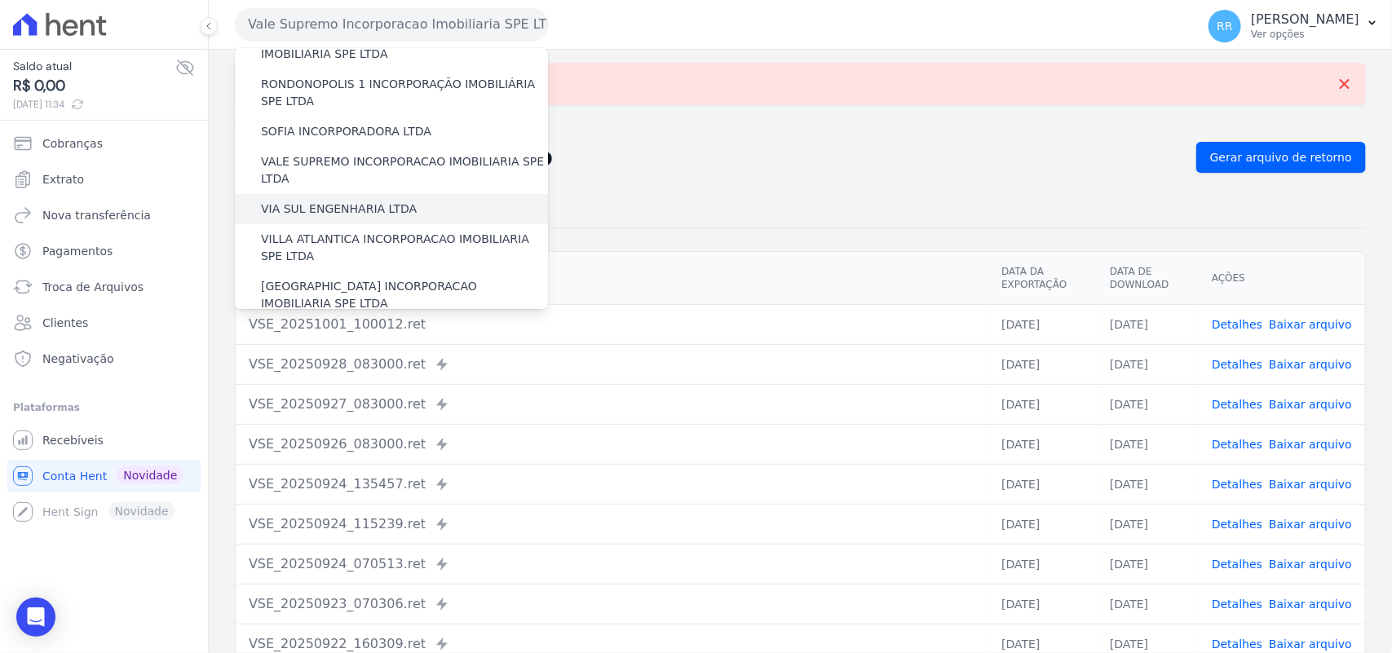
click at [355, 201] on label "VIA SUL ENGENHARIA LTDA" at bounding box center [339, 209] width 156 height 17
click at [0, 0] on input "VIA SUL ENGENHARIA LTDA" at bounding box center [0, 0] width 0 height 0
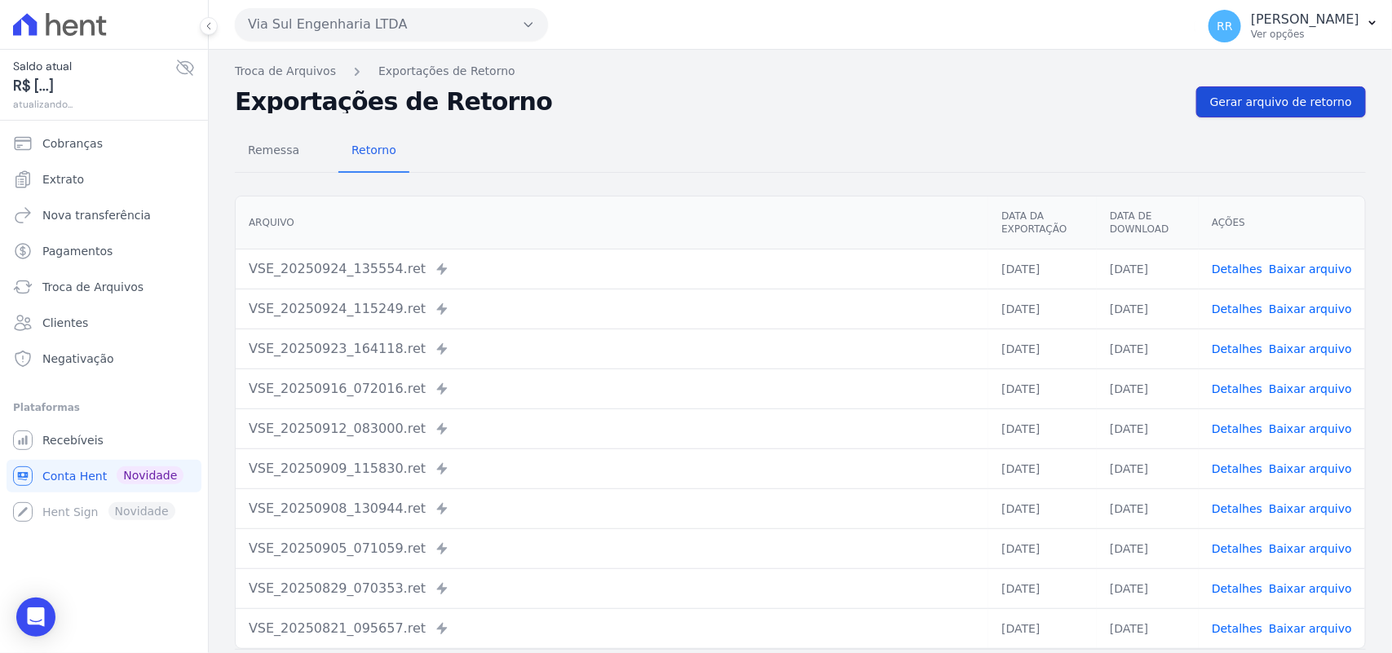
click at [1283, 100] on span "Gerar arquivo de retorno" at bounding box center [1281, 102] width 142 height 16
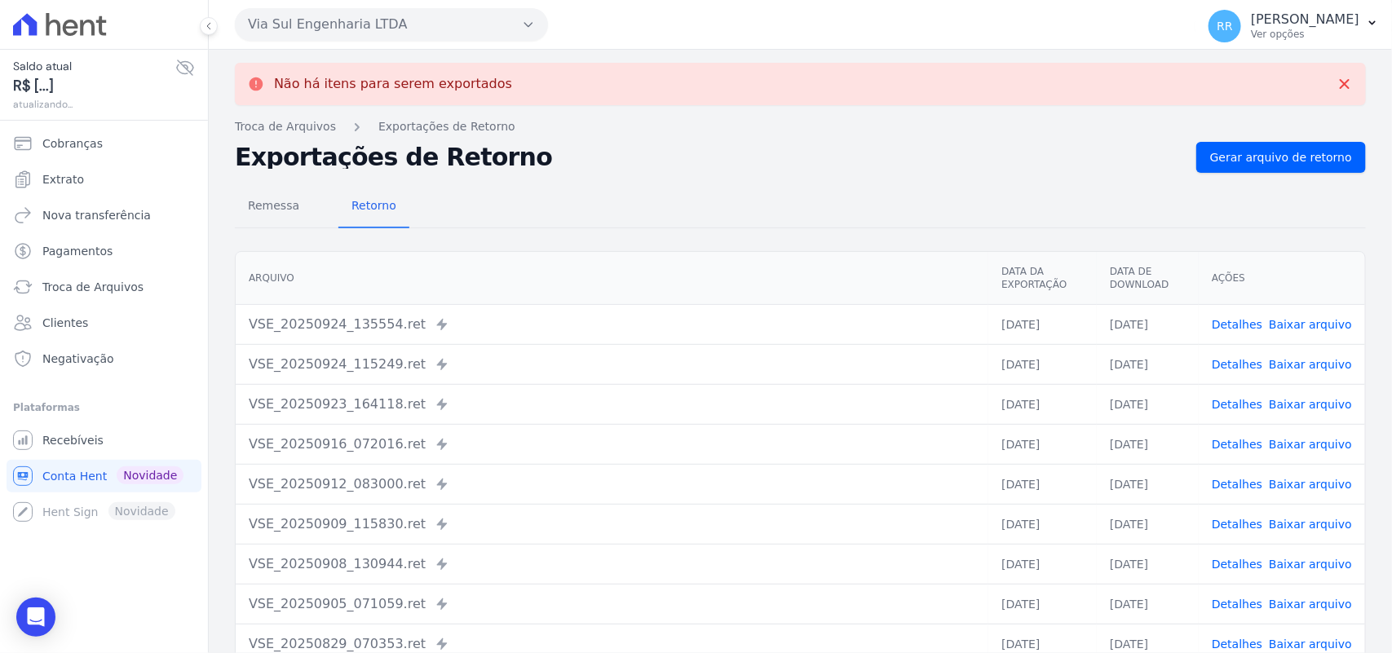
click at [352, 33] on button "Via Sul Engenharia LTDA" at bounding box center [391, 24] width 313 height 33
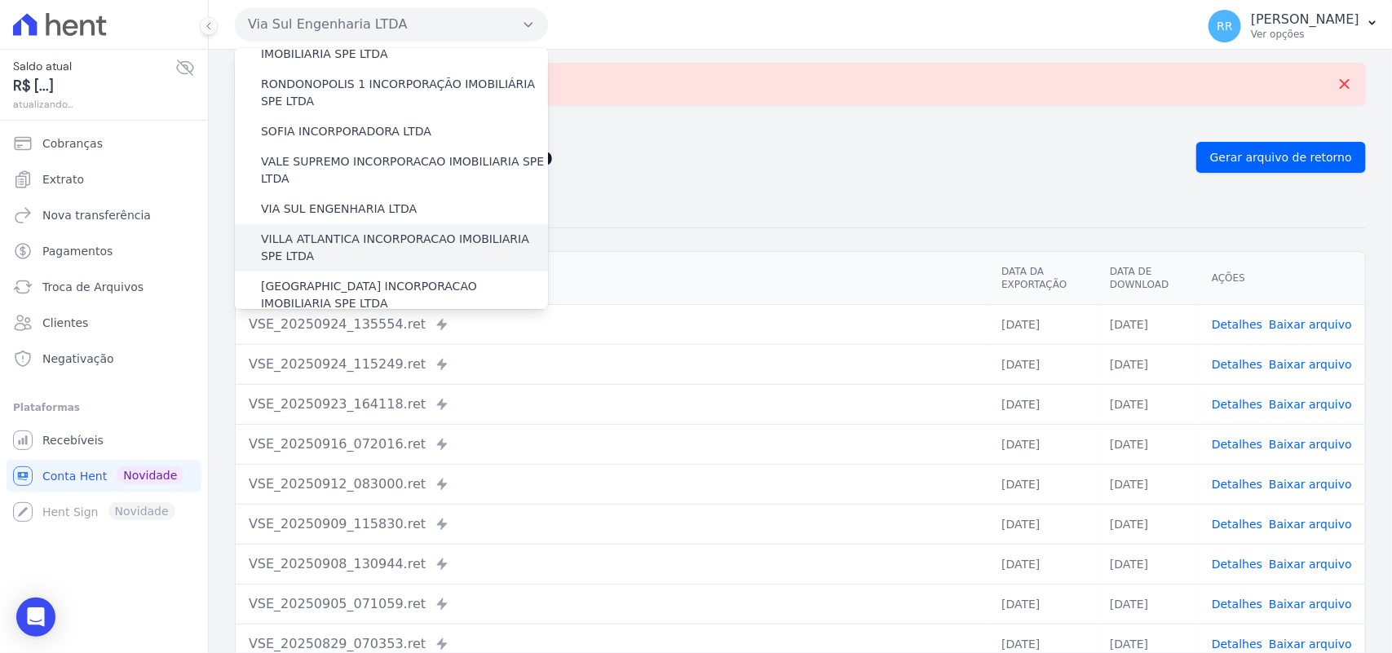
click at [329, 231] on label "VILLA ATLANTICA INCORPORACAO IMOBILIARIA SPE LTDA" at bounding box center [404, 248] width 287 height 34
click at [0, 0] on input "VILLA ATLANTICA INCORPORACAO IMOBILIARIA SPE LTDA" at bounding box center [0, 0] width 0 height 0
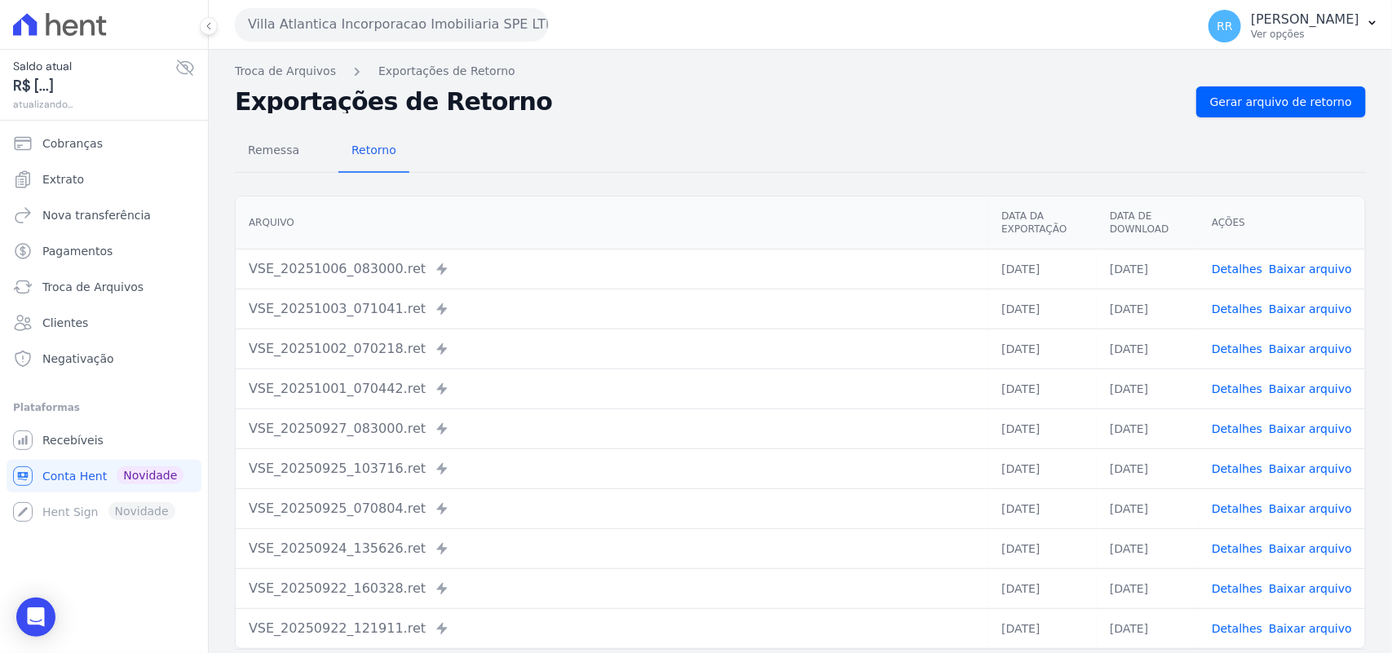
click at [1214, 124] on div "Remessa Retorno [GEOGRAPHIC_DATA] Data da Exportação Data de Download Ações VSE…" at bounding box center [800, 412] width 1131 height 590
click at [1237, 103] on span "Gerar arquivo de retorno" at bounding box center [1281, 102] width 142 height 16
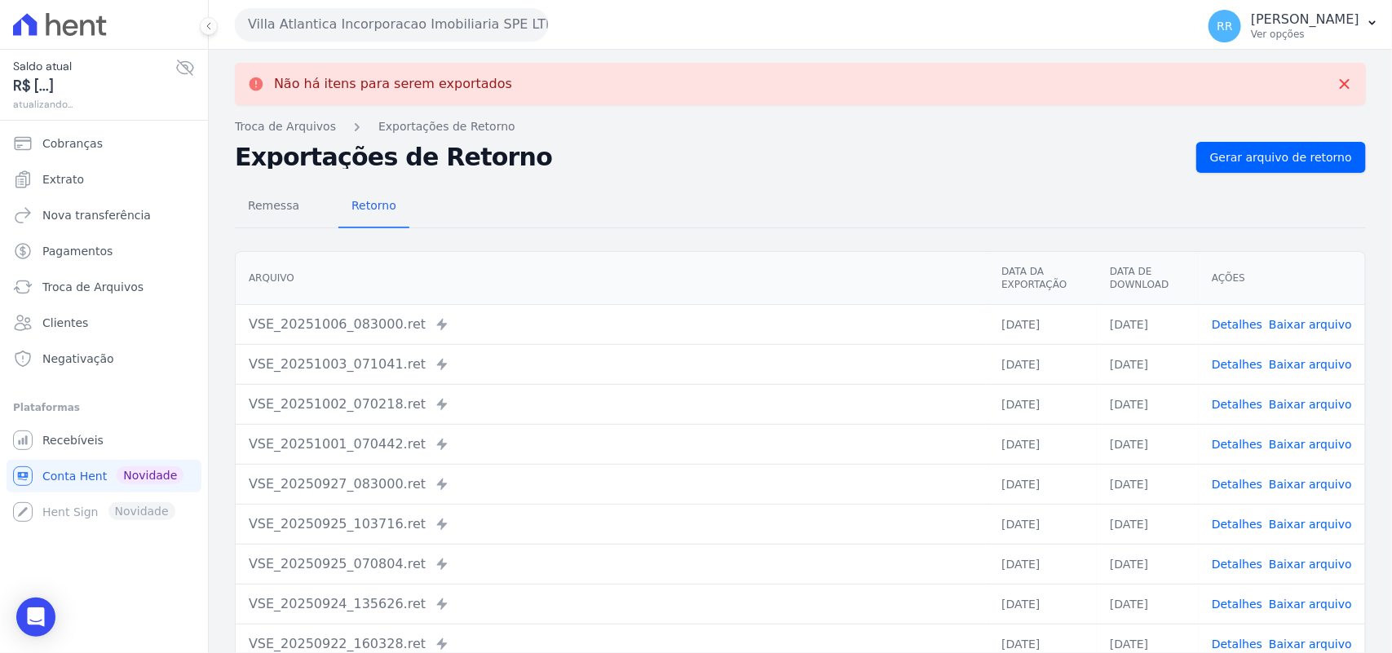
click at [372, 22] on button "Villa Atlantica Incorporacao Imobiliaria SPE LTDA" at bounding box center [391, 24] width 313 height 33
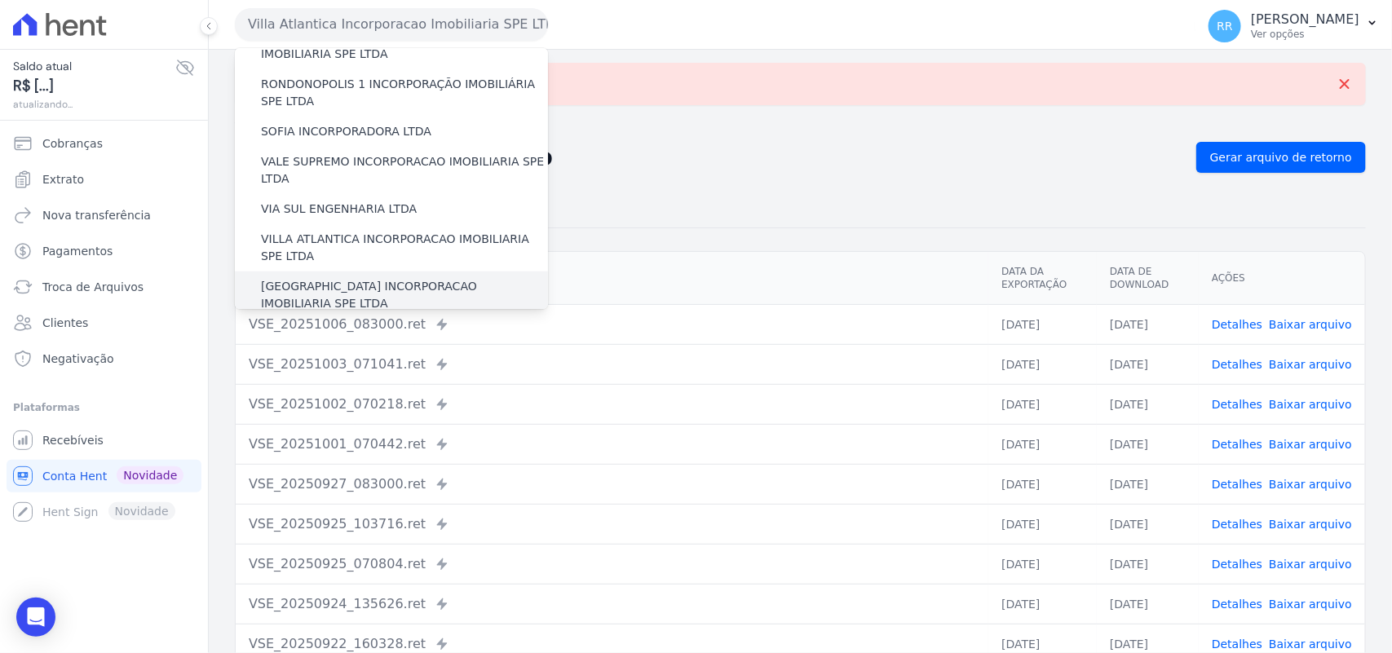
click at [340, 272] on div "[GEOGRAPHIC_DATA] INCORPORACAO IMOBILIARIA SPE LTDA" at bounding box center [391, 295] width 313 height 47
click at [335, 278] on label "[GEOGRAPHIC_DATA] INCORPORACAO IMOBILIARIA SPE LTDA" at bounding box center [404, 295] width 287 height 34
click at [0, 0] on input "[GEOGRAPHIC_DATA] INCORPORACAO IMOBILIARIA SPE LTDA" at bounding box center [0, 0] width 0 height 0
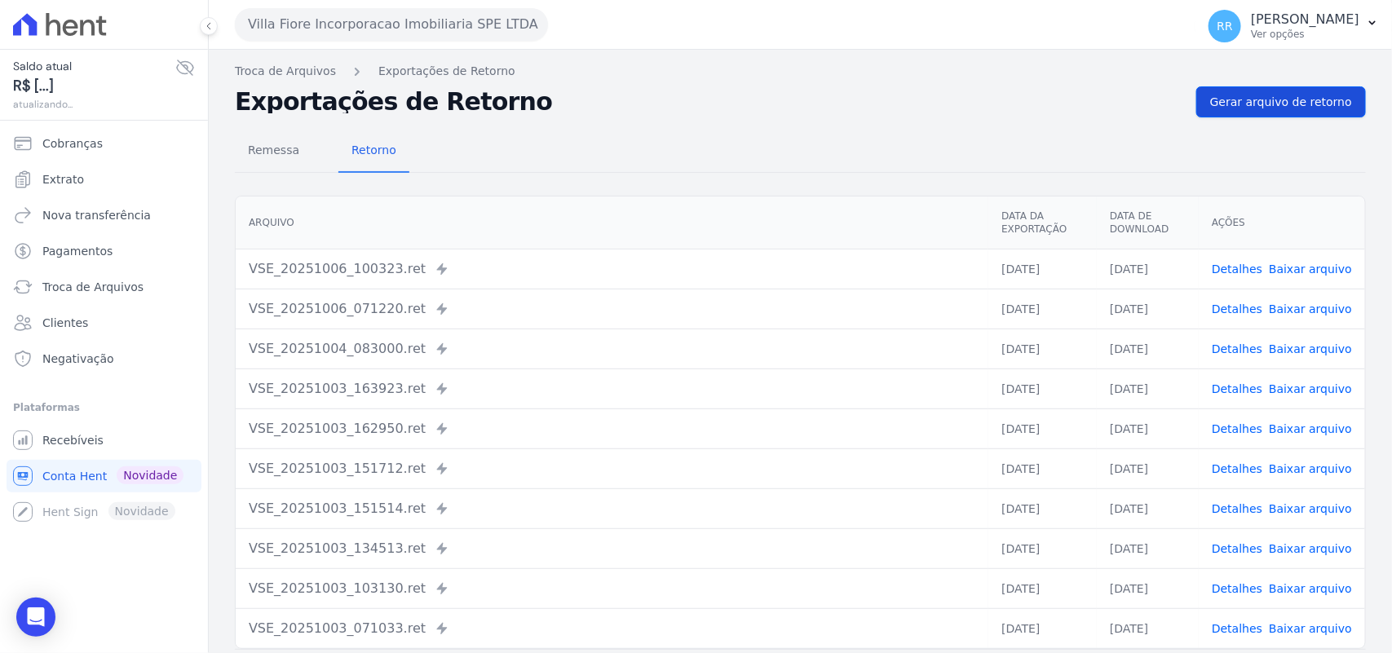
drag, startPoint x: 1302, startPoint y: 76, endPoint x: 1294, endPoint y: 100, distance: 24.8
click at [1303, 82] on div "Troca de Arquivos Exportações de Retorno Exportações de Retorno Gerar arquivo d…" at bounding box center [800, 385] width 1183 height 670
click at [1294, 100] on span "Gerar arquivo de retorno" at bounding box center [1281, 102] width 142 height 16
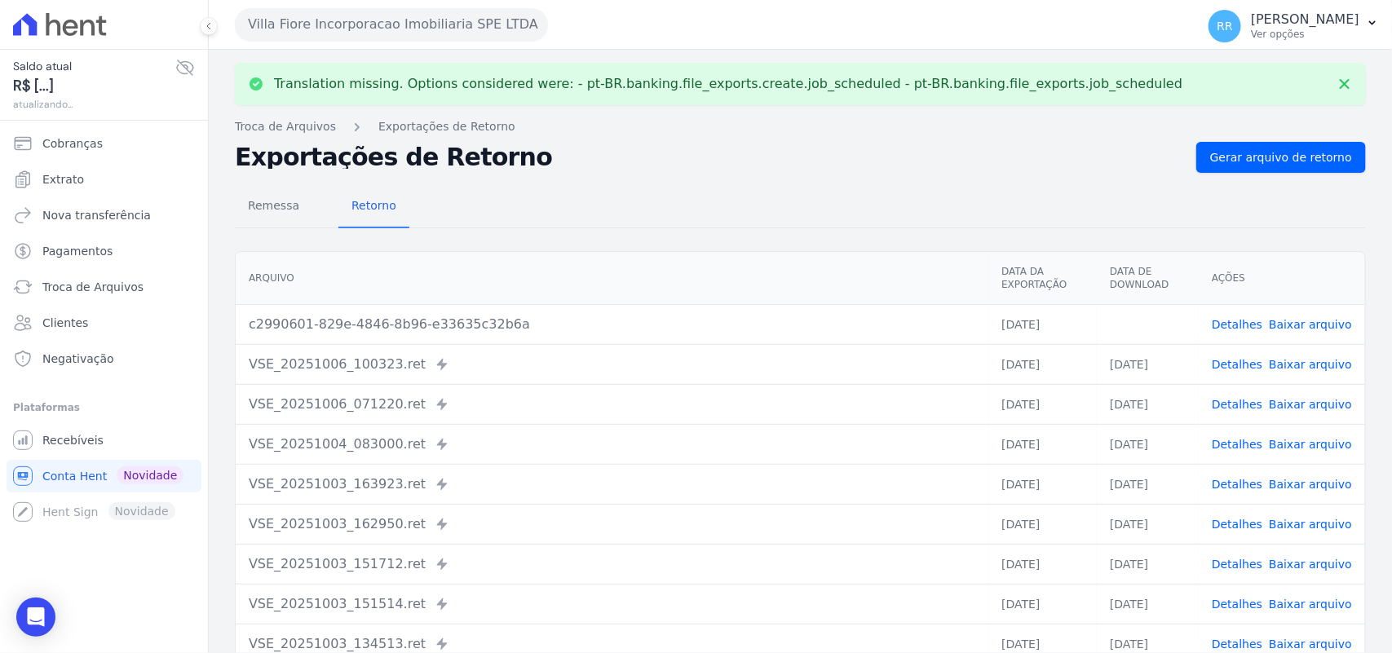
click at [1310, 322] on link "Baixar arquivo" at bounding box center [1310, 324] width 83 height 13
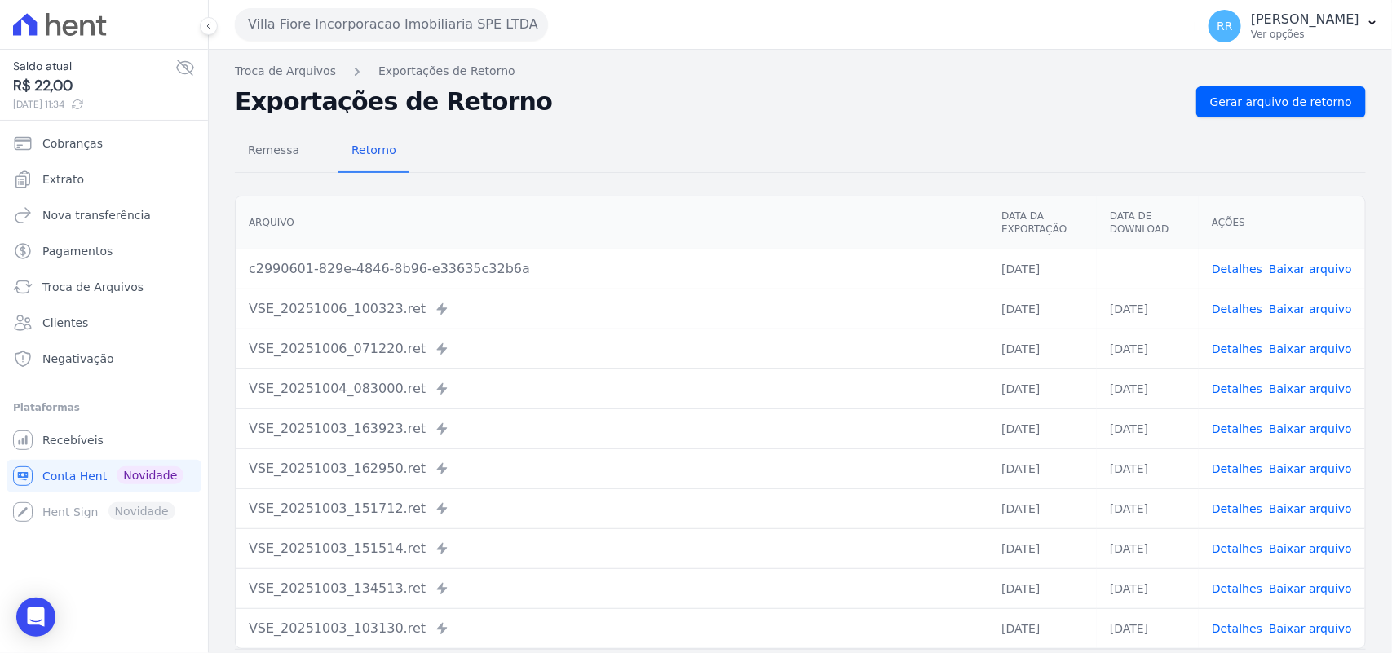
click at [669, 131] on div "Remessa Retorno" at bounding box center [800, 152] width 1131 height 42
click at [394, 26] on button "Villa Fiore Incorporacao Imobiliaria SPE LTDA" at bounding box center [391, 24] width 313 height 33
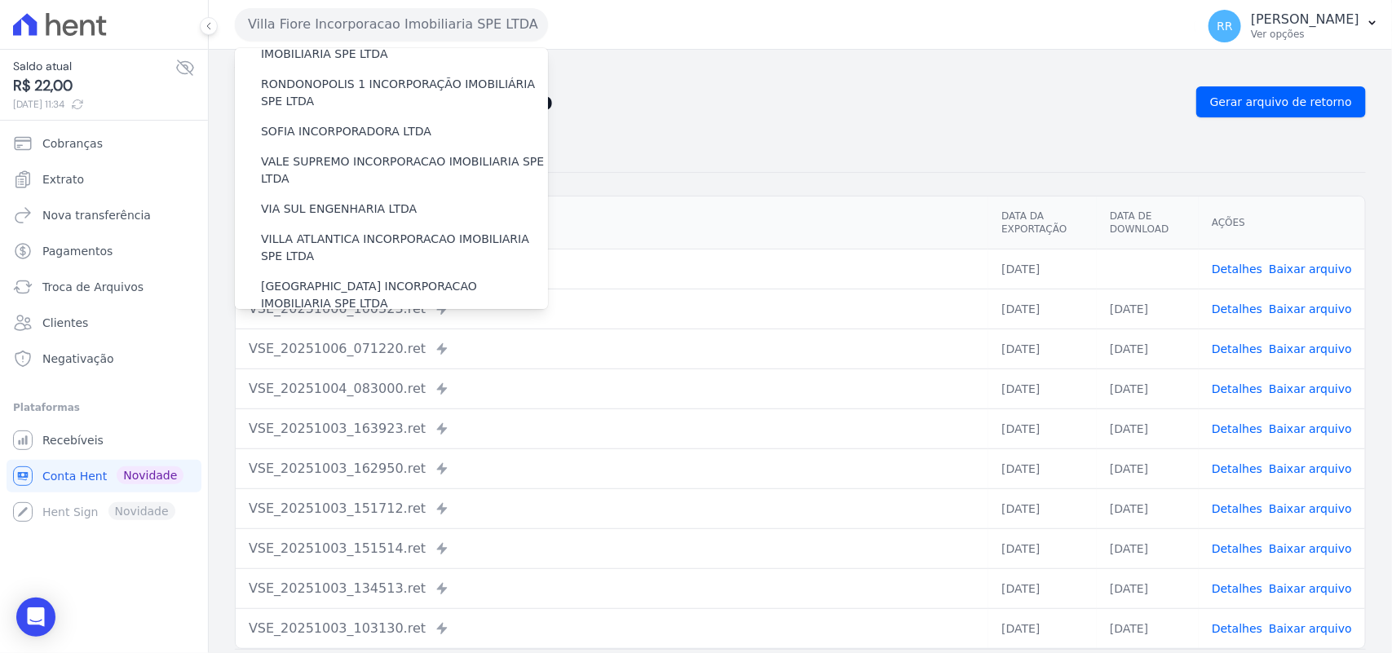
click at [380, 325] on label "VILLA TROPICAL INCORPORAÇÃO IMOBILIÁRIA SPE LTDA" at bounding box center [404, 342] width 287 height 34
click at [0, 0] on input "VILLA TROPICAL INCORPORAÇÃO IMOBILIÁRIA SPE LTDA" at bounding box center [0, 0] width 0 height 0
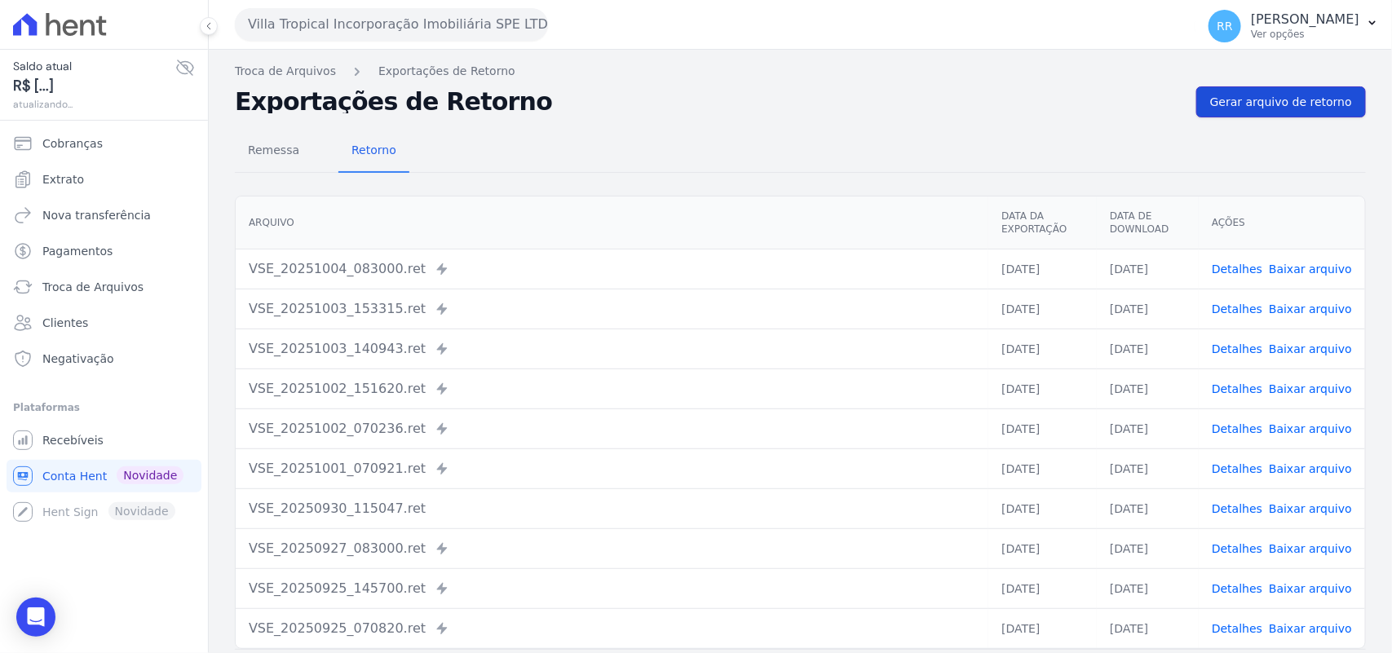
click at [1203, 106] on link "Gerar arquivo de retorno" at bounding box center [1282, 101] width 170 height 31
